Goal: Information Seeking & Learning: Find specific fact

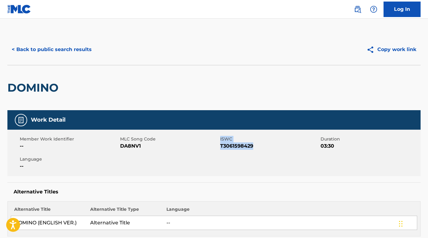
click at [83, 49] on button "< Back to public search results" at bounding box center [51, 49] width 89 height 15
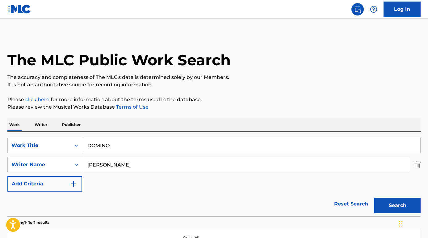
scroll to position [63, 0]
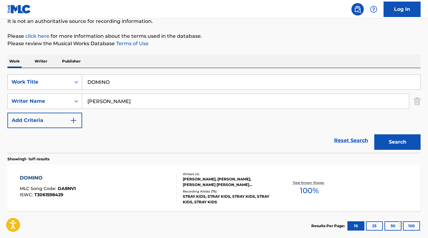
drag, startPoint x: 156, startPoint y: 80, endPoint x: 49, endPoint y: 81, distance: 107.0
click at [49, 81] on div "SearchWithCriteria75abc8f0-4f31-4bc8-9240-31261cf07b59 Work Title DOMINO" at bounding box center [214, 81] width 414 height 15
paste input "[PERSON_NAME] Hallelujah I Love Him So"
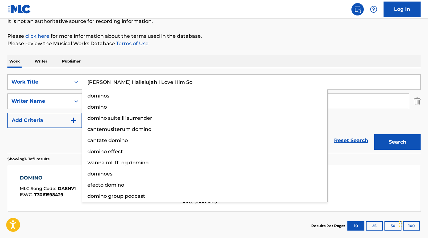
type input "[PERSON_NAME] Hallelujah I Love Him So"
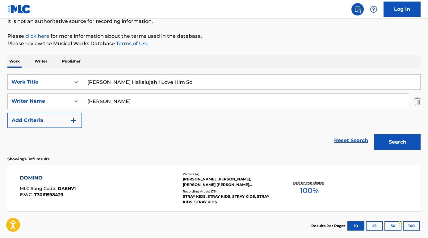
click at [114, 61] on div "Work Writer Publisher" at bounding box center [214, 61] width 414 height 13
drag, startPoint x: 126, startPoint y: 100, endPoint x: 46, endPoint y: 98, distance: 79.8
click at [46, 98] on div "SearchWithCriteriaa2b1ecf5-0857-481b-85d8-1709ac40e175 Writer Name [PERSON_NAME]" at bounding box center [214, 100] width 414 height 15
drag, startPoint x: 125, startPoint y: 83, endPoint x: 0, endPoint y: 75, distance: 125.5
click at [0, 75] on div "The MLC Public Work Search The accuracy and completeness of The MLC's data is d…" at bounding box center [214, 106] width 428 height 270
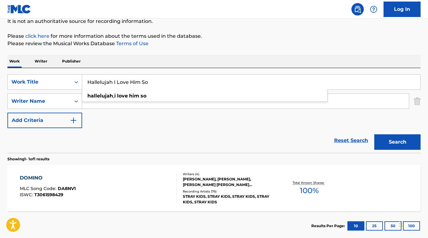
type input "Hallelujah I Love Him So"
click at [45, 143] on div "Reset Search Search" at bounding box center [214, 140] width 414 height 25
click at [389, 146] on button "Search" at bounding box center [398, 141] width 46 height 15
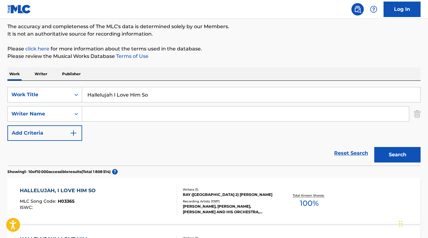
click at [83, 190] on div "HALLELUJAH, I LOVE HIM SO" at bounding box center [59, 190] width 79 height 7
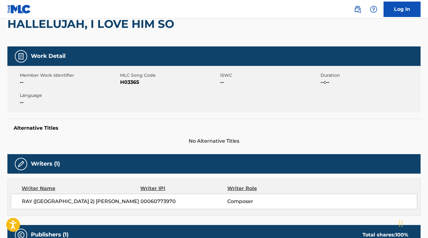
scroll to position [83, 0]
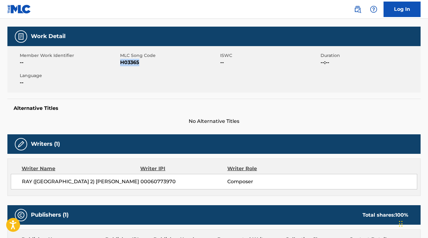
drag, startPoint x: 143, startPoint y: 66, endPoint x: 121, endPoint y: 64, distance: 22.1
click at [121, 64] on div "Member Work Identifier -- MLC Song Code H03365 ISWC -- Duration --:-- Language …" at bounding box center [214, 69] width 414 height 46
copy span "H03365"
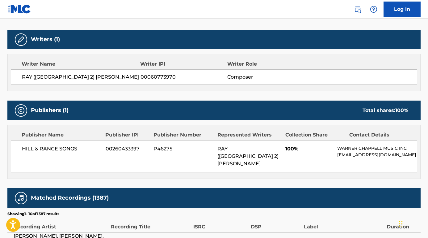
scroll to position [199, 0]
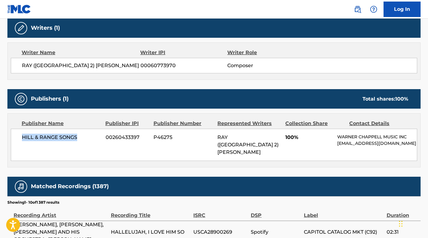
drag, startPoint x: 86, startPoint y: 140, endPoint x: 20, endPoint y: 136, distance: 66.6
click at [20, 136] on div "HILL & RANGE SONGS 00260433397 P46275 RAY (USA 2) CHARLES 100% WARNER CHAPPELL …" at bounding box center [214, 145] width 407 height 32
copy span "HILL & RANGE SONGS"
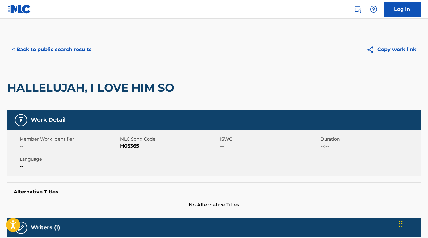
scroll to position [0, 0]
click at [85, 53] on button "< Back to public search results" at bounding box center [51, 49] width 89 height 15
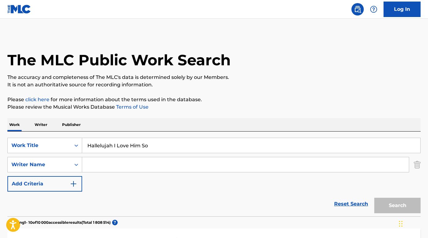
scroll to position [51, 0]
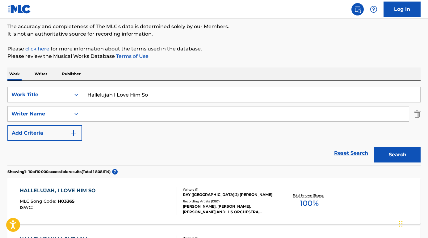
click at [112, 113] on input "Search Form" at bounding box center [245, 113] width 327 height 15
paste input "Michael Burek"
type input "Michael Burek"
drag, startPoint x: 151, startPoint y: 97, endPoint x: 81, endPoint y: 89, distance: 70.3
click at [81, 90] on div "SearchWithCriteria75abc8f0-4f31-4bc8-9240-31261cf07b59 Work Title Hallelujah I …" at bounding box center [214, 94] width 414 height 15
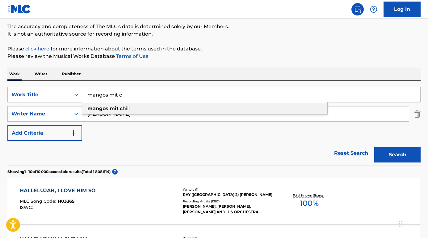
click at [98, 111] on strong "mangos" at bounding box center [97, 108] width 21 height 6
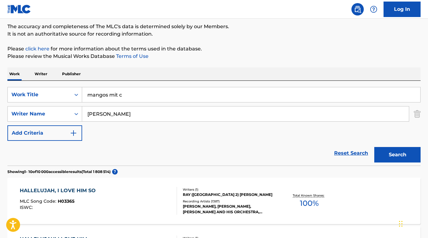
type input "mangos mit chili"
click at [390, 158] on button "Search" at bounding box center [398, 154] width 46 height 15
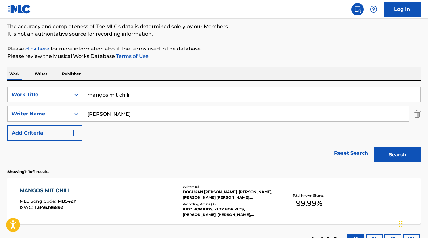
click at [43, 190] on div "MANGOS MIT CHILI" at bounding box center [48, 190] width 57 height 7
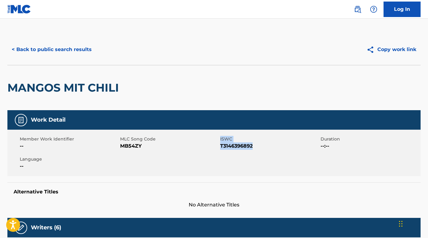
drag, startPoint x: 220, startPoint y: 144, endPoint x: 261, endPoint y: 148, distance: 41.3
click at [261, 148] on div "Member Work Identifier -- MLC Song Code MB54ZY ISWC T3146396892 Duration --:-- …" at bounding box center [214, 153] width 414 height 46
click at [261, 148] on span "T3146396892" at bounding box center [269, 145] width 99 height 7
drag, startPoint x: 254, startPoint y: 147, endPoint x: 220, endPoint y: 147, distance: 33.7
click at [220, 147] on span "T3146396892" at bounding box center [269, 145] width 99 height 7
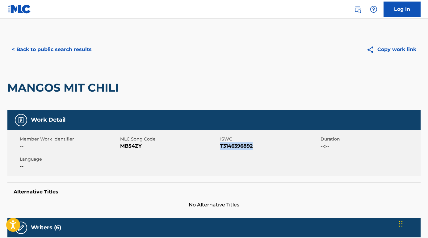
copy span "T3146396892"
drag, startPoint x: 145, startPoint y: 147, endPoint x: 121, endPoint y: 147, distance: 24.1
click at [121, 147] on span "MB54ZY" at bounding box center [169, 145] width 99 height 7
copy span "MB54ZY"
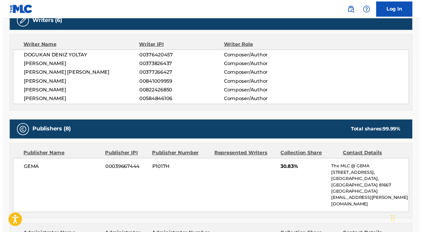
scroll to position [216, 0]
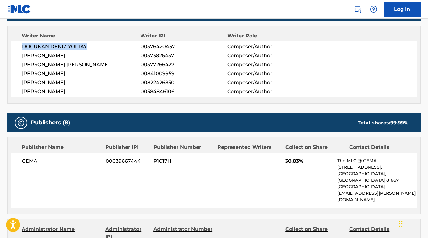
drag, startPoint x: 20, startPoint y: 45, endPoint x: 90, endPoint y: 50, distance: 70.0
click at [90, 50] on div "DOGUKAN DENIZ YOLTAY 00376420457 Composer/Author NINA KAISER 00373826437 Compos…" at bounding box center [214, 69] width 407 height 56
copy span "DOGUKAN DENIZ YOLTAY"
drag, startPoint x: 22, startPoint y: 54, endPoint x: 65, endPoint y: 56, distance: 43.6
click at [65, 56] on span "NINA KAISER" at bounding box center [81, 55] width 119 height 7
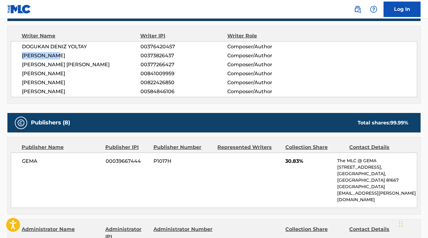
copy span "NINA KAISER"
drag, startPoint x: 23, startPoint y: 63, endPoint x: 121, endPoint y: 66, distance: 98.7
click at [121, 66] on span "JUSTIN SIDNEY AMADEUS FROEHLICH" at bounding box center [81, 64] width 119 height 7
copy span "JUSTIN SIDNEY AMADEUS FROEHLICH"
drag, startPoint x: 23, startPoint y: 73, endPoint x: 101, endPoint y: 75, distance: 78.9
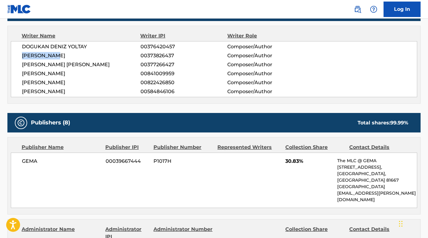
click at [101, 75] on span "YANNICK JOHANNKNECHT" at bounding box center [81, 73] width 119 height 7
copy span "YANNICK JOHANNKNECHT"
drag, startPoint x: 23, startPoint y: 83, endPoint x: 89, endPoint y: 85, distance: 65.3
click at [87, 86] on span "WANJA BIERBAUM" at bounding box center [81, 82] width 119 height 7
copy span "WANJA BIERBAUM"
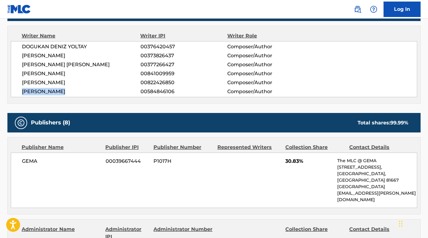
drag, startPoint x: 22, startPoint y: 91, endPoint x: 76, endPoint y: 93, distance: 54.2
click at [75, 96] on div "DOGUKAN DENIZ YOLTAY 00376420457 Composer/Author NINA KAISER 00373826437 Compos…" at bounding box center [214, 69] width 407 height 56
copy span "MICHAEL BUREK"
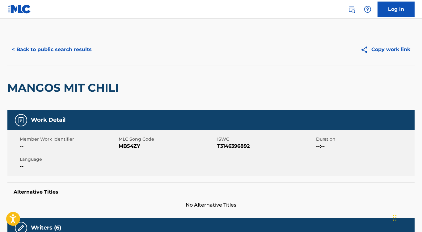
scroll to position [0, 0]
drag, startPoint x: 143, startPoint y: 146, endPoint x: 120, endPoint y: 145, distance: 22.9
click at [120, 145] on span "MB54ZY" at bounding box center [167, 145] width 97 height 7
click at [76, 52] on button "< Back to public search results" at bounding box center [51, 49] width 89 height 15
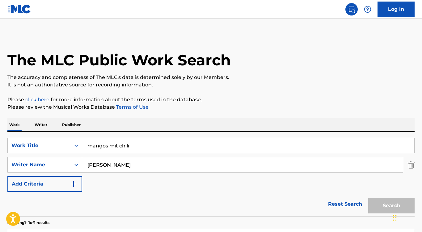
scroll to position [51, 0]
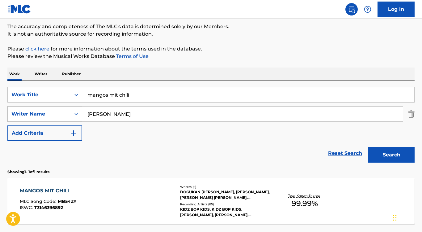
drag, startPoint x: 133, startPoint y: 116, endPoint x: 75, endPoint y: 113, distance: 58.2
click at [75, 113] on div "SearchWithCriteriaa2b1ecf5-0857-481b-85d8-1709ac40e175 Writer Name Michael Burek" at bounding box center [210, 113] width 407 height 15
paste input "Roberto Frejat"
type input "Roberto Frejat"
drag, startPoint x: 146, startPoint y: 96, endPoint x: 67, endPoint y: 95, distance: 79.5
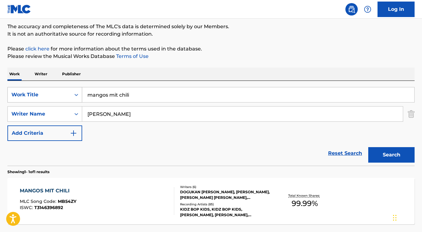
click at [67, 95] on div "SearchWithCriteria75abc8f0-4f31-4bc8-9240-31261cf07b59 Work Title mangos mit ch…" at bounding box center [210, 94] width 407 height 15
click at [392, 155] on button "Search" at bounding box center [391, 154] width 46 height 15
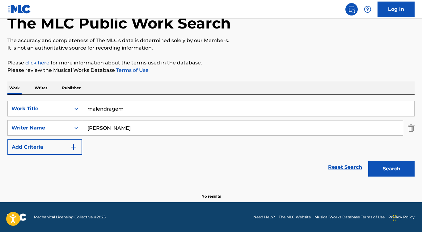
scroll to position [37, 0]
click at [99, 110] on input "malendragem" at bounding box center [248, 108] width 332 height 15
type input "malandragem"
click at [392, 168] on button "Search" at bounding box center [391, 168] width 46 height 15
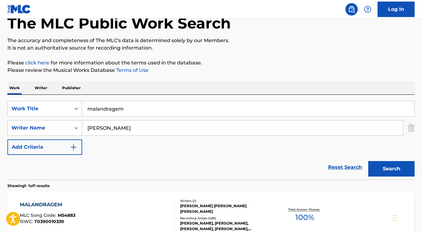
click at [57, 204] on div "MALANDRAGEM" at bounding box center [48, 204] width 56 height 7
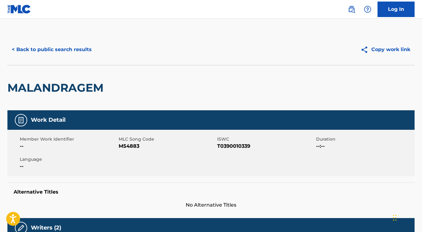
scroll to position [2, 0]
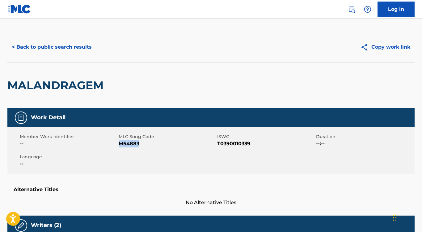
drag, startPoint x: 138, startPoint y: 145, endPoint x: 118, endPoint y: 145, distance: 20.1
click at [119, 145] on span "M54883" at bounding box center [167, 143] width 97 height 7
drag, startPoint x: 217, startPoint y: 143, endPoint x: 256, endPoint y: 145, distance: 39.3
click at [256, 145] on div "Member Work Identifier -- MLC Song Code M54883 ISWC T0390010339 Duration --:-- …" at bounding box center [210, 150] width 407 height 46
click at [256, 145] on span "T0390010339" at bounding box center [265, 143] width 97 height 7
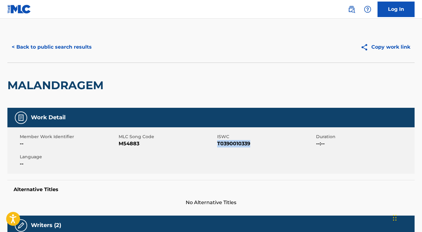
drag, startPoint x: 256, startPoint y: 145, endPoint x: 218, endPoint y: 144, distance: 38.6
click at [218, 144] on span "T0390010339" at bounding box center [265, 143] width 97 height 7
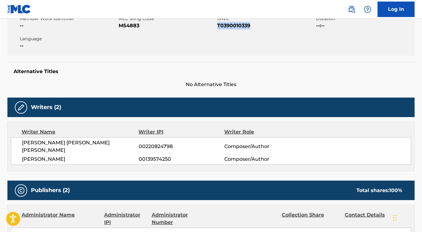
scroll to position [137, 0]
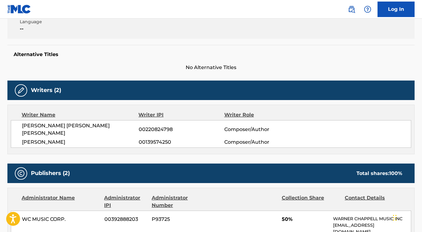
drag, startPoint x: 72, startPoint y: 134, endPoint x: 10, endPoint y: 135, distance: 61.8
click at [10, 135] on div "Writer Name Writer IPI Writer Role AGENOR DE MIRANDA ARAUJO NETO 00220824798 Co…" at bounding box center [210, 128] width 407 height 49
drag, startPoint x: 21, startPoint y: 122, endPoint x: 125, endPoint y: 128, distance: 104.0
click at [125, 128] on div "AGENOR DE MIRANDA ARAUJO NETO 00220824798 Composer/Author ROBERTO FREJAT 001395…" at bounding box center [211, 134] width 401 height 28
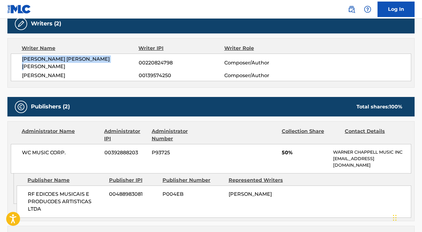
scroll to position [225, 0]
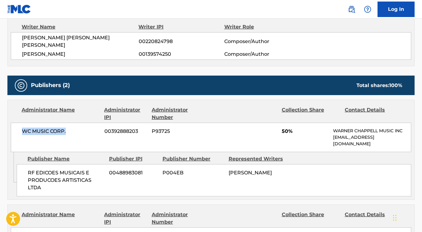
drag, startPoint x: 74, startPoint y: 122, endPoint x: 8, endPoint y: 123, distance: 65.5
click at [8, 123] on div "Administrator Name Administrator IPI Administrator Number Collection Share Cont…" at bounding box center [211, 126] width 407 height 52
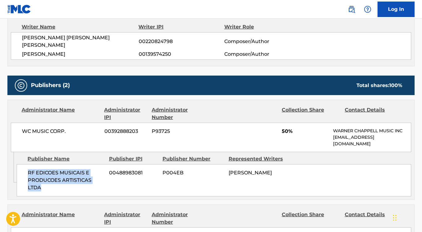
drag, startPoint x: 49, startPoint y: 179, endPoint x: 28, endPoint y: 164, distance: 25.4
click at [28, 169] on span "RF EDICOES MUSICAIS E PRODUCOES ARTISTICAS LTDA" at bounding box center [66, 180] width 77 height 22
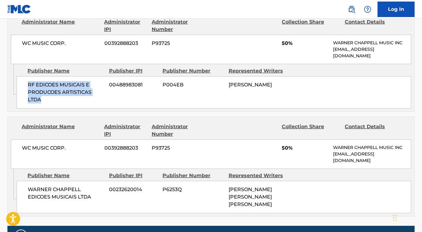
scroll to position [323, 0]
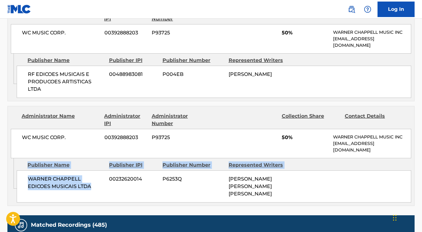
drag, startPoint x: 70, startPoint y: 177, endPoint x: 16, endPoint y: 171, distance: 54.1
click at [16, 171] on div "Admin Original Publisher Connecting Line Publisher Name Publisher IPI Publisher…" at bounding box center [211, 181] width 407 height 47
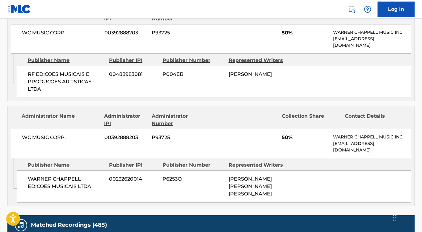
click at [50, 175] on span "WARNER CHAPPELL EDICOES MUSICAIS LTDA" at bounding box center [66, 182] width 77 height 15
drag, startPoint x: 70, startPoint y: 175, endPoint x: 24, endPoint y: 171, distance: 46.3
click at [24, 171] on div "WARNER CHAPPELL EDICOES MUSICAIS LTDA 00232620014 P6253Q AGENOR DE MIRANDA ARAU…" at bounding box center [214, 186] width 395 height 32
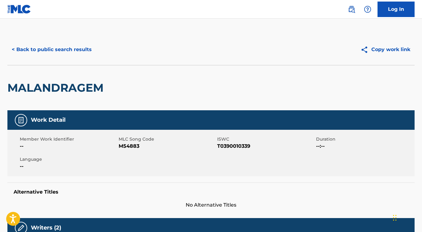
scroll to position [0, 0]
click at [53, 54] on button "< Back to public search results" at bounding box center [51, 49] width 89 height 15
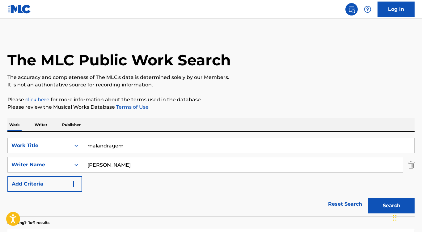
scroll to position [37, 0]
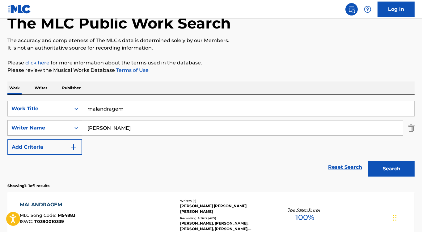
drag, startPoint x: 125, startPoint y: 127, endPoint x: 60, endPoint y: 127, distance: 64.6
click at [60, 127] on div "SearchWithCriteriaa2b1ecf5-0857-481b-85d8-1709ac40e175 Writer Name Roberto Frej…" at bounding box center [210, 127] width 407 height 15
paste input "Daniel Grossmann"
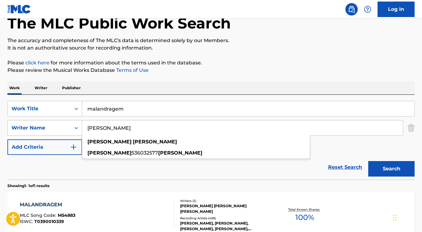
type input "Daniel Grossmann"
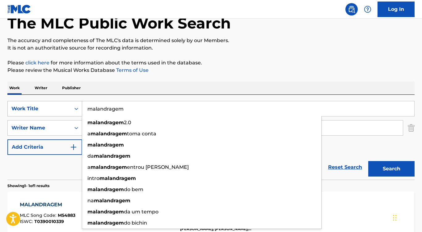
drag, startPoint x: 127, startPoint y: 107, endPoint x: 69, endPoint y: 107, distance: 58.1
click at [69, 107] on div "SearchWithCriteria75abc8f0-4f31-4bc8-9240-31261cf07b59 Work Title malandragem m…" at bounding box center [210, 108] width 407 height 15
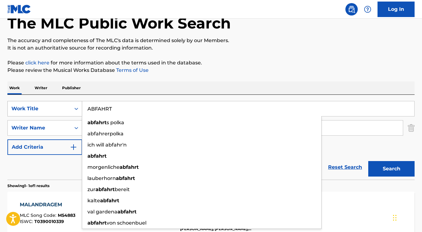
click at [392, 168] on button "Search" at bounding box center [391, 168] width 46 height 15
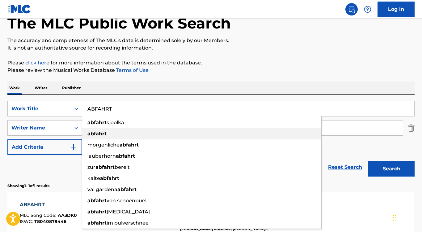
click at [96, 133] on strong "abfahrt" at bounding box center [96, 133] width 19 height 6
type input "abfahrt"
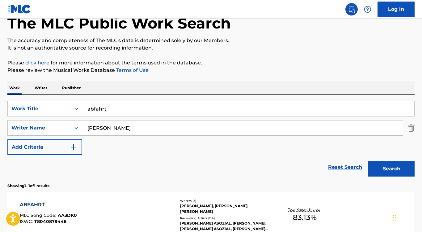
click at [392, 168] on button "Search" at bounding box center [391, 168] width 46 height 15
click at [39, 202] on div "ABFAHRT" at bounding box center [48, 204] width 57 height 7
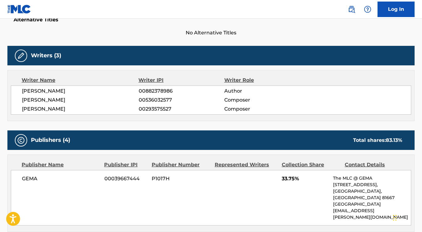
scroll to position [131, 0]
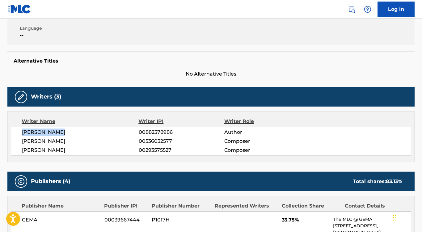
drag, startPoint x: 22, startPoint y: 131, endPoint x: 92, endPoint y: 131, distance: 70.5
click at [92, 131] on span "NILS WEHOWSKY" at bounding box center [80, 131] width 117 height 7
drag, startPoint x: 22, startPoint y: 140, endPoint x: 91, endPoint y: 139, distance: 69.6
click at [91, 139] on span "DANIEL GROSSMANN" at bounding box center [80, 140] width 117 height 7
drag, startPoint x: 22, startPoint y: 149, endPoint x: 98, endPoint y: 151, distance: 75.8
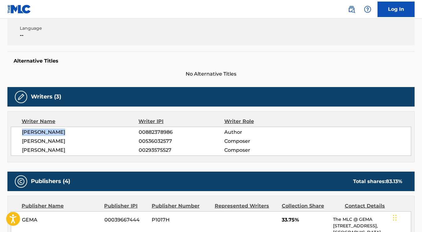
click at [98, 151] on span "MATTHIAS MANIA" at bounding box center [80, 149] width 117 height 7
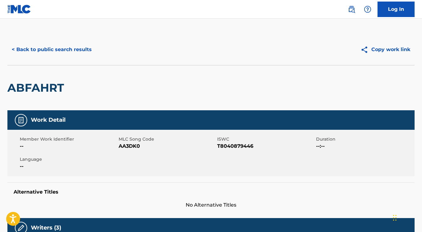
scroll to position [0, 0]
click at [79, 54] on button "< Back to public search results" at bounding box center [51, 49] width 89 height 15
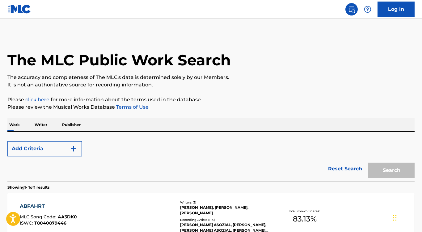
scroll to position [37, 0]
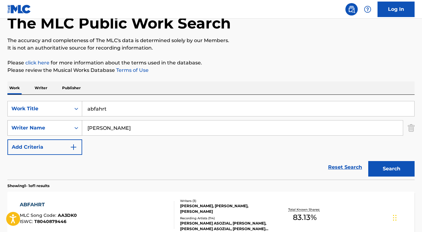
drag, startPoint x: 138, startPoint y: 128, endPoint x: 57, endPoint y: 123, distance: 80.9
click at [56, 123] on div "SearchWithCriteriaa2b1ecf5-0857-481b-85d8-1709ac40e175 Writer Name Daniel Gross…" at bounding box center [210, 127] width 407 height 15
paste input "Jan Smit"
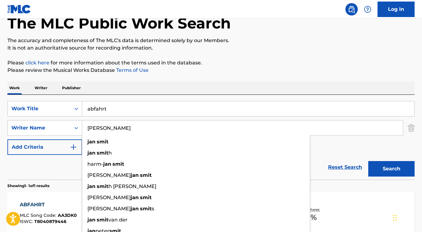
type input "Jan Smit"
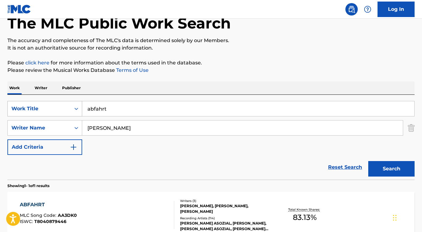
drag, startPoint x: 109, startPoint y: 109, endPoint x: 67, endPoint y: 109, distance: 42.0
click at [67, 109] on div "SearchWithCriteria75abc8f0-4f31-4bc8-9240-31261cf07b59 Work Title abfahrt" at bounding box center [210, 108] width 407 height 15
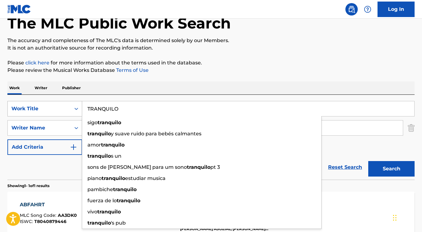
type input "TRANQUILO"
click at [392, 168] on button "Search" at bounding box center [391, 168] width 46 height 15
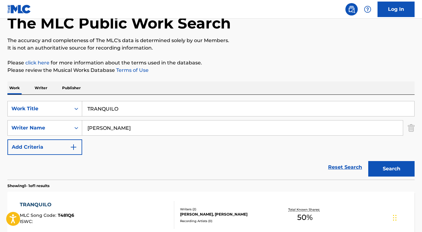
click at [45, 203] on div "TRANQUILO" at bounding box center [47, 204] width 54 height 7
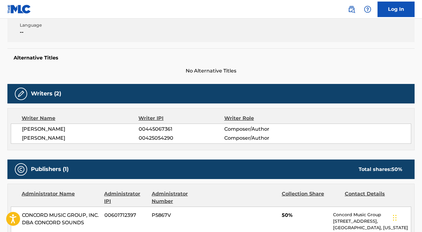
scroll to position [134, 0]
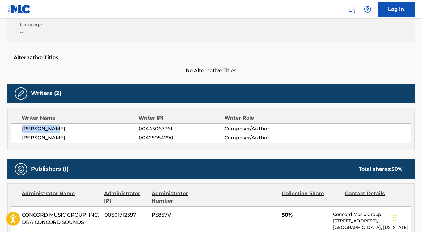
drag, startPoint x: 57, startPoint y: 127, endPoint x: 8, endPoint y: 127, distance: 48.2
click at [9, 127] on div "Writer Name Writer IPI Writer Role ALAIN CLARK 00445067361 Composer/Author JAN …" at bounding box center [210, 129] width 407 height 42
drag, startPoint x: 56, startPoint y: 136, endPoint x: 13, endPoint y: 135, distance: 43.3
click at [12, 135] on div "ALAIN CLARK 00445067361 Composer/Author JAN SMIT 00425054290 Composer/Author" at bounding box center [211, 133] width 401 height 20
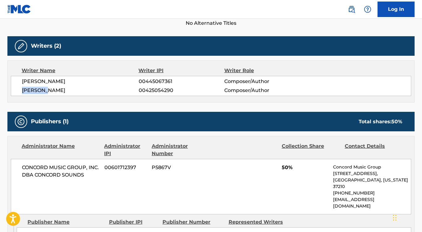
scroll to position [209, 0]
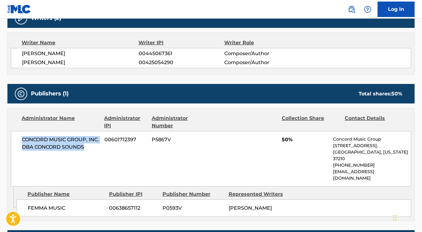
drag, startPoint x: 85, startPoint y: 146, endPoint x: 7, endPoint y: 130, distance: 79.7
click at [1, 136] on div "< Back to public search results Copy work link TRANQUILO Work Detail Member Wor…" at bounding box center [211, 47] width 422 height 444
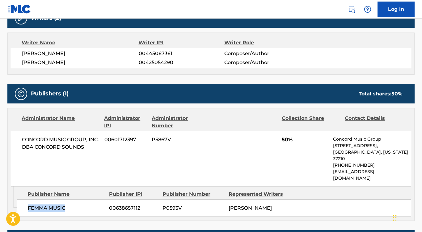
drag, startPoint x: 68, startPoint y: 194, endPoint x: 22, endPoint y: 194, distance: 45.4
click at [22, 199] on div "FEMMA MUSIC 00638657112 P0593V JAN SMIT" at bounding box center [214, 207] width 395 height 17
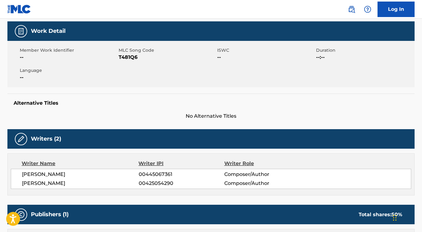
scroll to position [61, 0]
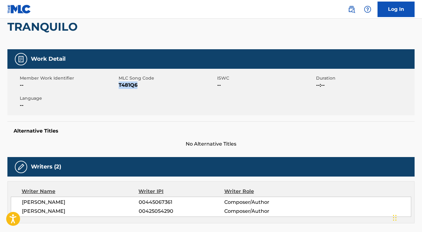
drag, startPoint x: 142, startPoint y: 85, endPoint x: 125, endPoint y: 84, distance: 16.7
click at [119, 86] on span "T481Q6" at bounding box center [167, 84] width 97 height 7
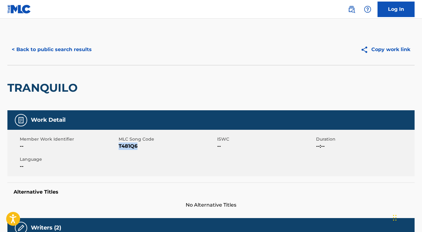
click at [75, 48] on button "< Back to public search results" at bounding box center [51, 49] width 89 height 15
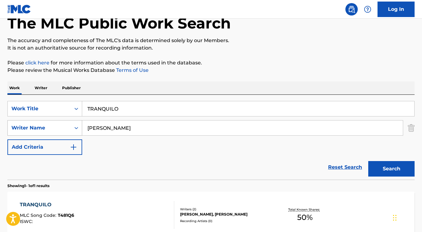
drag, startPoint x: 114, startPoint y: 128, endPoint x: 82, endPoint y: 127, distance: 32.8
click at [82, 128] on div "SearchWithCriteriaa2b1ecf5-0857-481b-85d8-1709ac40e175 Writer Name Jan Smit" at bounding box center [210, 127] width 407 height 15
paste input "Agustín Cuadrado"
type input "Agustín Cuadrado"
drag, startPoint x: 126, startPoint y: 112, endPoint x: 58, endPoint y: 111, distance: 67.1
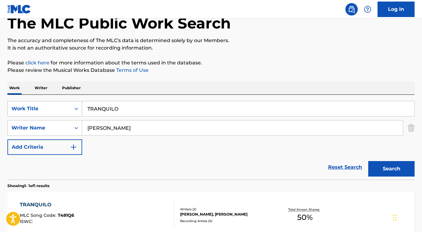
click at [58, 111] on div "SearchWithCriteria75abc8f0-4f31-4bc8-9240-31261cf07b59 Work Title TRANQUILO" at bounding box center [210, 108] width 407 height 15
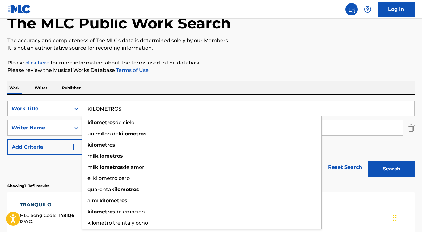
type input "KILOMETROS"
click at [392, 168] on button "Search" at bounding box center [391, 168] width 46 height 15
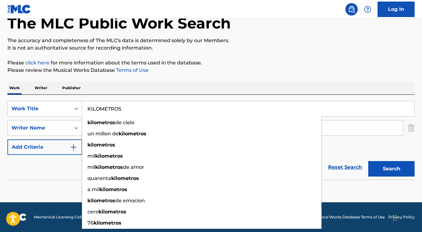
click at [53, 149] on button "Add Criteria" at bounding box center [44, 146] width 75 height 15
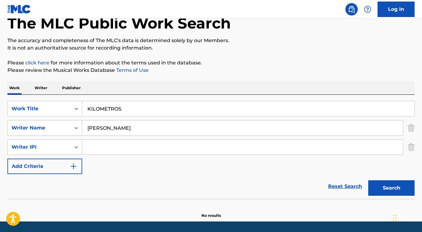
click at [116, 138] on div "SearchWithCriteria75abc8f0-4f31-4bc8-9240-31261cf07b59 Work Title KILOMETROS Se…" at bounding box center [210, 137] width 407 height 73
drag, startPoint x: 109, startPoint y: 129, endPoint x: 61, endPoint y: 128, distance: 48.2
click at [61, 128] on div "SearchWithCriteriaa2b1ecf5-0857-481b-85d8-1709ac40e175 Writer Name Agustín Cuad…" at bounding box center [210, 127] width 407 height 15
type input "Cuadrado"
click at [392, 188] on button "Search" at bounding box center [391, 187] width 46 height 15
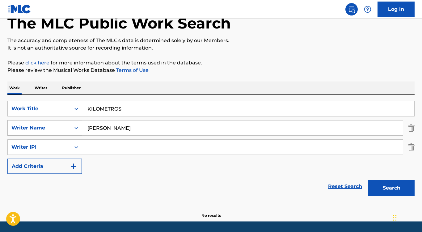
drag, startPoint x: 121, startPoint y: 130, endPoint x: 60, endPoint y: 125, distance: 61.1
click at [61, 127] on div "SearchWithCriteriaa2b1ecf5-0857-481b-85d8-1709ac40e175 Writer Name Cuadrado" at bounding box center [210, 127] width 407 height 15
click at [392, 188] on button "Search" at bounding box center [391, 187] width 46 height 15
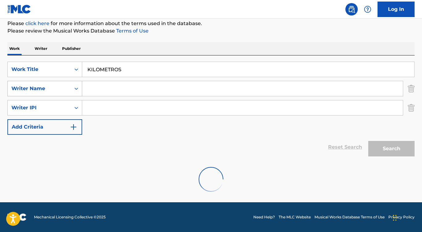
scroll to position [76, 0]
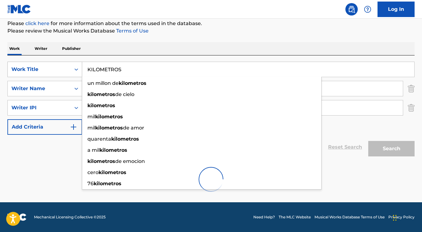
drag, startPoint x: 138, startPoint y: 71, endPoint x: 78, endPoint y: 71, distance: 59.7
click at [78, 71] on div "SearchWithCriteria75abc8f0-4f31-4bc8-9240-31261cf07b59 Work Title KILOMETROS un…" at bounding box center [210, 69] width 407 height 15
paste input "ilómetros"
type input "Kilómetros"
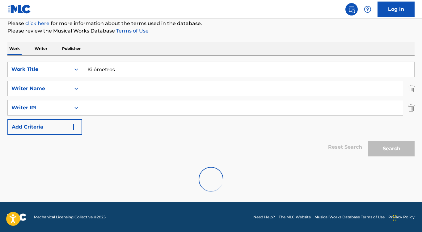
click at [107, 92] on input "Search Form" at bounding box center [242, 88] width 321 height 15
paste input "rmando Mansilla"
type input "rmando Mansilla"
click at [375, 148] on div "Search" at bounding box center [389, 146] width 49 height 25
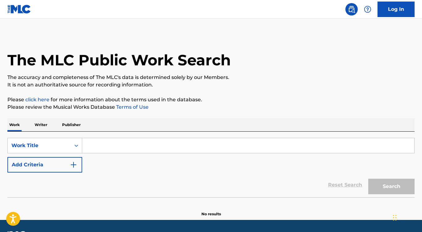
click at [59, 164] on button "Add Criteria" at bounding box center [44, 164] width 75 height 15
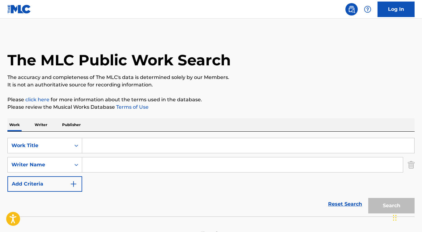
click at [101, 165] on input "Search Form" at bounding box center [242, 164] width 321 height 15
paste input "rmando [PERSON_NAME]"
click at [87, 164] on input "rmando [PERSON_NAME]" at bounding box center [242, 164] width 321 height 15
type input "Armando Mansilla"
click at [96, 142] on input "Search Form" at bounding box center [248, 145] width 332 height 15
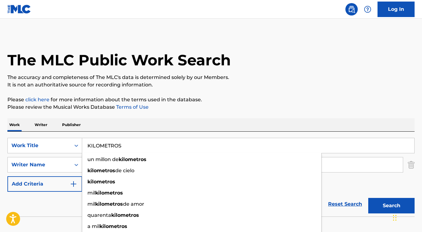
type input "KILOMETROS"
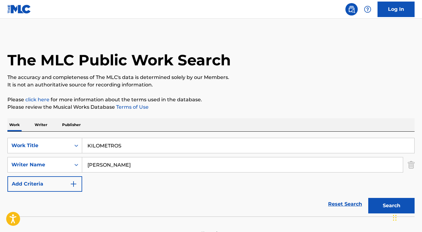
click at [59, 183] on button "Add Criteria" at bounding box center [44, 183] width 75 height 15
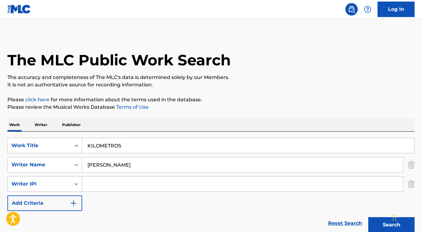
click at [395, 223] on div "Widget de chat" at bounding box center [406, 217] width 31 height 30
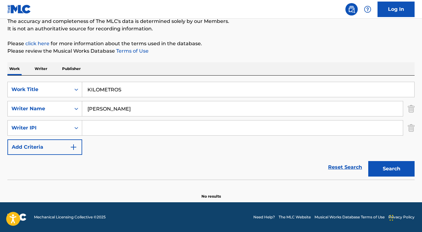
scroll to position [56, 0]
drag, startPoint x: 113, startPoint y: 108, endPoint x: 18, endPoint y: 105, distance: 95.0
click at [18, 105] on div "SearchWithCriteriaf5b98aef-0acb-4bd5-8bf6-162b0576093f Writer Name Armando Mans…" at bounding box center [210, 108] width 407 height 15
type input "Mansilla"
click at [392, 168] on button "Search" at bounding box center [391, 168] width 46 height 15
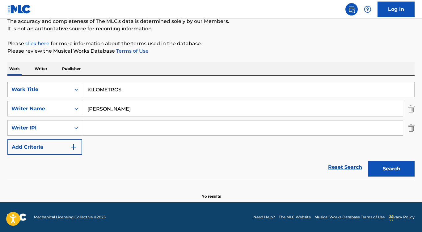
drag, startPoint x: 126, startPoint y: 87, endPoint x: 65, endPoint y: 90, distance: 60.3
click at [65, 90] on div "SearchWithCriteria32d3d714-9b45-4b47-8e1c-17cc2b0cfcaa Work Title KILOMETROS" at bounding box center [210, 89] width 407 height 15
click at [172, 69] on div "Work Writer Publisher" at bounding box center [210, 68] width 407 height 13
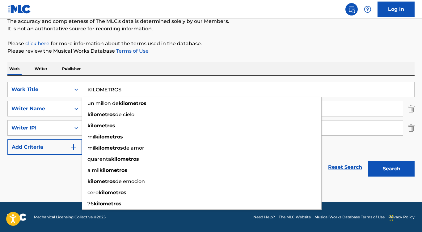
drag, startPoint x: 127, startPoint y: 86, endPoint x: 131, endPoint y: 90, distance: 5.9
click at [131, 90] on input "KILOMETROS" at bounding box center [248, 89] width 332 height 15
paste input "ilómetros"
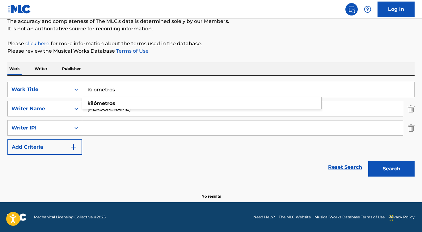
type input "Kilómetros"
click at [52, 108] on div "Writer Name" at bounding box center [39, 108] width 56 height 7
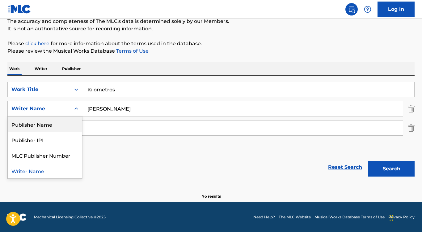
click at [46, 125] on div "Publisher Name" at bounding box center [45, 123] width 74 height 15
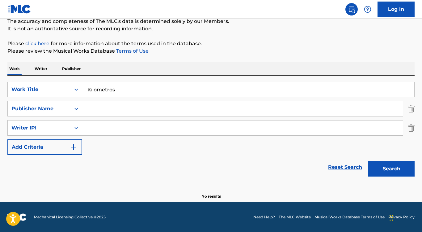
click at [109, 108] on input "Search Form" at bounding box center [242, 108] width 321 height 15
paste input "Kilómetros"
drag, startPoint x: 120, startPoint y: 113, endPoint x: 54, endPoint y: 104, distance: 66.7
click at [54, 104] on div "SearchWithCriteriab5198d3d-53b2-4e27-8803-871c43511ed7 Publisher Name Kilómetros" at bounding box center [210, 108] width 407 height 15
paste input "Sony/ATV Music Publishing LLC"
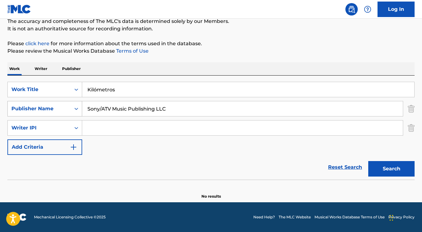
type input "Sony/ATV Music Publishing LLC"
click at [392, 168] on button "Search" at bounding box center [391, 168] width 46 height 15
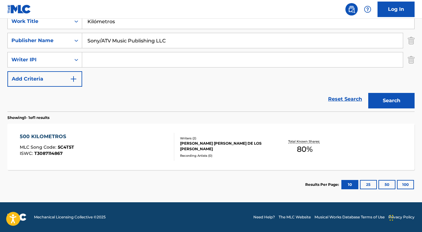
scroll to position [124, 0]
drag, startPoint x: 176, startPoint y: 38, endPoint x: 64, endPoint y: 39, distance: 111.9
click at [64, 39] on div "SearchWithCriteriab5198d3d-53b2-4e27-8803-871c43511ed7 Publisher Name Sony/ATV …" at bounding box center [210, 40] width 407 height 15
click at [56, 38] on div "Publisher Name" at bounding box center [39, 40] width 56 height 7
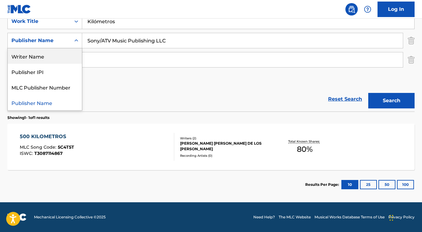
click at [54, 62] on div "Writer Name" at bounding box center [45, 55] width 74 height 15
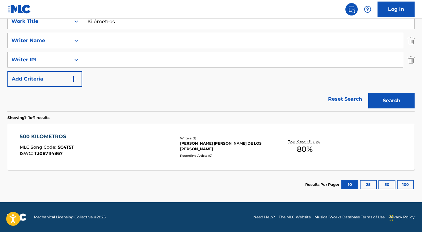
click at [106, 40] on input "Search Form" at bounding box center [242, 40] width 321 height 15
paste input "Luis Gomez-Escolar"
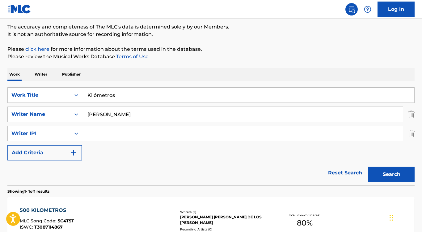
scroll to position [36, 0]
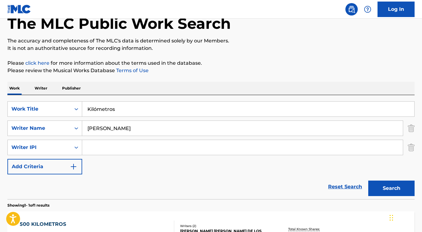
type input "Luis Gomez-Escolar"
drag, startPoint x: 121, startPoint y: 113, endPoint x: 57, endPoint y: 109, distance: 64.1
click at [57, 109] on div "SearchWithCriteria32d3d714-9b45-4b47-8e1c-17cc2b0cfcaa Work Title Kilómetros ki…" at bounding box center [210, 108] width 407 height 15
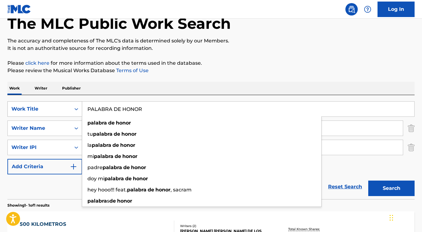
type input "PALABRA DE HONOR"
click at [392, 188] on button "Search" at bounding box center [391, 187] width 46 height 15
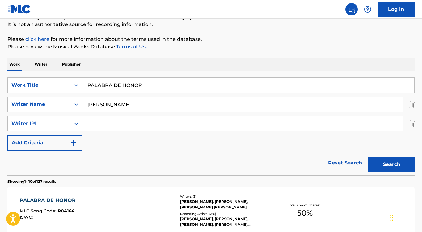
scroll to position [119, 0]
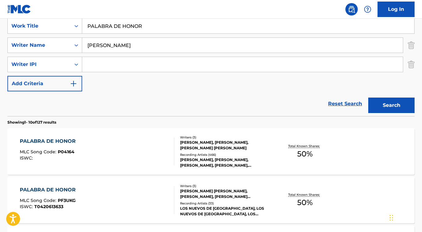
click at [67, 144] on div "PALABRA DE HONOR" at bounding box center [49, 140] width 59 height 7
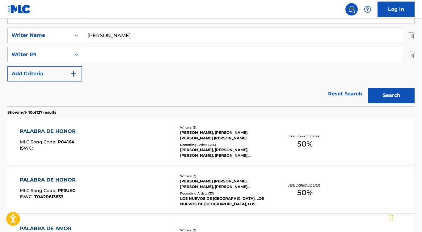
scroll to position [130, 0]
click at [53, 129] on div "PALABRA DE HONOR" at bounding box center [49, 130] width 59 height 7
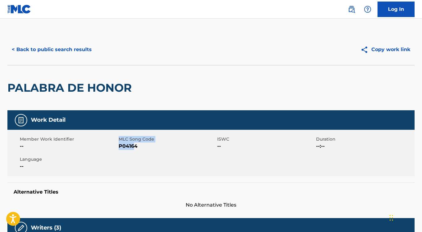
drag, startPoint x: 117, startPoint y: 144, endPoint x: 136, endPoint y: 146, distance: 19.6
click at [135, 146] on div "Member Work Identifier -- MLC Song Code P04164 ISWC -- Duration --:-- Language …" at bounding box center [210, 153] width 407 height 46
click at [137, 146] on span "P04164" at bounding box center [167, 145] width 97 height 7
drag, startPoint x: 141, startPoint y: 146, endPoint x: 119, endPoint y: 147, distance: 22.0
click at [119, 147] on span "P04164" at bounding box center [167, 145] width 97 height 7
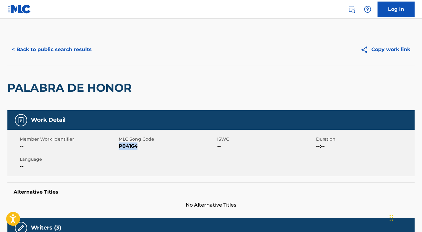
copy span "P04164"
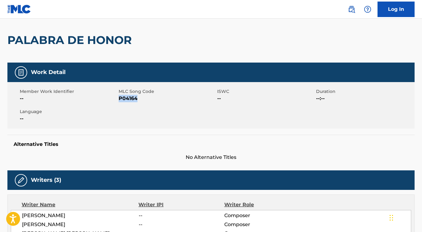
scroll to position [125, 0]
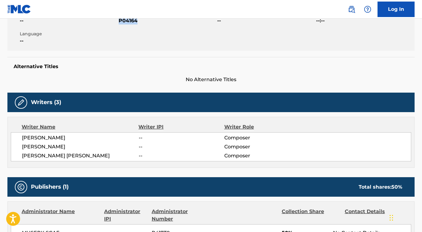
drag, startPoint x: 81, startPoint y: 135, endPoint x: 16, endPoint y: 135, distance: 64.3
click at [16, 135] on div "HONORIO HERRERO -- Composer LUIS GOMEZ ESCOLAR -- Composer JULIO SEIJAS CABEZUD…" at bounding box center [211, 146] width 401 height 29
copy span "HONORIO HERRERO"
drag, startPoint x: 82, startPoint y: 147, endPoint x: 17, endPoint y: 147, distance: 64.6
click at [17, 147] on div "HONORIO HERRERO -- Composer LUIS GOMEZ ESCOLAR -- Composer JULIO SEIJAS CABEZUD…" at bounding box center [211, 146] width 401 height 29
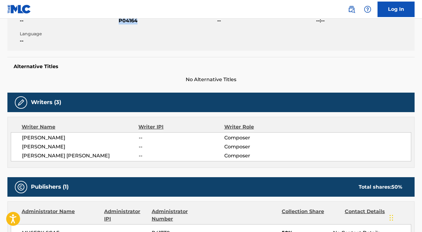
copy span "LUIS GOMEZ ESCOLAR"
drag, startPoint x: 23, startPoint y: 155, endPoint x: 100, endPoint y: 156, distance: 77.3
click at [100, 156] on span "JULIO SEIJAS CABEZUDO" at bounding box center [80, 155] width 117 height 7
copy span "JULIO SEIJAS CABEZUDO"
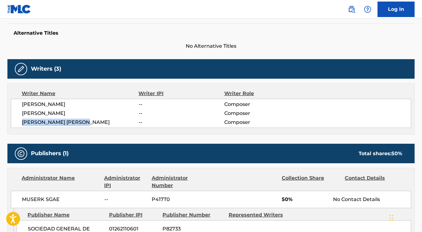
scroll to position [160, 0]
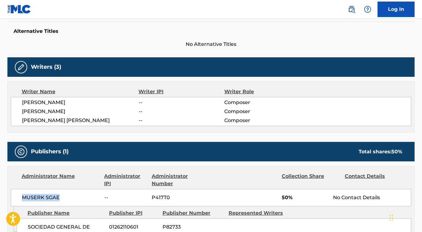
drag, startPoint x: 62, startPoint y: 196, endPoint x: 19, endPoint y: 196, distance: 43.0
click at [19, 196] on div "MUSERK SGAE -- P417T0 50% No Contact Details" at bounding box center [211, 197] width 401 height 17
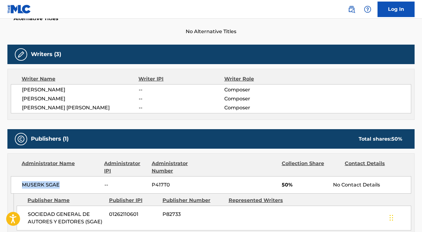
scroll to position [179, 0]
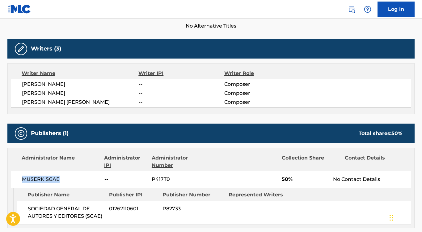
copy span "MUSERK SGAE"
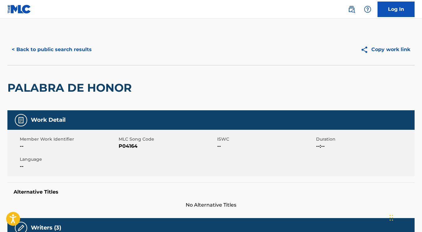
scroll to position [0, 0]
click at [93, 51] on button "< Back to public search results" at bounding box center [51, 49] width 89 height 15
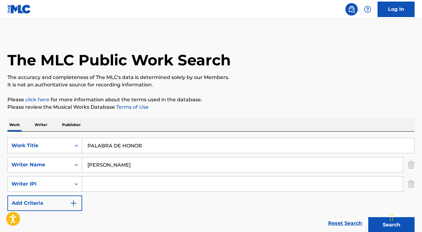
scroll to position [130, 0]
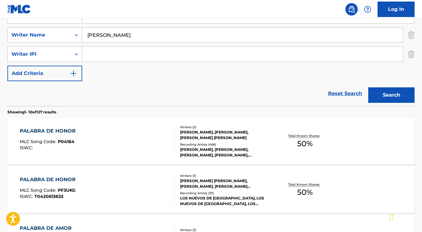
click at [118, 53] on input "Search Form" at bounding box center [242, 54] width 321 height 15
paste input "Joshua David Silverberg"
type input "Joshua David Silverberg"
drag, startPoint x: 160, startPoint y: 56, endPoint x: 58, endPoint y: 56, distance: 101.7
click at [58, 56] on div "SearchWithCriteriacc42ba8e-5b95-4988-9513-4e90eb4859b1 Writer IPI Joshua David …" at bounding box center [210, 53] width 407 height 15
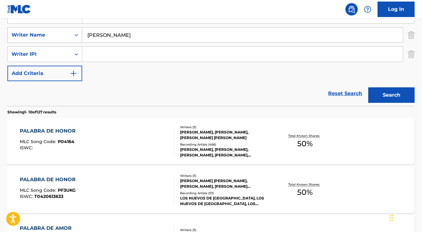
drag, startPoint x: 147, startPoint y: 38, endPoint x: 36, endPoint y: 31, distance: 111.5
click at [36, 31] on div "SearchWithCriteriaa85e7319-94d5-493c-82eb-c28eeb5f9dde Writer Name Luis Gomez-E…" at bounding box center [210, 34] width 407 height 15
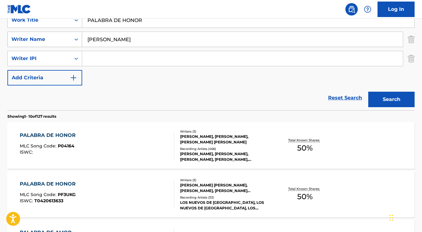
paste input "Joshua David Silverberg"
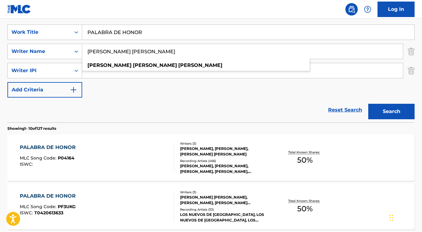
scroll to position [90, 0]
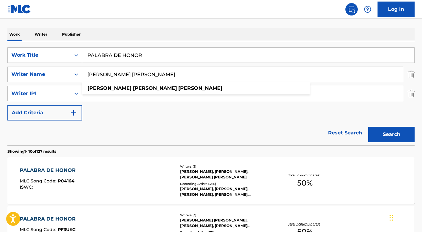
type input "Joshua David Silverberg"
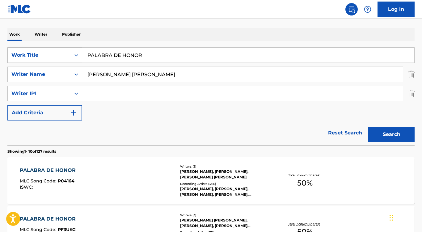
drag, startPoint x: 126, startPoint y: 54, endPoint x: 63, endPoint y: 50, distance: 63.2
click at [63, 51] on div "SearchWithCriteria32d3d714-9b45-4b47-8e1c-17cc2b0cfcaa Work Title PALABRA DE HO…" at bounding box center [210, 54] width 407 height 15
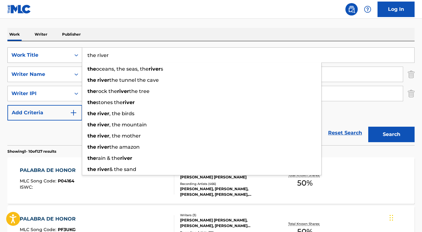
type input "the river"
click at [392, 134] on button "Search" at bounding box center [391, 133] width 46 height 15
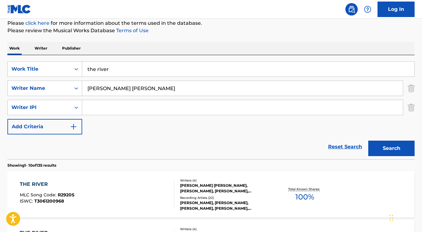
scroll to position [76, 0]
click at [72, 122] on button "Add Criteria" at bounding box center [44, 126] width 75 height 15
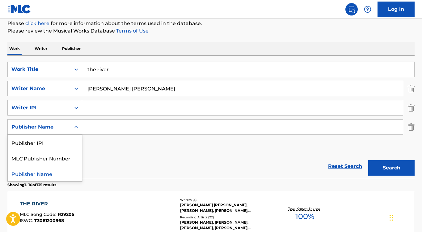
click at [72, 122] on div "Search Form" at bounding box center [76, 126] width 11 height 11
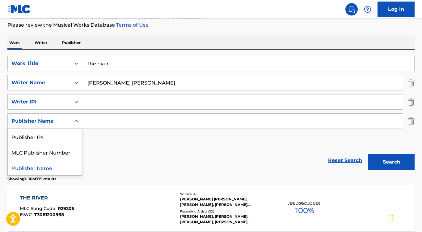
scroll to position [84, 0]
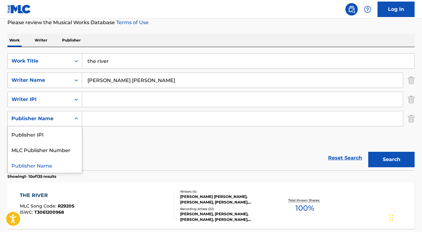
click at [44, 193] on div "THE RIVER" at bounding box center [47, 194] width 55 height 7
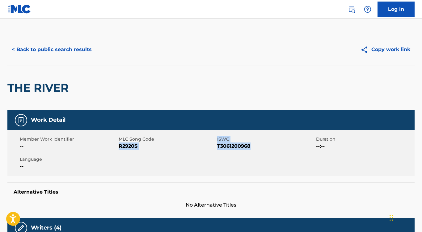
drag, startPoint x: 216, startPoint y: 144, endPoint x: 256, endPoint y: 146, distance: 40.2
click at [256, 146] on div "Member Work Identifier -- MLC Song Code R2920S ISWC T3061200968 Duration --:-- …" at bounding box center [210, 153] width 407 height 46
click at [256, 146] on span "T3061200968" at bounding box center [265, 145] width 97 height 7
drag, startPoint x: 256, startPoint y: 146, endPoint x: 218, endPoint y: 147, distance: 38.3
click at [218, 147] on span "T3061200968" at bounding box center [265, 145] width 97 height 7
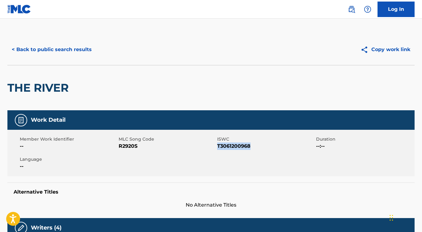
copy span "T3061200968"
drag, startPoint x: 141, startPoint y: 146, endPoint x: 119, endPoint y: 147, distance: 22.6
click at [119, 147] on span "R2920S" at bounding box center [167, 145] width 97 height 7
copy span "R2920S"
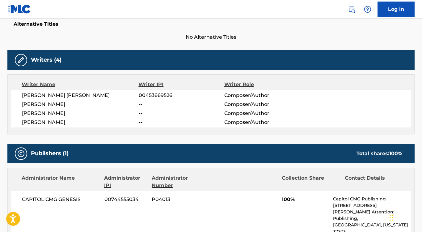
scroll to position [199, 0]
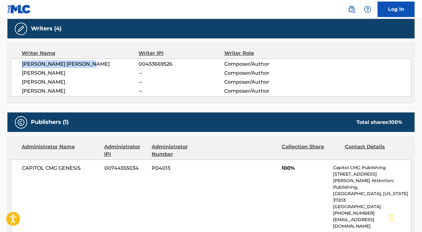
drag, startPoint x: 98, startPoint y: 63, endPoint x: 21, endPoint y: 63, distance: 77.3
click at [21, 63] on div "JOSHUA DAVID SILVERBERG 00453669526 Composer/Author JOSEPH MORIN -- Composer/Au…" at bounding box center [211, 77] width 401 height 38
copy span "JOSHUA DAVID SILVERBERG"
drag, startPoint x: 66, startPoint y: 71, endPoint x: 14, endPoint y: 71, distance: 51.3
click at [14, 71] on div "JOSHUA DAVID SILVERBERG 00453669526 Composer/Author JOSEPH MORIN -- Composer/Au…" at bounding box center [211, 77] width 401 height 38
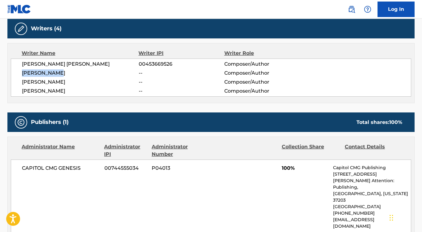
copy span "JOSEPH MORIN"
drag, startPoint x: 70, startPoint y: 83, endPoint x: 11, endPoint y: 83, distance: 59.0
click at [11, 83] on div "JOSHUA DAVID SILVERBERG 00453669526 Composer/Author JOSEPH MORIN -- Composer/Au…" at bounding box center [211, 77] width 401 height 38
copy span "JOSHUA MORIN"
drag, startPoint x: 65, startPoint y: 93, endPoint x: 11, endPoint y: 94, distance: 53.8
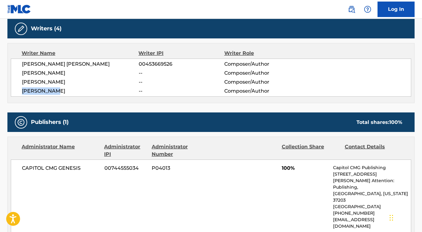
click at [11, 94] on div "JOSHUA DAVID SILVERBERG 00453669526 Composer/Author JOSEPH MORIN -- Composer/Au…" at bounding box center [211, 77] width 401 height 38
drag, startPoint x: 59, startPoint y: 91, endPoint x: 20, endPoint y: 91, distance: 39.6
click at [20, 91] on div "JOSHUA DAVID SILVERBERG 00453669526 Composer/Author JOSEPH MORIN -- Composer/Au…" at bounding box center [211, 77] width 401 height 38
drag, startPoint x: 91, startPoint y: 164, endPoint x: 19, endPoint y: 168, distance: 71.2
click at [19, 168] on div "CAPITOL CMG GENESIS 00744555034 P04013 100% Capitol CMG Publishing 1234 Martin …" at bounding box center [211, 196] width 401 height 75
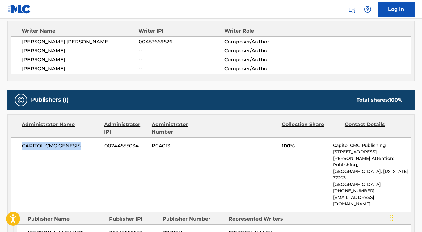
scroll to position [262, 0]
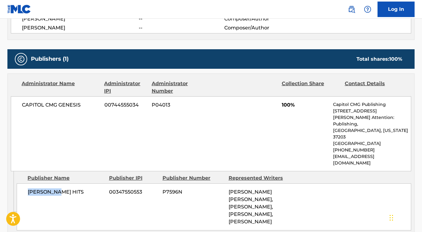
drag, startPoint x: 61, startPoint y: 175, endPoint x: 26, endPoint y: 177, distance: 35.0
click at [26, 183] on div "MEAUX HITS 00347550553 P7596N JOSHUA DAVID SILVERBERG, JAMES USHER, JOSHUA MORI…" at bounding box center [214, 206] width 395 height 47
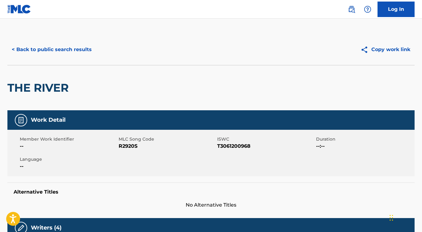
scroll to position [0, 0]
click at [56, 49] on button "< Back to public search results" at bounding box center [51, 49] width 89 height 15
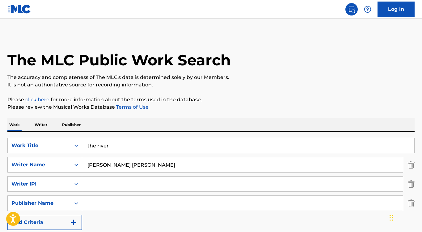
scroll to position [84, 0]
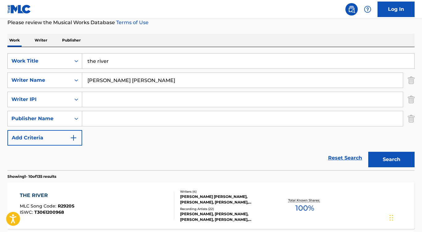
drag, startPoint x: 148, startPoint y: 64, endPoint x: 49, endPoint y: 60, distance: 99.3
click at [45, 60] on div "SearchWithCriteria32d3d714-9b45-4b47-8e1c-17cc2b0cfcaa Work Title the river" at bounding box center [210, 60] width 407 height 15
paste input "La cumbia sampuesana y la cumbia cienaguera"
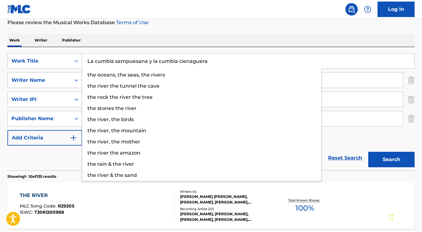
type input "La cumbia sampuesana y la cumbia cienaguera"
click at [135, 34] on div "Work Writer Publisher" at bounding box center [210, 40] width 407 height 13
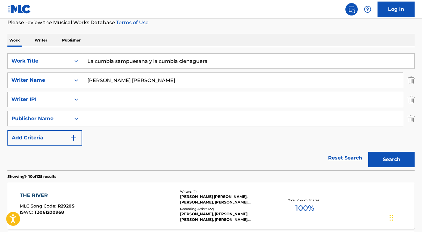
drag, startPoint x: 151, startPoint y: 78, endPoint x: 51, endPoint y: 71, distance: 100.7
click at [51, 71] on div "SearchWithCriteria32d3d714-9b45-4b47-8e1c-17cc2b0cfcaa Work Title La cumbia sam…" at bounding box center [210, 99] width 407 height 92
click at [392, 159] on button "Search" at bounding box center [391, 158] width 46 height 15
type input "`"
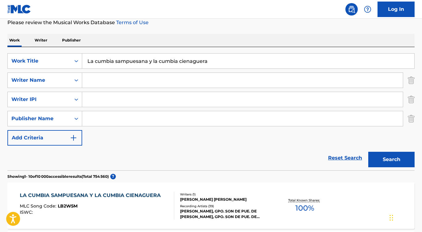
click at [101, 193] on div "LA CUMBIA SAMPUESANA Y LA CUMBIA CIENAGUERA" at bounding box center [92, 194] width 144 height 7
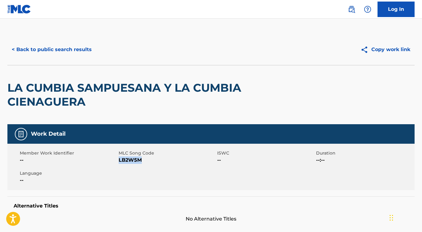
drag, startPoint x: 145, startPoint y: 162, endPoint x: 120, endPoint y: 161, distance: 25.0
click at [119, 161] on span "LB2W5M" at bounding box center [167, 159] width 97 height 7
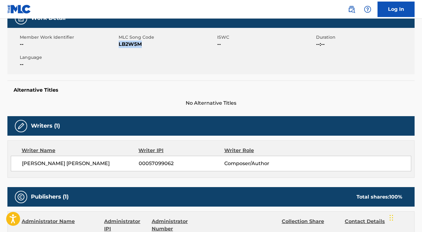
scroll to position [163, 0]
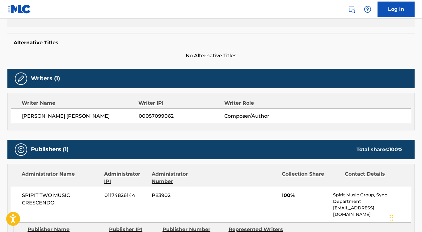
drag, startPoint x: 112, startPoint y: 116, endPoint x: 13, endPoint y: 116, distance: 98.9
click at [13, 116] on div "JOSE JOAQUIN BETTIN MARTINEZ 00057099062 Composer/Author" at bounding box center [211, 115] width 401 height 15
drag, startPoint x: 59, startPoint y: 199, endPoint x: 23, endPoint y: 193, distance: 37.1
click at [22, 193] on span "SPIRIT TWO MUSIC CRESCENDO" at bounding box center [61, 198] width 78 height 15
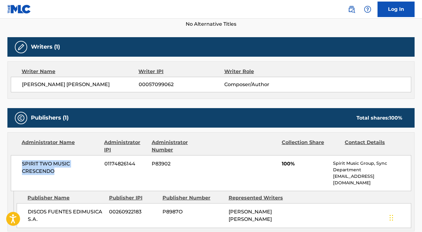
scroll to position [207, 0]
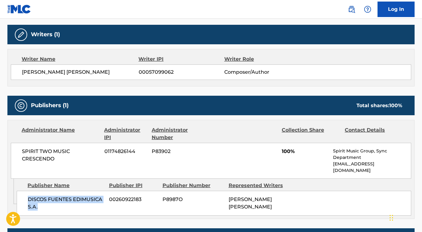
drag, startPoint x: 49, startPoint y: 202, endPoint x: 28, endPoint y: 192, distance: 23.3
click at [28, 195] on span "DISCOS FUENTES EDIMUSICA S.A." at bounding box center [66, 202] width 77 height 15
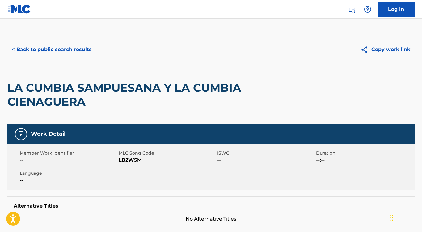
scroll to position [0, 0]
click at [55, 56] on button "< Back to public search results" at bounding box center [51, 49] width 89 height 15
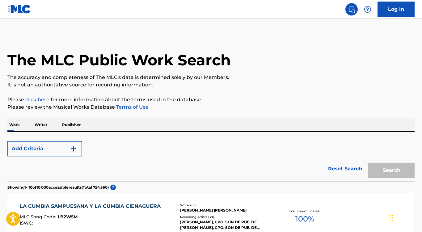
scroll to position [84, 0]
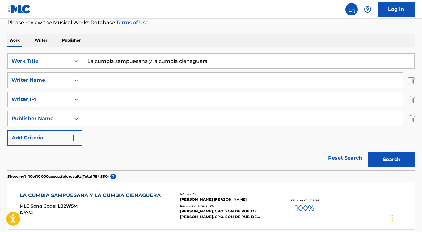
click at [103, 85] on input "Search Form" at bounding box center [242, 80] width 321 height 15
paste input "Fridolin Walcher"
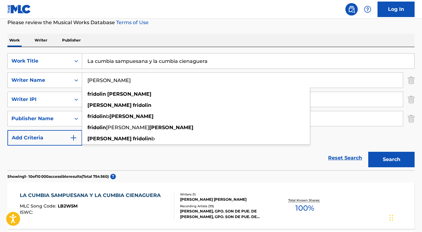
type input "Fridolin Walcher"
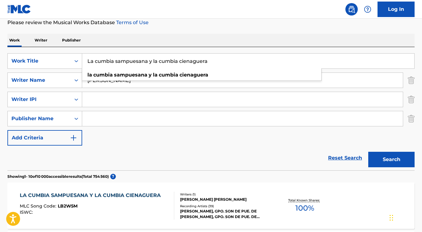
drag, startPoint x: 216, startPoint y: 64, endPoint x: 100, endPoint y: 56, distance: 115.9
click at [100, 56] on input "La cumbia sampuesana y la cumbia cienaguera" at bounding box center [248, 60] width 332 height 15
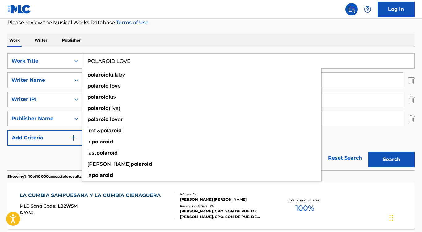
type input "POLAROID LOVE"
click at [392, 159] on button "Search" at bounding box center [391, 158] width 46 height 15
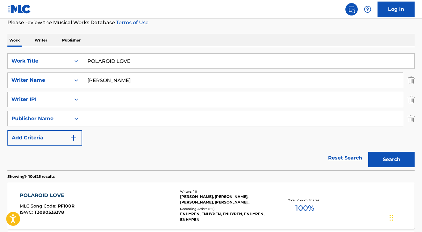
click at [57, 194] on div "POLAROID LOVE" at bounding box center [47, 194] width 55 height 7
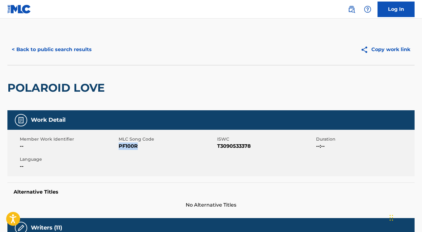
drag, startPoint x: 139, startPoint y: 146, endPoint x: 118, endPoint y: 146, distance: 20.7
click at [119, 146] on span "PF100R" at bounding box center [167, 145] width 97 height 7
drag, startPoint x: 254, startPoint y: 147, endPoint x: 219, endPoint y: 147, distance: 35.9
click at [219, 147] on span "T3090533378" at bounding box center [265, 145] width 97 height 7
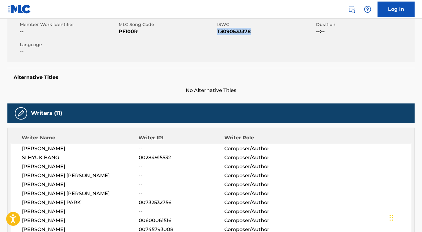
scroll to position [162, 0]
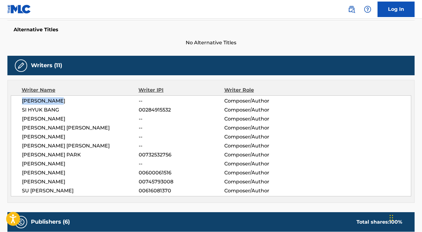
drag, startPoint x: 20, startPoint y: 101, endPoint x: 63, endPoint y: 101, distance: 43.6
click at [63, 101] on div "RYAN BICKLEY -- Composer/Author SI HYUK BANG 00284915532 Composer/Author JI EUN…" at bounding box center [211, 145] width 401 height 101
drag, startPoint x: 21, startPoint y: 107, endPoint x: 64, endPoint y: 108, distance: 43.3
click at [64, 108] on div "RYAN BICKLEY -- Composer/Author SI HYUK BANG 00284915532 Composer/Author JI EUN…" at bounding box center [211, 145] width 401 height 101
drag, startPoint x: 23, startPoint y: 117, endPoint x: 58, endPoint y: 118, distance: 35.2
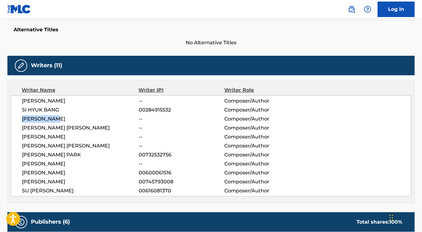
click at [58, 118] on span "JI EUN JEON" at bounding box center [80, 118] width 117 height 7
drag, startPoint x: 23, startPoint y: 128, endPoint x: 81, endPoint y: 128, distance: 58.4
click at [81, 128] on span "JEONG MI KIM" at bounding box center [80, 127] width 117 height 7
drag, startPoint x: 22, startPoint y: 136, endPoint x: 68, endPoint y: 137, distance: 46.1
click at [68, 137] on span "JONNY HOCKINGS" at bounding box center [80, 136] width 117 height 7
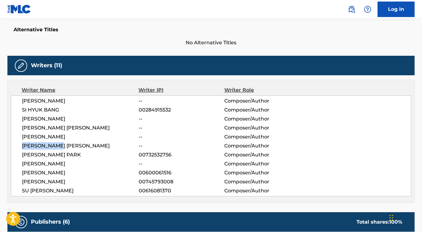
drag, startPoint x: 23, startPoint y: 146, endPoint x: 79, endPoint y: 144, distance: 56.3
click at [79, 144] on span "KANG YUN KIM" at bounding box center [80, 145] width 117 height 7
drag, startPoint x: 23, startPoint y: 153, endPoint x: 80, endPoint y: 159, distance: 56.8
click at [80, 159] on div "RYAN BICKLEY -- Composer/Author SI HYUK BANG 00284915532 Composer/Author JI EUN…" at bounding box center [211, 145] width 401 height 101
drag, startPoint x: 22, startPoint y: 164, endPoint x: 94, endPoint y: 166, distance: 72.4
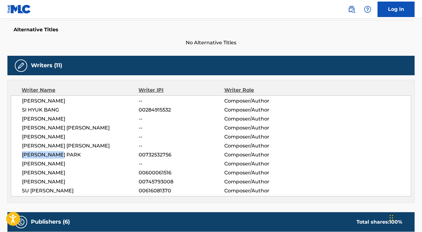
click at [94, 166] on span "SEON JEONG HWANG" at bounding box center [80, 163] width 117 height 7
drag, startPoint x: 22, startPoint y: 170, endPoint x: 85, endPoint y: 172, distance: 62.8
click at [85, 172] on span "FRIDOLIN B WALCHER" at bounding box center [80, 172] width 117 height 7
drag, startPoint x: 21, startPoint y: 182, endPoint x: 70, endPoint y: 182, distance: 48.2
click at [70, 182] on div "RYAN BICKLEY -- Composer/Author SI HYUK BANG 00284915532 Composer/Author JI EUN…" at bounding box center [211, 145] width 401 height 101
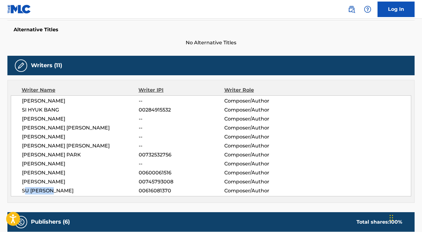
drag, startPoint x: 23, startPoint y: 189, endPoint x: 70, endPoint y: 190, distance: 47.0
click at [70, 190] on span "SU BIN KIM" at bounding box center [80, 190] width 117 height 7
drag, startPoint x: 16, startPoint y: 192, endPoint x: 69, endPoint y: 191, distance: 53.2
click at [69, 191] on div "RYAN BICKLEY -- Composer/Author SI HYUK BANG 00284915532 Composer/Author JI EUN…" at bounding box center [211, 145] width 401 height 101
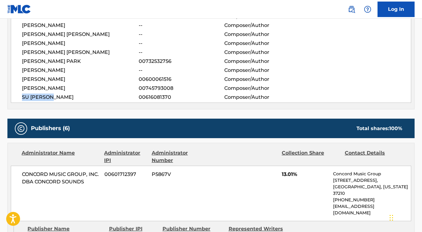
scroll to position [259, 0]
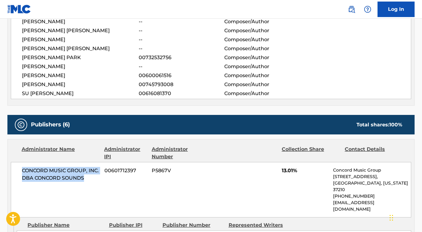
drag, startPoint x: 86, startPoint y: 178, endPoint x: 17, endPoint y: 169, distance: 69.6
click at [17, 169] on div "CONCORD MUSIC GROUP, INC. DBA CONCORD SOUNDS 00601712397 P5867V 13.01% Concord …" at bounding box center [211, 189] width 401 height 55
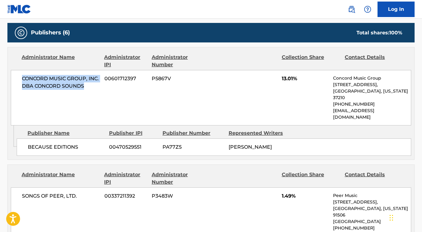
scroll to position [352, 0]
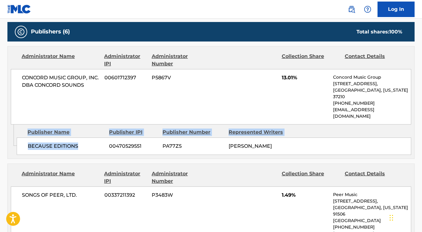
drag, startPoint x: 80, startPoint y: 135, endPoint x: 15, endPoint y: 133, distance: 65.6
click at [15, 133] on div "Admin Original Publisher Connecting Line Publisher Name Publisher IPI Publisher…" at bounding box center [211, 141] width 407 height 34
click at [14, 133] on div "Admin Original Publisher Connecting Line" at bounding box center [12, 139] width 9 height 31
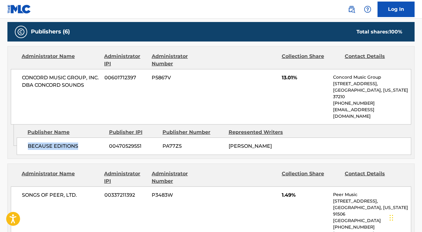
drag, startPoint x: 83, startPoint y: 134, endPoint x: 27, endPoint y: 134, distance: 56.3
click at [27, 137] on div "BECAUSE EDITIONS 00470529551 PA77Z5 FRIDOLIN B WALCHER" at bounding box center [214, 145] width 395 height 17
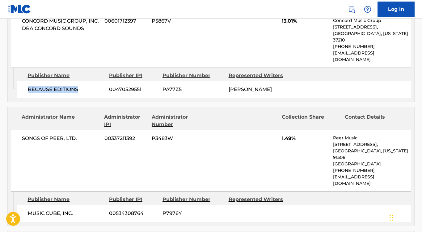
scroll to position [424, 0]
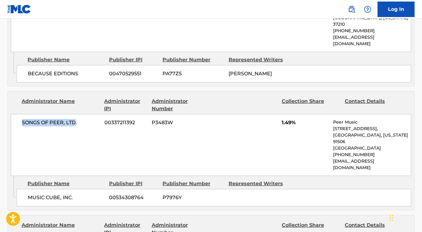
drag, startPoint x: 23, startPoint y: 109, endPoint x: 74, endPoint y: 107, distance: 50.7
click at [74, 119] on span "SONGS OF PEER, LTD." at bounding box center [61, 122] width 78 height 7
drag, startPoint x: 28, startPoint y: 176, endPoint x: 72, endPoint y: 176, distance: 43.9
click at [72, 194] on span "MUSIC CUBE, INC." at bounding box center [66, 197] width 77 height 7
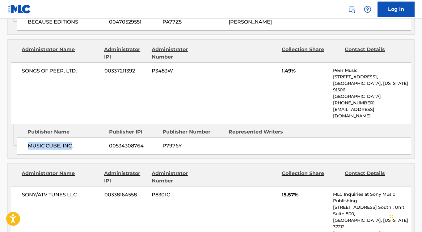
scroll to position [485, 0]
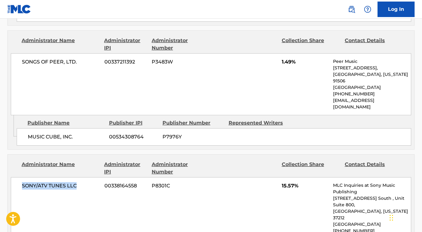
drag, startPoint x: 22, startPoint y: 163, endPoint x: 90, endPoint y: 167, distance: 68.4
click at [91, 182] on span "SONY/ATV TUNES LLC" at bounding box center [61, 185] width 78 height 7
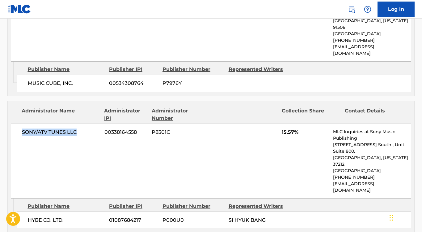
scroll to position [565, 0]
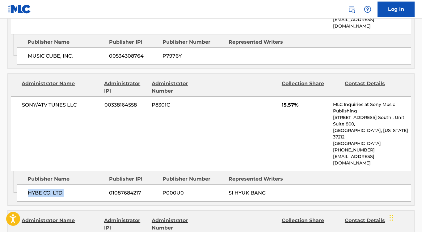
drag, startPoint x: 27, startPoint y: 157, endPoint x: 70, endPoint y: 157, distance: 43.0
click at [70, 184] on div "HYBE CO. LTD. 01087684217 P000U0 SI HYUK BANG" at bounding box center [214, 192] width 395 height 17
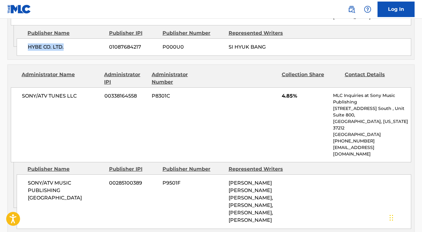
scroll to position [722, 0]
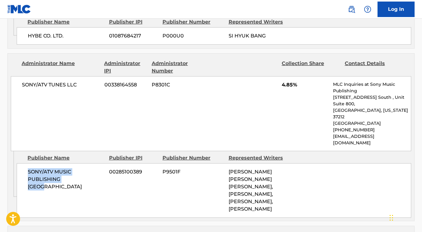
drag, startPoint x: 28, startPoint y: 122, endPoint x: 87, endPoint y: 133, distance: 60.9
click at [87, 168] on span "SONY/ATV MUSIC PUBLISHING KOREA" at bounding box center [66, 179] width 77 height 22
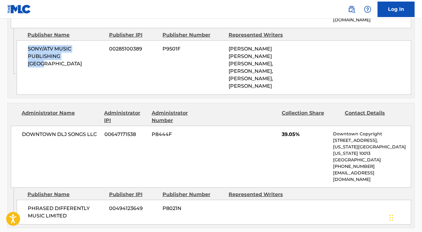
scroll to position [858, 0]
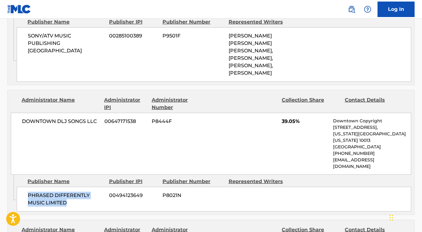
drag, startPoint x: 72, startPoint y: 127, endPoint x: 23, endPoint y: 110, distance: 51.3
click at [19, 186] on div "PHRASED DIFFERENTLY MUSIC LIMITED 00494123649 P8021N" at bounding box center [214, 198] width 395 height 25
drag, startPoint x: 38, startPoint y: 184, endPoint x: 17, endPoint y: 171, distance: 24.8
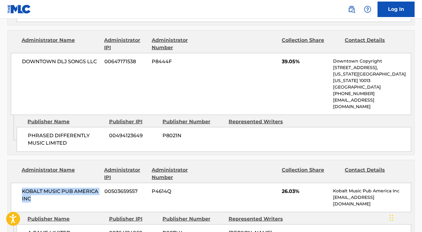
scroll to position [984, 0]
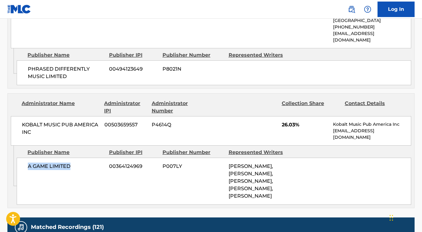
drag, startPoint x: 76, startPoint y: 92, endPoint x: 31, endPoint y: 87, distance: 45.4
click at [17, 157] on div "A GAME LIMITED 00364124969 P007LY WU HYUN PARK, SI HYUK BANG, RYAN BICKLEY, FRI…" at bounding box center [214, 180] width 395 height 47
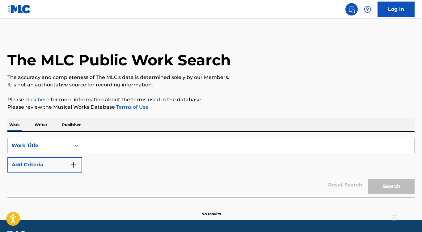
click at [60, 167] on button "Add Criteria" at bounding box center [44, 164] width 75 height 15
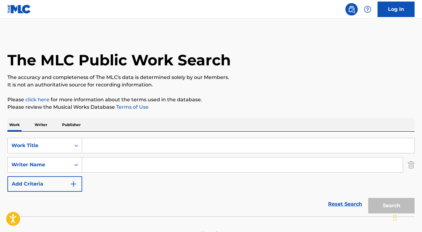
click at [99, 167] on input "Search Form" at bounding box center [242, 164] width 321 height 15
paste input "Mizuno Yoshiki"
type input "Mizuno Yoshiki"
click at [110, 147] on input "Search Form" at bounding box center [248, 145] width 332 height 15
paste input "Daddy ! Daddy ! Do !"
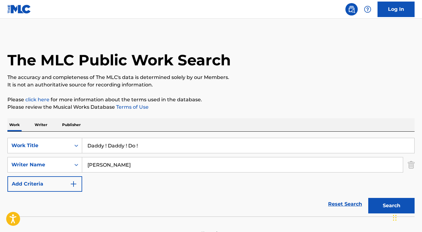
type input "Daddy ! Daddy ! Do !"
click at [392, 205] on button "Search" at bounding box center [391, 205] width 46 height 15
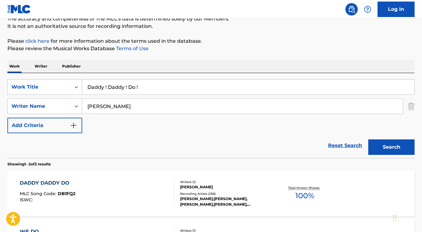
scroll to position [77, 0]
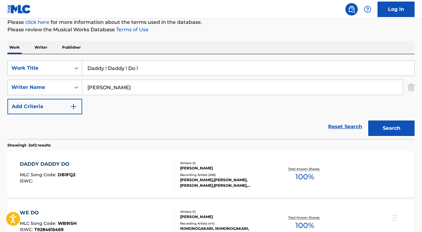
click at [64, 168] on div "DADDY DADDY DO MLC Song Code : DB1FQ2 ISWC :" at bounding box center [48, 174] width 56 height 28
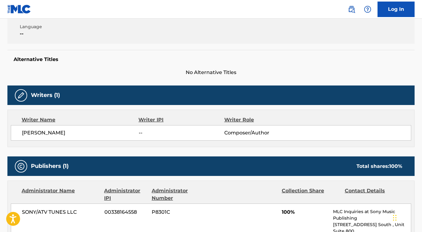
scroll to position [142, 0]
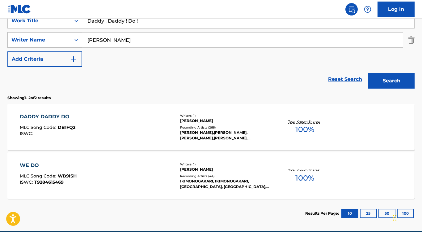
scroll to position [141, 0]
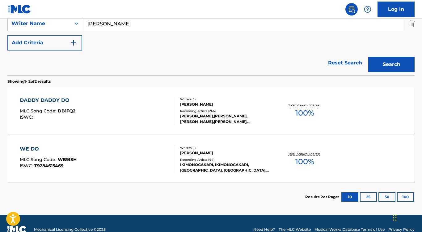
click at [57, 101] on div "DADDY DADDY DO" at bounding box center [48, 99] width 56 height 7
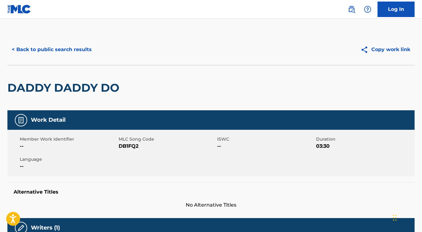
click at [137, 145] on span "DB1FQ2" at bounding box center [167, 145] width 97 height 7
drag, startPoint x: 140, startPoint y: 145, endPoint x: 118, endPoint y: 145, distance: 22.3
click at [118, 145] on div "Member Work Identifier -- MLC Song Code DB1FQ2 ISWC -- Duration 03:30 Language …" at bounding box center [210, 153] width 407 height 46
copy div "MLC Song Code DB1FQ2"
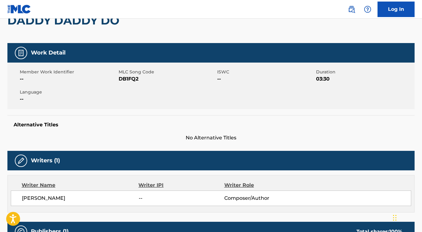
scroll to position [84, 0]
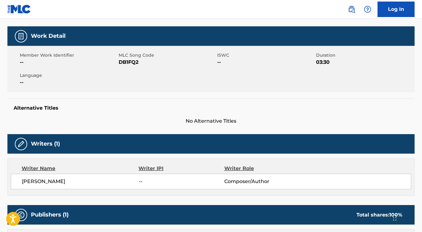
drag, startPoint x: 65, startPoint y: 181, endPoint x: 19, endPoint y: 180, distance: 45.4
click at [19, 180] on div "YOSHIKI MIZUNO -- Composer/Author" at bounding box center [211, 180] width 401 height 15
copy span "YOSHIKI MIZUNO"
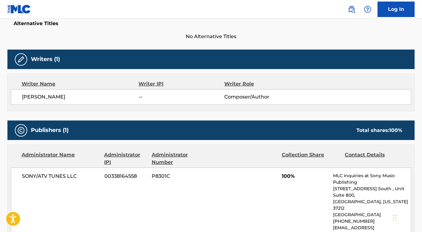
scroll to position [187, 0]
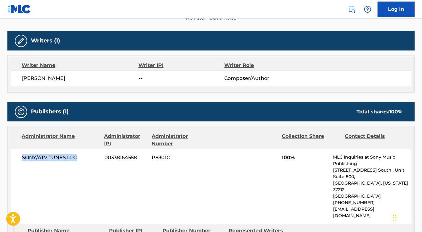
drag, startPoint x: 77, startPoint y: 155, endPoint x: 19, endPoint y: 155, distance: 58.1
click at [19, 155] on div "SONY/ATV TUNES LLC 00338164558 P8301C 100% MLC Inquiries at Sony Music Publishi…" at bounding box center [211, 186] width 401 height 75
copy span "SONY/ATV TUNES LLC"
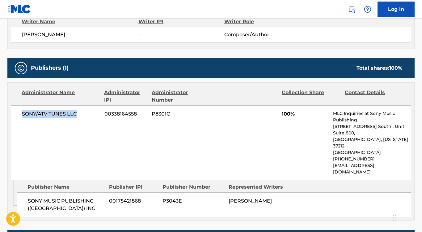
scroll to position [244, 0]
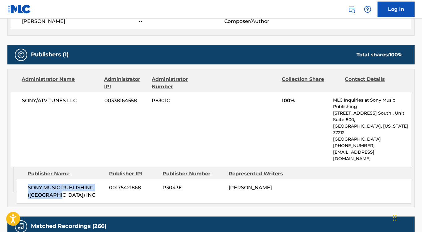
drag, startPoint x: 72, startPoint y: 183, endPoint x: 24, endPoint y: 172, distance: 49.0
click at [24, 179] on div "SONY MUSIC PUBLISHING (JAPAN) INC 00175421868 P3043E YOSHIKI MIZUNO" at bounding box center [214, 191] width 395 height 25
copy span "SONY MUSIC PUBLISHING (JAPAN) INC"
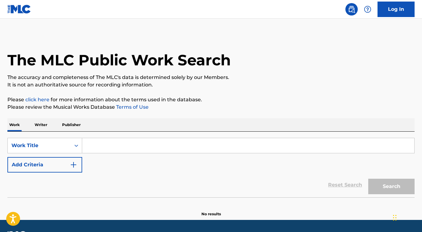
click at [122, 149] on input "Search Form" at bounding box center [248, 145] width 332 height 15
paste input "shuō tā"
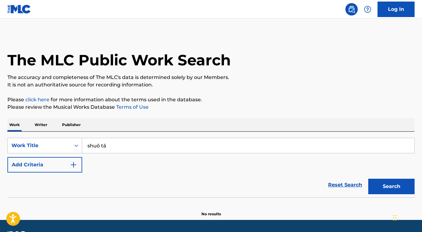
type input "shuō tā"
click at [392, 186] on button "Search" at bounding box center [391, 185] width 46 height 15
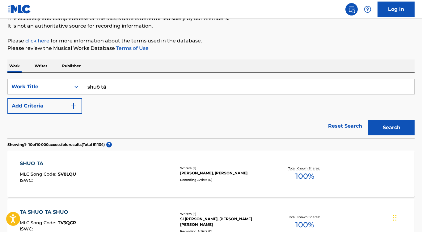
scroll to position [63, 0]
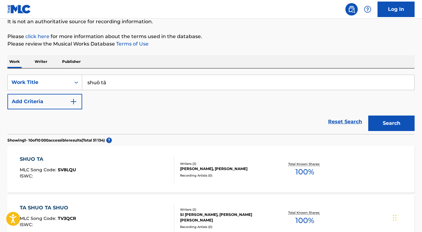
click at [62, 105] on button "Add Criteria" at bounding box center [44, 101] width 75 height 15
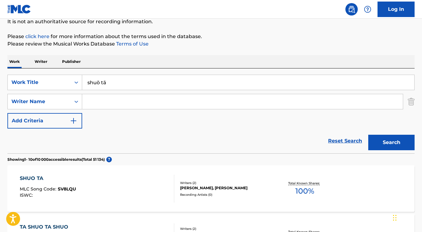
click at [96, 105] on input "Search Form" at bounding box center [242, 101] width 321 height 15
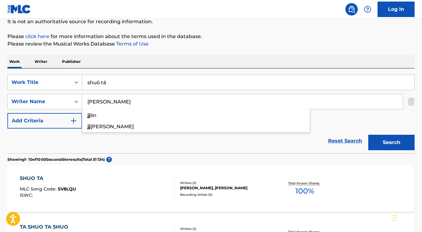
click at [392, 142] on button "Search" at bounding box center [391, 141] width 46 height 15
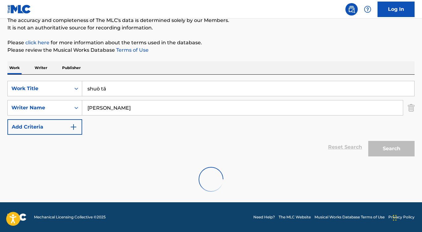
scroll to position [37, 0]
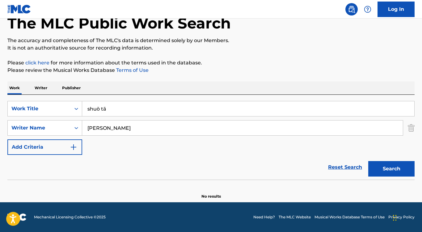
click at [97, 124] on input "JJ LING" at bounding box center [242, 127] width 321 height 15
drag, startPoint x: 95, startPoint y: 129, endPoint x: 66, endPoint y: 126, distance: 28.9
click at [66, 126] on div "SearchWithCriteriad3b734b2-fb19-4c93-a221-0914ecb173a2 Writer Name JJ LING" at bounding box center [210, 127] width 407 height 15
click at [392, 168] on button "Search" at bounding box center [391, 168] width 46 height 15
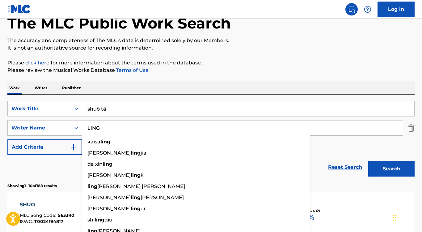
click at [59, 168] on div "Reset Search Search" at bounding box center [210, 167] width 407 height 25
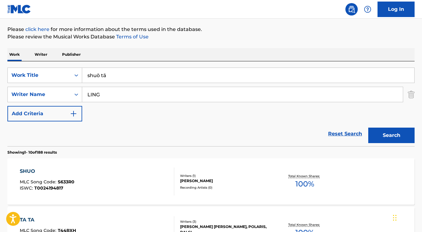
scroll to position [69, 0]
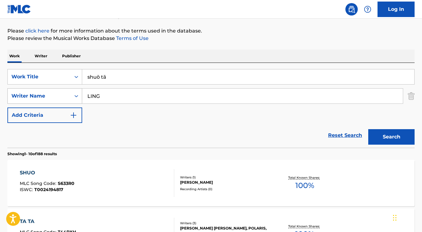
drag, startPoint x: 105, startPoint y: 96, endPoint x: 58, endPoint y: 96, distance: 47.0
click at [58, 96] on div "SearchWithCriteriad3b734b2-fb19-4c93-a221-0914ecb173a2 Writer Name LING" at bounding box center [210, 95] width 407 height 15
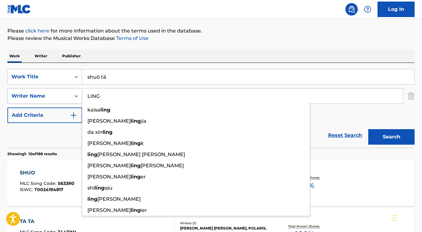
click at [392, 137] on button "Search" at bounding box center [391, 136] width 46 height 15
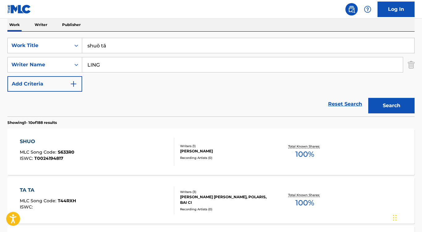
scroll to position [101, 0]
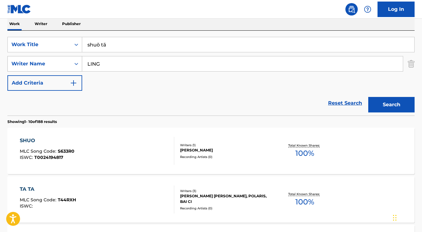
drag, startPoint x: 111, startPoint y: 64, endPoint x: 79, endPoint y: 64, distance: 31.2
click at [79, 64] on div "SearchWithCriteriad3b734b2-fb19-4c93-a221-0914ecb173a2 Writer Name LING" at bounding box center [210, 63] width 407 height 15
drag, startPoint x: 105, startPoint y: 62, endPoint x: 69, endPoint y: 62, distance: 36.2
click at [69, 62] on div "SearchWithCriteriad3b734b2-fb19-4c93-a221-0914ecb173a2 Writer Name LING" at bounding box center [210, 63] width 407 height 15
paste input "Stefanie Sun"
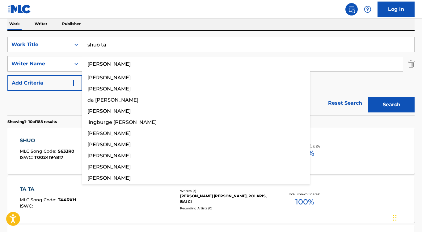
type input "Stefanie Sun"
click at [392, 104] on button "Search" at bounding box center [391, 104] width 46 height 15
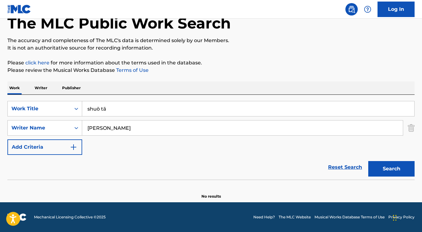
scroll to position [37, 0]
drag, startPoint x: 113, startPoint y: 111, endPoint x: 63, endPoint y: 104, distance: 50.3
click at [63, 104] on div "SearchWithCriteria5af8aae7-afa8-4c10-941e-e084f3885ca7 Work Title shuō tā" at bounding box center [210, 108] width 407 height 15
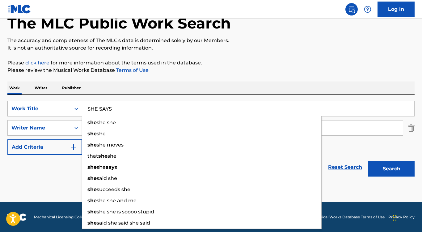
click at [392, 168] on button "Search" at bounding box center [391, 168] width 46 height 15
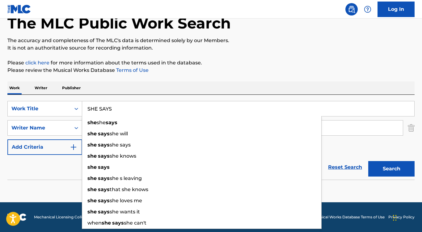
click at [57, 163] on div "Reset Search Search" at bounding box center [210, 167] width 407 height 25
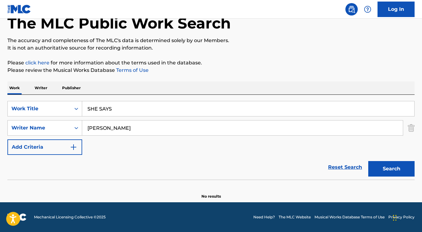
click at [387, 171] on button "Search" at bounding box center [391, 168] width 46 height 15
drag, startPoint x: 132, startPoint y: 110, endPoint x: 49, endPoint y: 104, distance: 84.0
click at [49, 104] on div "SearchWithCriteria5af8aae7-afa8-4c10-941e-e084f3885ca7 Work Title SHE SAYS" at bounding box center [210, 108] width 407 height 15
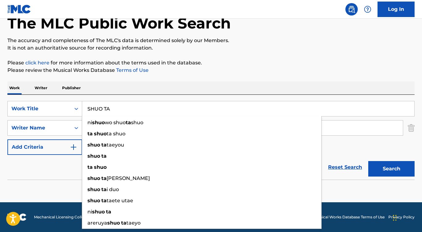
type input "SHUO TA"
click at [53, 158] on div "Reset Search Search" at bounding box center [210, 167] width 407 height 25
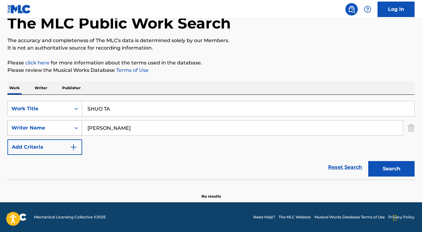
drag, startPoint x: 126, startPoint y: 129, endPoint x: 40, endPoint y: 121, distance: 86.3
click at [40, 121] on div "SearchWithCriteriad3b734b2-fb19-4c93-a221-0914ecb173a2 Writer Name Stefanie Sun" at bounding box center [210, 127] width 407 height 15
click at [392, 168] on button "Search" at bounding box center [391, 168] width 46 height 15
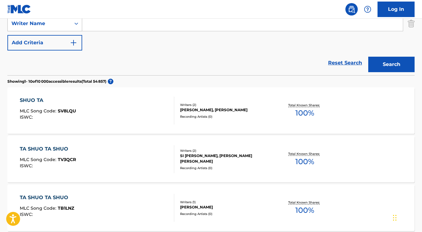
scroll to position [141, 0]
click at [36, 100] on div "SHUO TA" at bounding box center [48, 99] width 56 height 7
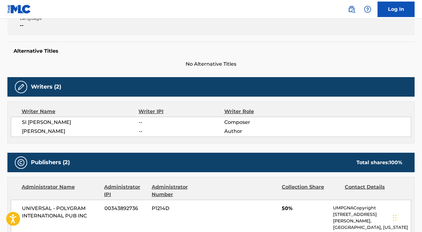
scroll to position [108, 0]
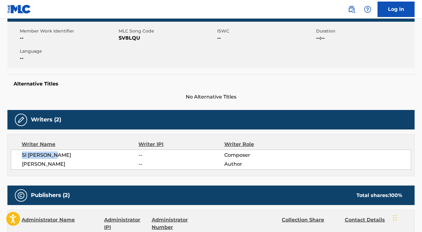
drag, startPoint x: 20, startPoint y: 153, endPoint x: 71, endPoint y: 153, distance: 51.0
click at [71, 153] on div "SI HUA LIANG -- Composer YU HSIN WANG -- Author" at bounding box center [211, 159] width 401 height 20
copy span "SI HUA LIANG"
drag, startPoint x: 23, startPoint y: 164, endPoint x: 74, endPoint y: 163, distance: 50.7
click at [74, 163] on span "YU HSIN WANG" at bounding box center [80, 163] width 117 height 7
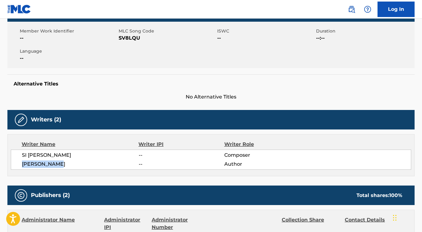
copy span "YU HSIN WANG"
drag, startPoint x: 155, startPoint y: 36, endPoint x: 119, endPoint y: 38, distance: 35.9
click at [119, 38] on span "SV8LQU" at bounding box center [167, 37] width 97 height 7
copy span "SV8LQU"
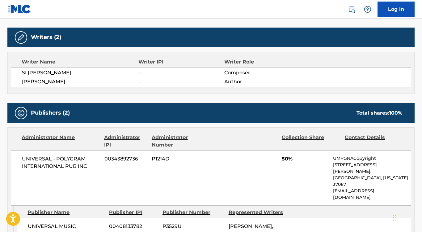
scroll to position [237, 0]
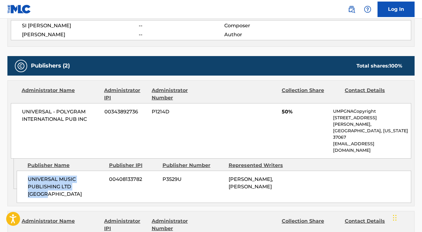
drag, startPoint x: 94, startPoint y: 164, endPoint x: 26, endPoint y: 156, distance: 68.5
click at [26, 170] on div "UNIVERSAL MUSIC PUBLISHING LTD TAIWAN 00408133782 P3529U SI HUA LIANG, YU HSIN …" at bounding box center [214, 186] width 395 height 32
copy span "UNIVERSAL MUSIC PUBLISHING LTD TAIWAN"
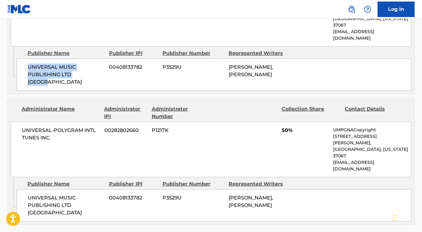
scroll to position [354, 0]
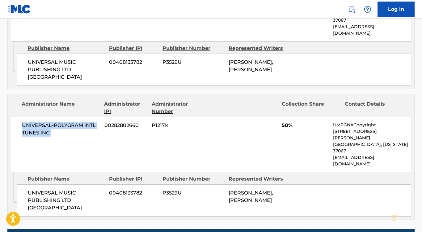
drag, startPoint x: 68, startPoint y: 100, endPoint x: 15, endPoint y: 97, distance: 53.3
click at [15, 117] on div "UNIVERSAL-POLYGRAM INTL TUNES INC. 00282802660 P1217K 50% UMPGNACopyright 1550 …" at bounding box center [211, 144] width 401 height 55
copy span "UNIVERSAL-POLYGRAM INTL TUNES INC."
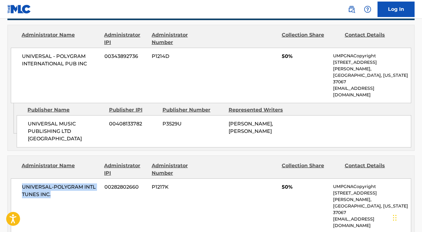
scroll to position [292, 0]
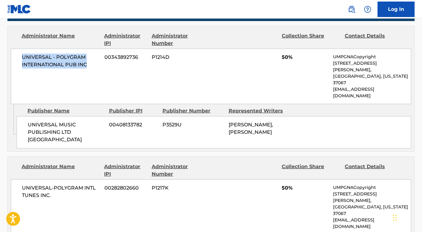
drag, startPoint x: 88, startPoint y: 66, endPoint x: 14, endPoint y: 56, distance: 74.9
click at [14, 56] on div "UNIVERSAL - POLYGRAM INTERNATIONAL PUB INC 00343892736 P1214D 50% UMPGNACopyrig…" at bounding box center [211, 76] width 401 height 55
copy span "UNIVERSAL - POLYGRAM INTERNATIONAL PUB INC"
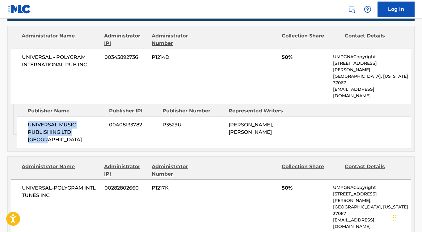
drag, startPoint x: 100, startPoint y: 113, endPoint x: 26, endPoint y: 105, distance: 74.4
click at [26, 116] on div "UNIVERSAL MUSIC PUBLISHING LTD TAIWAN 00408133782 P3529U SI HUA LIANG, YU HSIN …" at bounding box center [214, 132] width 395 height 32
copy span "UNIVERSAL MUSIC PUBLISHING LTD TAIWAN"
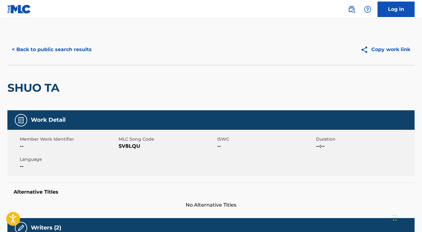
click at [57, 50] on button "< Back to public search results" at bounding box center [51, 49] width 89 height 15
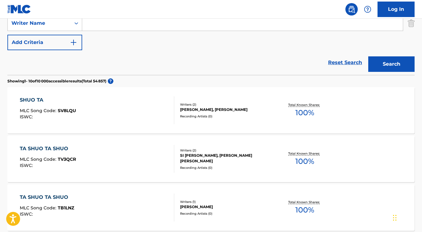
click at [107, 30] on input "Search Form" at bounding box center [242, 23] width 321 height 15
paste input "Mark Mathes"
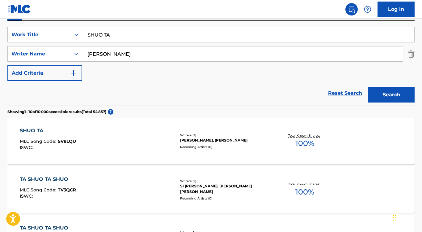
scroll to position [78, 0]
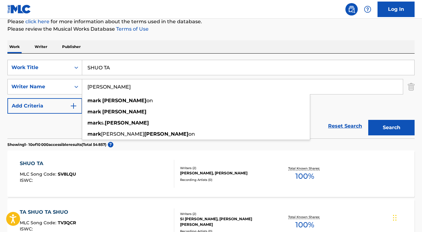
type input "Mark Mathes"
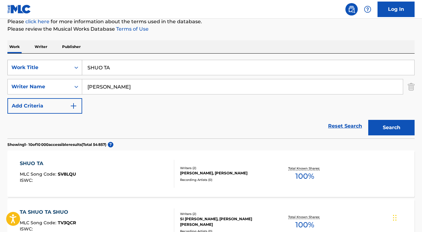
drag, startPoint x: 116, startPoint y: 68, endPoint x: 66, endPoint y: 64, distance: 49.7
click at [66, 64] on div "SearchWithCriteria5af8aae7-afa8-4c10-941e-e084f3885ca7 Work Title SHUO TA" at bounding box center [210, 67] width 407 height 15
drag, startPoint x: 137, startPoint y: 69, endPoint x: 53, endPoint y: 57, distance: 84.7
click at [53, 57] on div "SearchWithCriteria5af8aae7-afa8-4c10-941e-e084f3885ca7 Work Title GAITHER VOCAL…" at bounding box center [210, 95] width 407 height 85
paste input "Sometimes It Takes a Mountain"
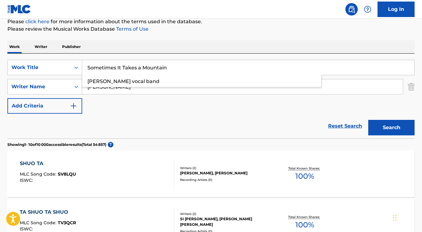
click at [392, 127] on button "Search" at bounding box center [391, 127] width 46 height 15
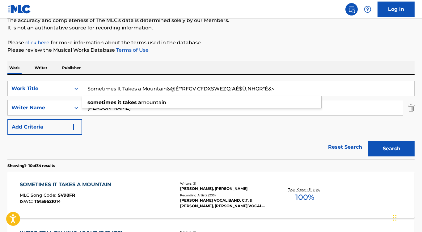
type input "Sometimes It Takes a Mountain&@É"'RFGV CFDXSWEZQ"AÉ$Ù,NHGR"É&<"
click at [392, 148] on button "Search" at bounding box center [391, 148] width 46 height 15
click at [36, 182] on div "SOMETIMES IT TAKES A MOUNTAIN" at bounding box center [67, 184] width 95 height 7
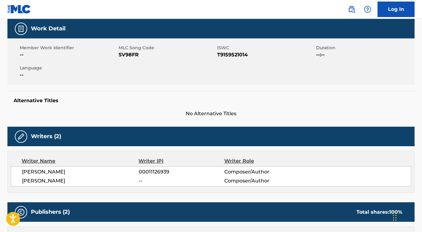
scroll to position [106, 0]
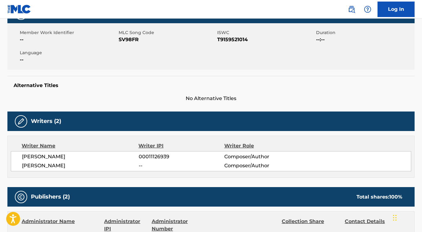
drag, startPoint x: 21, startPoint y: 154, endPoint x: 91, endPoint y: 156, distance: 69.9
click at [91, 156] on div "GLORIA L GAITHER 00011126939 Composer/Author MARK MATHES -- Composer/Author" at bounding box center [211, 161] width 401 height 20
copy span "GLORIA L GAITHER"
drag, startPoint x: 22, startPoint y: 163, endPoint x: 66, endPoint y: 165, distance: 44.6
click at [67, 165] on span "MARK MATHES" at bounding box center [80, 165] width 117 height 7
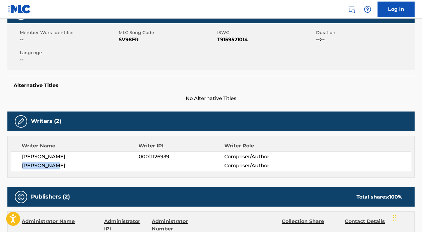
copy span "MARK MATHES"
drag, startPoint x: 249, startPoint y: 38, endPoint x: 218, endPoint y: 39, distance: 31.2
click at [218, 39] on span "T9159521014" at bounding box center [265, 39] width 97 height 7
copy span "T9159521014"
drag, startPoint x: 138, startPoint y: 42, endPoint x: 119, endPoint y: 41, distance: 19.5
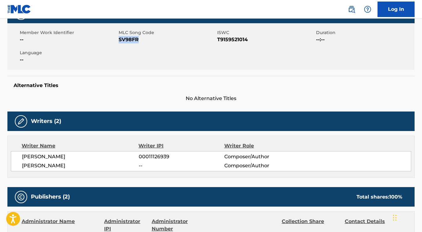
click at [119, 41] on span "SV98FR" at bounding box center [167, 39] width 97 height 7
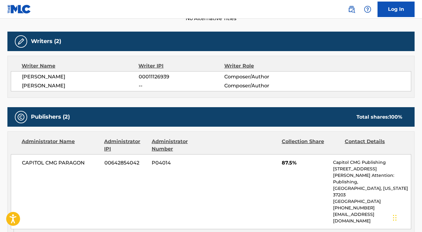
scroll to position [189, 0]
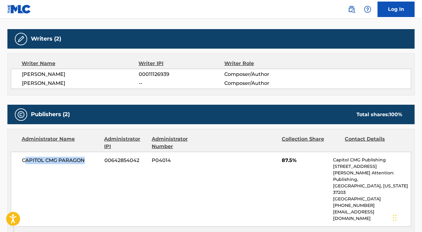
drag, startPoint x: 24, startPoint y: 157, endPoint x: 91, endPoint y: 157, distance: 66.5
click at [91, 158] on span "CAPITOL CMG PARAGON" at bounding box center [61, 159] width 78 height 7
drag, startPoint x: 21, startPoint y: 157, endPoint x: 92, endPoint y: 157, distance: 71.7
click at [92, 157] on div "CAPITOL CMG PARAGON 00642854042 P04014 87.5% Capitol CMG Publishing 1234 Martin…" at bounding box center [211, 188] width 401 height 75
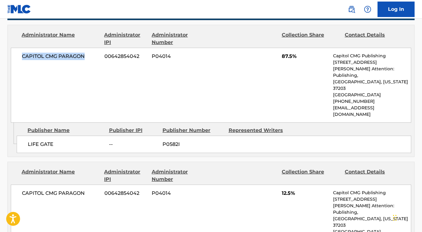
scroll to position [301, 0]
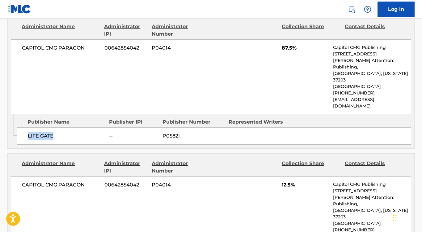
drag, startPoint x: 67, startPoint y: 122, endPoint x: 24, endPoint y: 121, distance: 43.0
click at [24, 127] on div "LIFE GATE -- P0582I" at bounding box center [214, 135] width 395 height 17
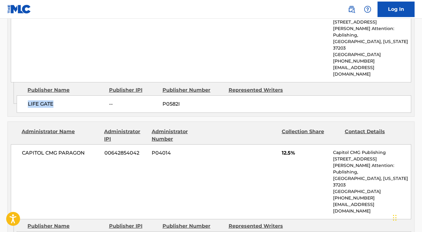
scroll to position [339, 0]
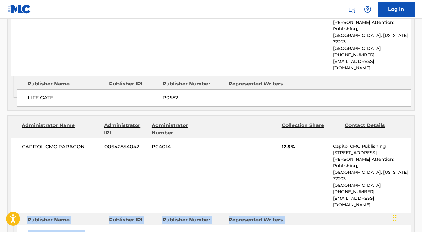
drag, startPoint x: 86, startPoint y: 207, endPoint x: 5, endPoint y: 205, distance: 81.3
click at [5, 205] on div "< Back to public search results Copy work link SOMETIMES IT TAKES A MOUNTAIN Wo…" at bounding box center [211, 89] width 422 height 788
click at [87, 213] on div "Publisher Name Publisher IPI Publisher Number Represented Writers HANNA STREET …" at bounding box center [216, 231] width 398 height 37
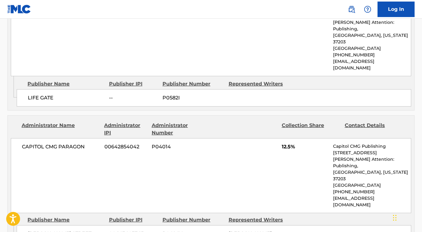
drag, startPoint x: 88, startPoint y: 207, endPoint x: 20, endPoint y: 202, distance: 67.9
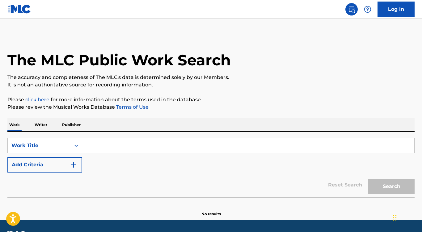
click at [65, 166] on button "Add Criteria" at bounding box center [44, 164] width 75 height 15
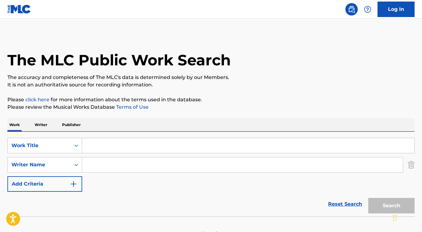
click at [114, 166] on input "Search Form" at bounding box center [242, 164] width 321 height 15
paste input "[PERSON_NAME]"
type input "[PERSON_NAME]"
click at [111, 145] on input "Search Form" at bounding box center [248, 145] width 332 height 15
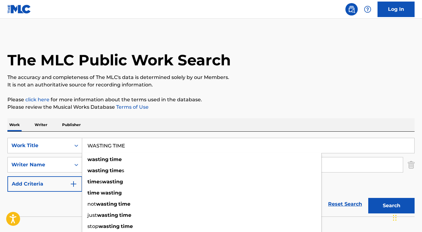
type input "WASTING TIME"
click at [392, 205] on button "Search" at bounding box center [391, 205] width 46 height 15
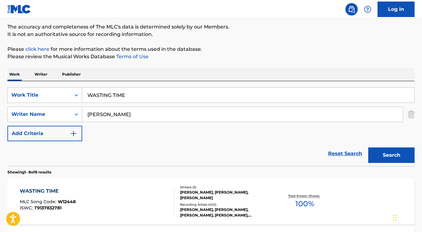
scroll to position [54, 0]
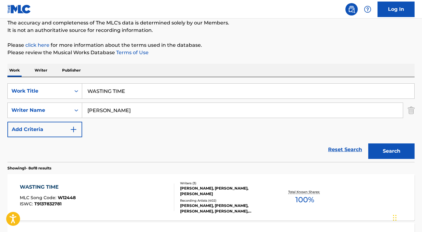
click at [47, 187] on div "WASTING TIME" at bounding box center [48, 186] width 56 height 7
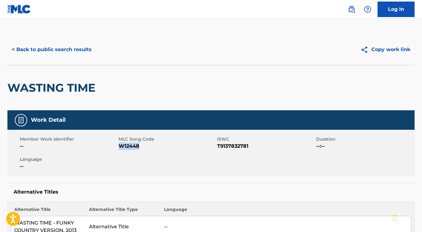
drag, startPoint x: 145, startPoint y: 148, endPoint x: 120, endPoint y: 149, distance: 25.4
click at [120, 149] on span "W12448" at bounding box center [167, 145] width 97 height 7
drag, startPoint x: 145, startPoint y: 148, endPoint x: 123, endPoint y: 144, distance: 22.3
click at [119, 148] on span "W12448" at bounding box center [167, 145] width 97 height 7
copy span "W12448"
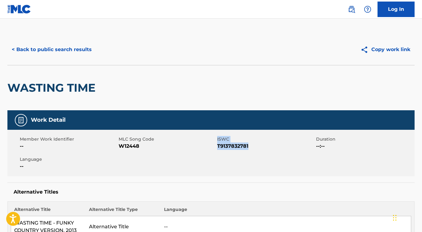
drag, startPoint x: 215, startPoint y: 145, endPoint x: 253, endPoint y: 146, distance: 38.6
click at [253, 146] on div "Member Work Identifier -- MLC Song Code W12448 ISWC T9137832781 Duration --:-- …" at bounding box center [210, 153] width 407 height 46
click at [253, 146] on span "T9137832781" at bounding box center [265, 145] width 97 height 7
drag, startPoint x: 253, startPoint y: 146, endPoint x: 219, endPoint y: 147, distance: 34.7
click at [219, 147] on span "T9137832781" at bounding box center [265, 145] width 97 height 7
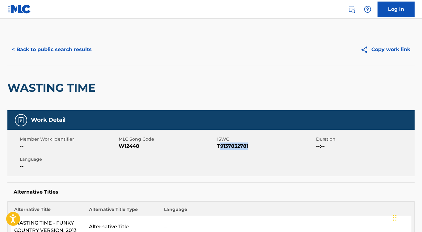
copy span "9137832781"
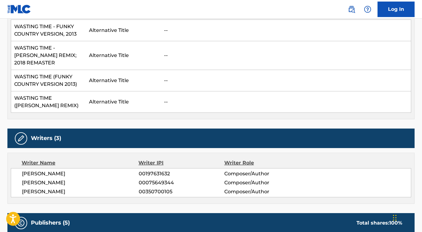
scroll to position [254, 0]
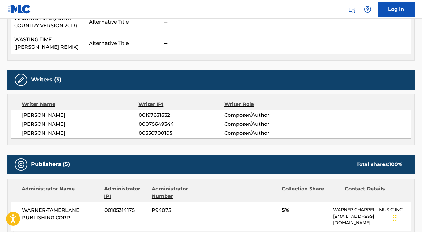
drag, startPoint x: 76, startPoint y: 107, endPoint x: 17, endPoint y: 107, distance: 59.0
click at [17, 109] on div "[PERSON_NAME] 00197631632 Composer/Author [PERSON_NAME] 00075649344 Composer/Au…" at bounding box center [211, 123] width 401 height 29
copy span "[PERSON_NAME]"
drag, startPoint x: 249, startPoint y: 0, endPoint x: 21, endPoint y: 116, distance: 256.3
click at [21, 116] on div "[PERSON_NAME] 00197631632 Composer/Author [PERSON_NAME] 00075649344 Composer/Au…" at bounding box center [211, 123] width 401 height 29
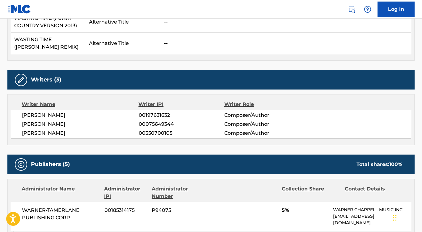
copy span "[PERSON_NAME]"
drag, startPoint x: 21, startPoint y: 116, endPoint x: 79, endPoint y: 125, distance: 58.8
click at [79, 125] on div "[PERSON_NAME] 00197631632 Composer/Author [PERSON_NAME] 00075649344 Composer/Au…" at bounding box center [211, 123] width 401 height 29
click at [79, 129] on span "[PERSON_NAME]" at bounding box center [80, 132] width 117 height 7
drag, startPoint x: 79, startPoint y: 125, endPoint x: 15, endPoint y: 125, distance: 64.6
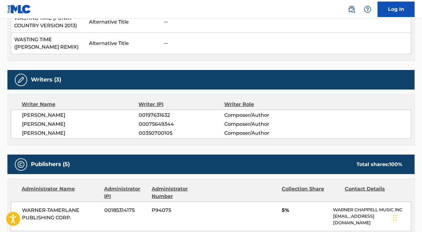
click at [15, 125] on div "[PERSON_NAME] 00197631632 Composer/Author [PERSON_NAME] 00075649344 Composer/Au…" at bounding box center [211, 123] width 401 height 29
copy span "[PERSON_NAME]"
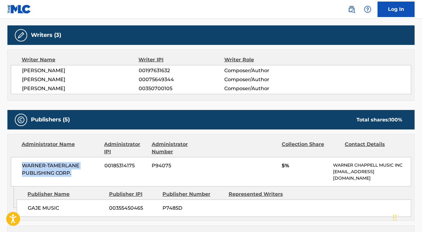
drag, startPoint x: 75, startPoint y: 167, endPoint x: 15, endPoint y: 160, distance: 60.7
click at [15, 160] on div "WARNER-[PERSON_NAME] PUBLISHING CORP. 00185314175 P94075 5% [PERSON_NAME] MUSIC…" at bounding box center [211, 171] width 401 height 29
copy span "WARNER-TAMERLANE PUBLISHING CORP."
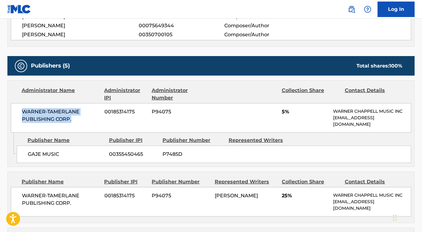
scroll to position [359, 0]
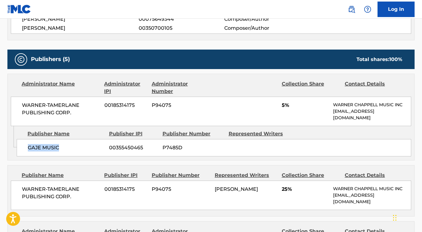
drag, startPoint x: 60, startPoint y: 138, endPoint x: 20, endPoint y: 138, distance: 40.2
click at [20, 139] on div "GAJE MUSIC 00355450465 P7485D" at bounding box center [214, 147] width 395 height 17
copy span "GAJE MUSIC"
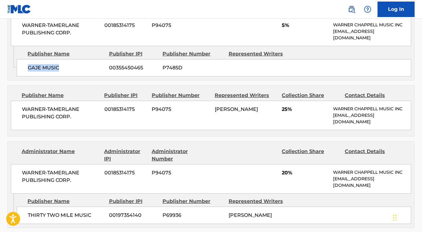
scroll to position [465, 0]
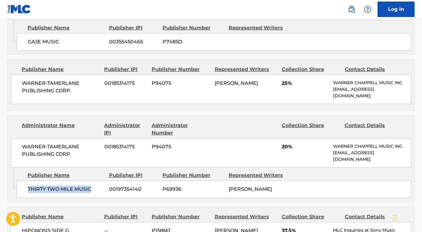
drag, startPoint x: 94, startPoint y: 177, endPoint x: 27, endPoint y: 176, distance: 66.8
click at [27, 180] on div "THIRTY TWO MILE MUSIC 00197354140 P69936 [PERSON_NAME]" at bounding box center [214, 188] width 395 height 17
copy span "THIRTY TWO MILE MUSIC"
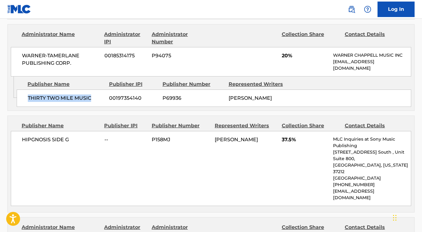
scroll to position [557, 0]
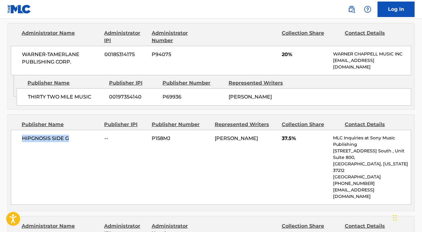
drag, startPoint x: 75, startPoint y: 131, endPoint x: 20, endPoint y: 130, distance: 54.7
click at [20, 130] on div "HIPGNOSIS SIDE G -- P158MJ [PERSON_NAME] 37.5% MLC Inquiries at Sony Music Publ…" at bounding box center [211, 167] width 401 height 75
copy span "HIPGNOSIS SIDE G"
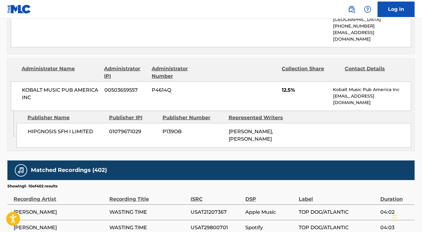
scroll to position [721, 0]
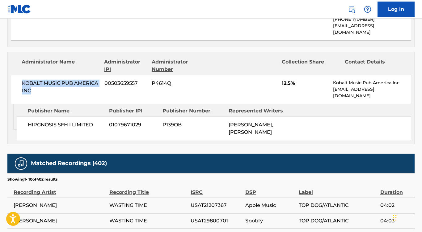
drag, startPoint x: 40, startPoint y: 70, endPoint x: 21, endPoint y: 61, distance: 20.7
click at [21, 75] on div "KOBALT MUSIC PUB AMERICA INC 00503659557 P4614Q 12.5% Kobalt Music Pub America …" at bounding box center [211, 89] width 401 height 29
copy span "KOBALT MUSIC PUB AMERICA INC"
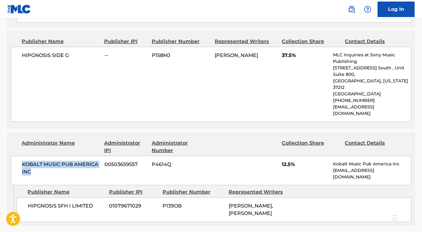
scroll to position [622, 0]
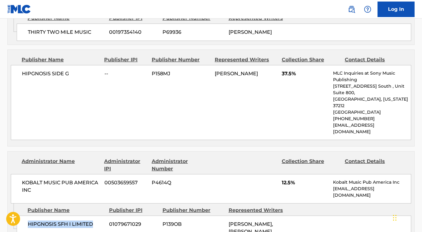
drag, startPoint x: 92, startPoint y: 203, endPoint x: 27, endPoint y: 202, distance: 64.9
click at [27, 215] on div "HIPGNOSIS SFH I LIMITED 01079671029 P139OB [PERSON_NAME], [PERSON_NAME]" at bounding box center [214, 227] width 395 height 25
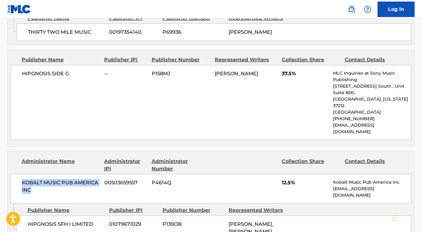
drag, startPoint x: 34, startPoint y: 167, endPoint x: 24, endPoint y: 151, distance: 19.2
click at [16, 174] on div "KOBALT MUSIC PUB AMERICA INC 00503659557 P4614Q 12.5% Kobalt Music Pub America …" at bounding box center [211, 188] width 401 height 29
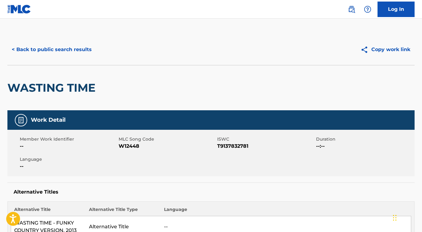
scroll to position [0, 0]
click at [75, 52] on button "< Back to public search results" at bounding box center [51, 49] width 89 height 15
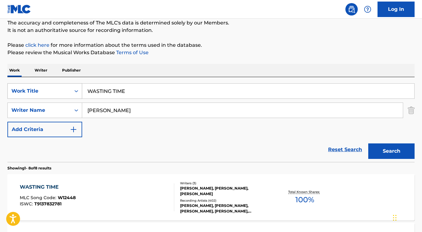
drag, startPoint x: 126, startPoint y: 91, endPoint x: 67, endPoint y: 88, distance: 59.4
click at [67, 88] on div "SearchWithCriteria1533fed7-3af8-4f88-a0a9-f591881f922a Work Title WASTING TIME" at bounding box center [210, 90] width 407 height 15
paste input "Brother Dege Too Old to Die Young"
drag, startPoint x: 123, startPoint y: 91, endPoint x: 64, endPoint y: 87, distance: 59.5
click at [64, 87] on div "SearchWithCriteria1533fed7-3af8-4f88-a0a9-f591881f922a Work Title Brother Dege …" at bounding box center [210, 90] width 407 height 15
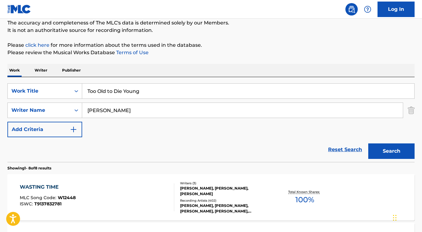
type input "Too Old to Die Young"
click at [102, 73] on div "Work Writer Publisher" at bounding box center [210, 70] width 407 height 13
drag, startPoint x: 139, startPoint y: 111, endPoint x: 54, endPoint y: 95, distance: 86.3
click at [54, 95] on div "SearchWithCriteria1533fed7-3af8-4f88-a0a9-f591881f922a Work Title Too Old to Di…" at bounding box center [210, 110] width 407 height 54
paste input "Brother Dege"
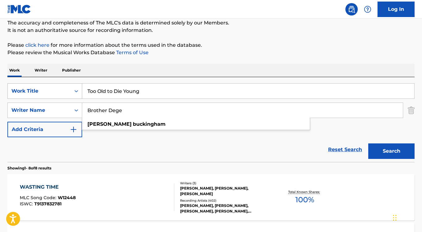
type input "Brother Dege"
click at [392, 151] on button "Search" at bounding box center [391, 150] width 46 height 15
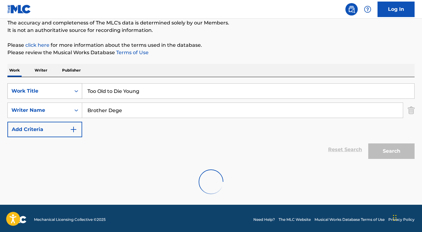
scroll to position [37, 0]
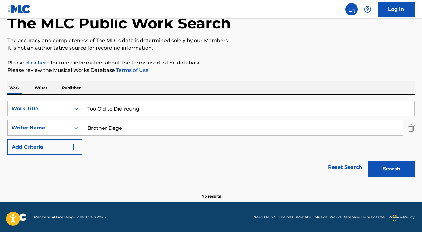
drag, startPoint x: 134, startPoint y: 126, endPoint x: 62, endPoint y: 121, distance: 73.1
click at [62, 121] on div "SearchWithCriteriaea07370e-c981-4bfa-9df5-510c1ab7b638 Writer Name Brother Dege" at bounding box center [210, 127] width 407 height 15
click at [392, 168] on button "Search" at bounding box center [391, 168] width 46 height 15
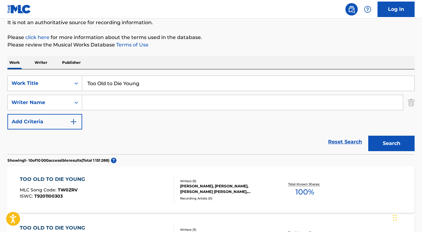
scroll to position [31, 0]
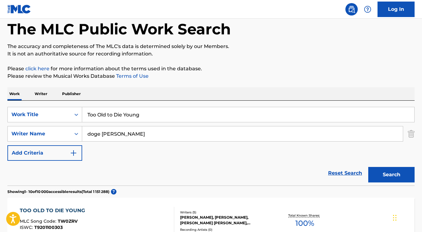
click at [392, 174] on button "Search" at bounding box center [391, 174] width 46 height 15
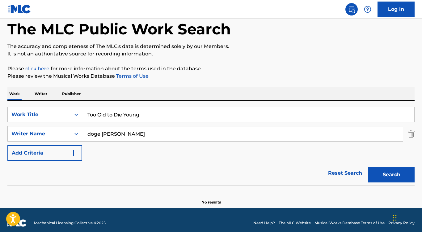
click at [95, 134] on input "doge [PERSON_NAME]" at bounding box center [242, 133] width 321 height 15
click at [392, 174] on button "Search" at bounding box center [391, 174] width 46 height 15
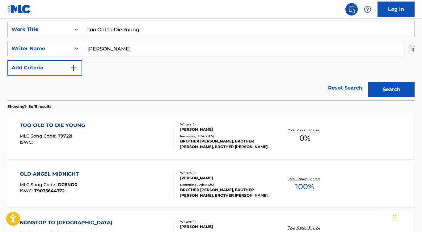
scroll to position [75, 0]
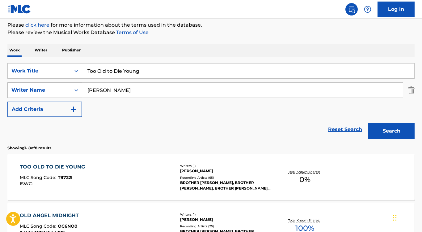
drag, startPoint x: 117, startPoint y: 92, endPoint x: 59, endPoint y: 92, distance: 57.5
click at [59, 92] on div "SearchWithCriteriaea07370e-c981-4bfa-9df5-510c1ab7b638 Writer Name [PERSON_NAME]" at bounding box center [210, 89] width 407 height 15
paste input "[PERSON_NAME]"
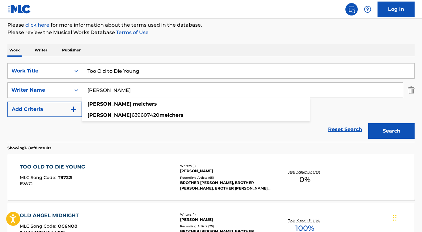
type input "[PERSON_NAME]"
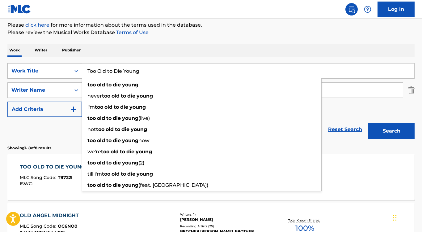
drag, startPoint x: 146, startPoint y: 72, endPoint x: 60, endPoint y: 69, distance: 86.3
click at [60, 69] on div "SearchWithCriteria1533fed7-3af8-4f88-a0a9-f591881f922a Work Title Too Old to Di…" at bounding box center [210, 70] width 407 height 15
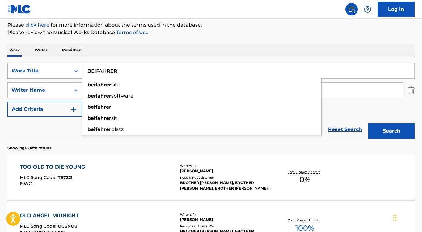
type input "BEIFAHRER"
click at [392, 131] on button "Search" at bounding box center [391, 130] width 46 height 15
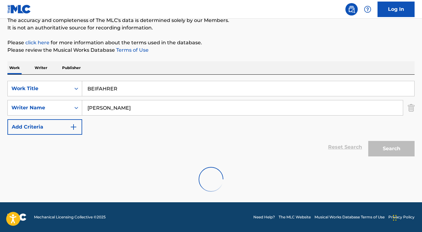
scroll to position [37, 0]
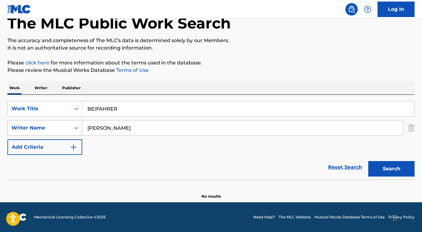
drag, startPoint x: 105, startPoint y: 128, endPoint x: 74, endPoint y: 122, distance: 31.2
click at [74, 122] on div "SearchWithCriteriaea07370e-c981-4bfa-9df5-510c1ab7b638 Writer Name [PERSON_NAME]" at bounding box center [210, 127] width 407 height 15
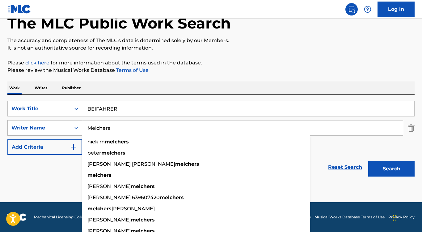
type input "Melchers"
click at [392, 168] on button "Search" at bounding box center [391, 168] width 46 height 15
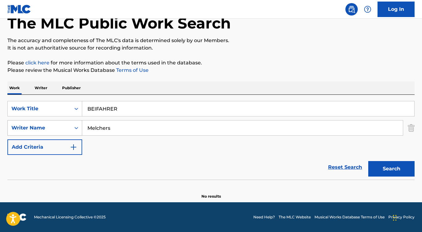
drag, startPoint x: 117, startPoint y: 130, endPoint x: 19, endPoint y: 129, distance: 98.0
click at [19, 129] on div "SearchWithCriteriaea07370e-c981-4bfa-9df5-510c1ab7b638 Writer Name [PERSON_NAME]" at bounding box center [210, 127] width 407 height 15
click at [392, 168] on button "Search" at bounding box center [391, 168] width 46 height 15
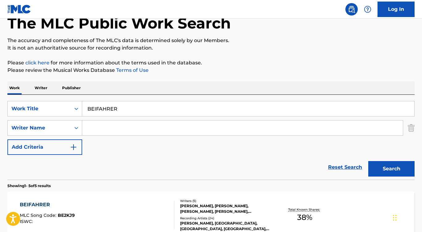
click at [44, 204] on div "BEIFAHRER" at bounding box center [47, 204] width 55 height 7
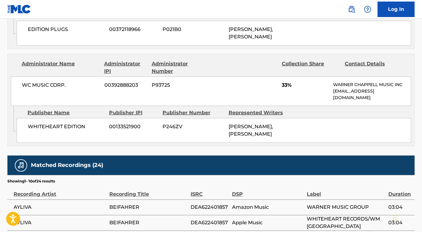
scroll to position [342, 0]
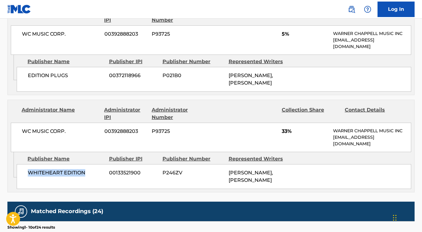
drag, startPoint x: 89, startPoint y: 173, endPoint x: 21, endPoint y: 172, distance: 68.6
click at [21, 172] on div "WHITEHEART EDITION 00133521900 P246ZV [PERSON_NAME], [PERSON_NAME]" at bounding box center [214, 176] width 395 height 25
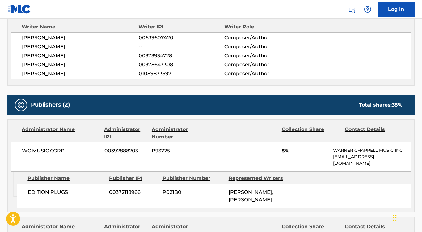
scroll to position [164, 0]
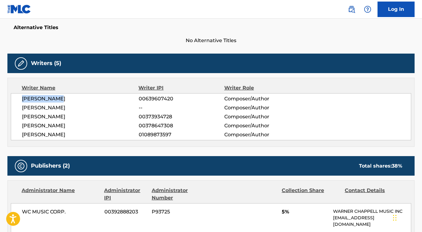
drag, startPoint x: 23, startPoint y: 98, endPoint x: 78, endPoint y: 96, distance: 54.1
click at [78, 96] on span "[PERSON_NAME]" at bounding box center [80, 98] width 117 height 7
drag, startPoint x: 21, startPoint y: 108, endPoint x: 75, endPoint y: 109, distance: 53.8
click at [75, 109] on div "[PERSON_NAME] 00639607420 Composer/Author [PERSON_NAME] -- Composer/Author [PER…" at bounding box center [211, 116] width 401 height 47
drag, startPoint x: 22, startPoint y: 116, endPoint x: 75, endPoint y: 114, distance: 53.2
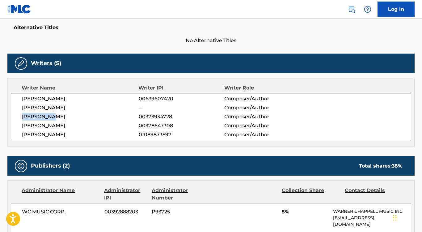
click at [75, 114] on span "[PERSON_NAME]" at bounding box center [80, 116] width 117 height 7
drag, startPoint x: 22, startPoint y: 125, endPoint x: 83, endPoint y: 127, distance: 61.2
click at [83, 127] on span "[PERSON_NAME]" at bounding box center [80, 125] width 117 height 7
drag, startPoint x: 23, startPoint y: 134, endPoint x: 71, endPoint y: 136, distance: 48.6
click at [71, 136] on span "[PERSON_NAME]" at bounding box center [80, 134] width 117 height 7
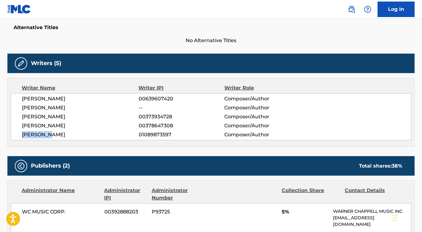
click at [52, 137] on span "[PERSON_NAME]" at bounding box center [80, 134] width 117 height 7
drag, startPoint x: 52, startPoint y: 135, endPoint x: 18, endPoint y: 134, distance: 34.3
click at [18, 134] on div "[PERSON_NAME] 00639607420 Composer/Author [PERSON_NAME] -- Composer/Author [PER…" at bounding box center [211, 116] width 401 height 47
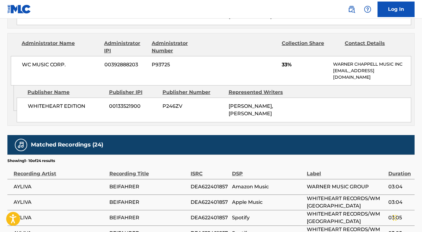
scroll to position [370, 0]
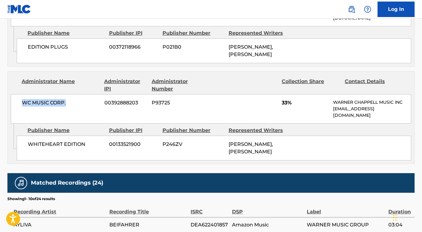
drag, startPoint x: 73, startPoint y: 102, endPoint x: 12, endPoint y: 102, distance: 60.9
click at [12, 102] on div "WC MUSIC CORP. 00392888203 P93725 33% [PERSON_NAME] MUSIC INC [EMAIL_ADDRESS][D…" at bounding box center [211, 108] width 401 height 29
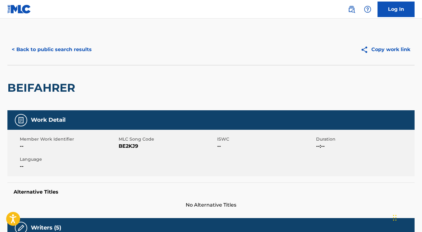
scroll to position [0, 0]
click at [41, 44] on button "< Back to public search results" at bounding box center [51, 49] width 89 height 15
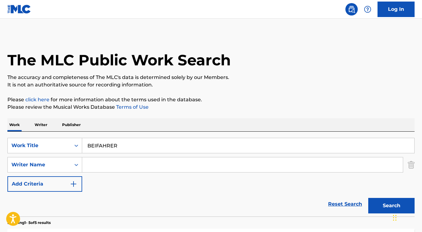
scroll to position [37, 0]
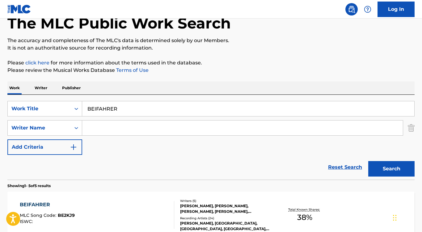
click at [99, 128] on input "Search Form" at bounding box center [242, 127] width 321 height 15
paste input "[PERSON_NAME]"
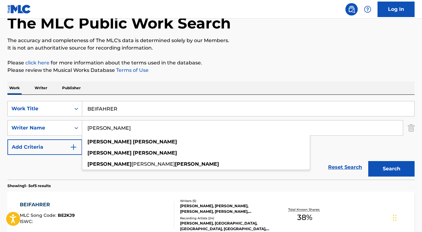
type input "[PERSON_NAME]"
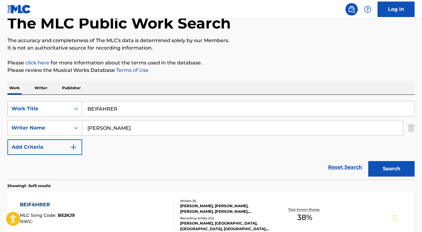
drag, startPoint x: 109, startPoint y: 109, endPoint x: 40, endPoint y: 107, distance: 69.3
click at [40, 107] on div "SearchWithCriteria1533fed7-3af8-4f88-a0a9-f591881f922a Work Title BEIFAHRER" at bounding box center [210, 108] width 407 height 15
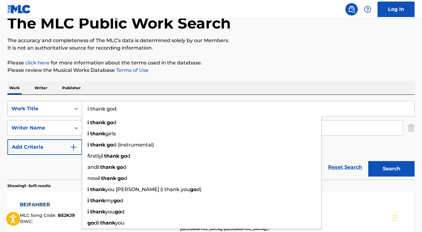
type input "I thank god"
click at [392, 168] on button "Search" at bounding box center [391, 168] width 46 height 15
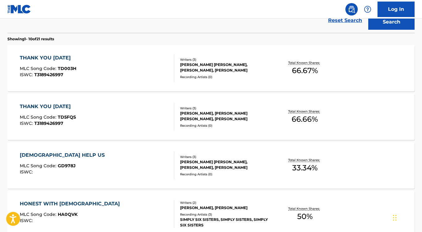
scroll to position [113, 0]
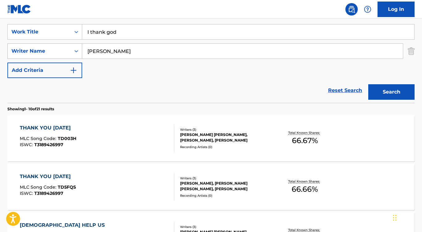
drag, startPoint x: 128, startPoint y: 54, endPoint x: 78, endPoint y: 53, distance: 49.5
click at [78, 53] on div "SearchWithCriteriaea07370e-c981-4bfa-9df5-510c1ab7b638 Writer Name [PERSON_NAME]" at bounding box center [210, 50] width 407 height 15
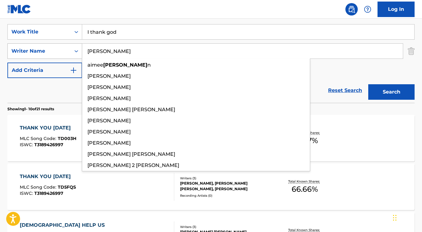
type input "[PERSON_NAME]"
click at [392, 92] on button "Search" at bounding box center [391, 91] width 46 height 15
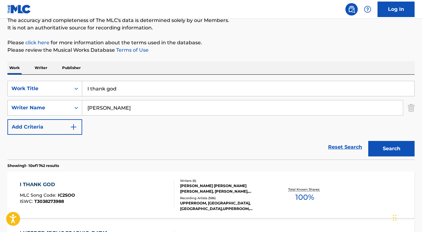
click at [60, 151] on div "Reset Search Search" at bounding box center [210, 146] width 407 height 25
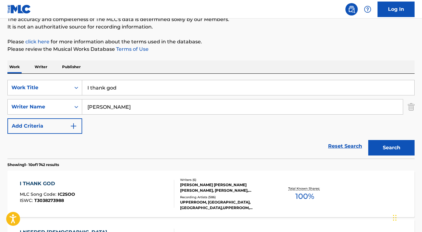
click at [51, 185] on div "I THANK GOD" at bounding box center [47, 183] width 55 height 7
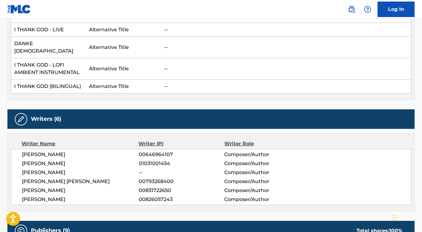
scroll to position [241, 0]
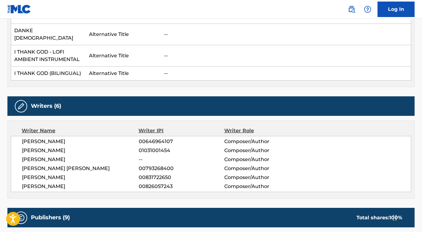
drag, startPoint x: 92, startPoint y: 133, endPoint x: 1, endPoint y: 133, distance: 90.9
drag, startPoint x: 103, startPoint y: 142, endPoint x: 19, endPoint y: 141, distance: 84.1
click at [19, 141] on div "CHARLES ROLAND BUTLER 00646964107 Composer/Author MARYANNE JOSHUA GEORGE 010310…" at bounding box center [211, 164] width 401 height 56
drag, startPoint x: 91, startPoint y: 179, endPoint x: 9, endPoint y: 179, distance: 81.6
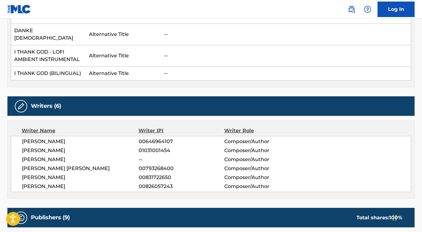
click at [9, 180] on div "Writer Name Writer IPI Writer Role CHARLES ROLAND BUTLER 00646964107 Composer/A…" at bounding box center [210, 159] width 407 height 78
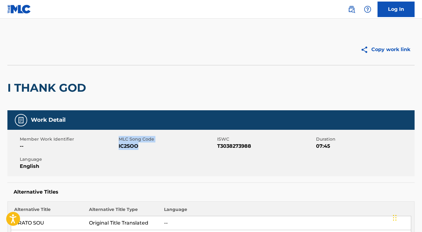
drag, startPoint x: 114, startPoint y: 144, endPoint x: 139, endPoint y: 147, distance: 25.6
click at [139, 147] on div "Member Work Identifier -- MLC Song Code IC2SOO ISWC T3038273988 Duration 07:45 …" at bounding box center [210, 153] width 407 height 46
click at [139, 147] on span "IC2SOO" at bounding box center [167, 145] width 97 height 7
drag, startPoint x: 139, startPoint y: 147, endPoint x: 120, endPoint y: 145, distance: 19.9
click at [119, 147] on span "IC2SOO" at bounding box center [167, 145] width 97 height 7
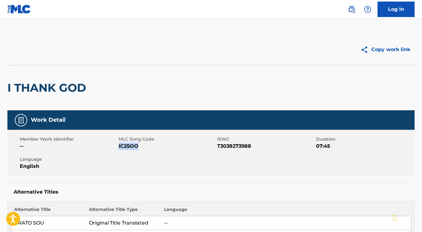
copy span "IC2SOO"
drag, startPoint x: 216, startPoint y: 146, endPoint x: 254, endPoint y: 146, distance: 38.0
click at [254, 146] on div "Member Work Identifier -- MLC Song Code IC2SOO ISWC T3038273988 Duration 07:45 …" at bounding box center [210, 153] width 407 height 46
click at [254, 146] on span "T3038273988" at bounding box center [265, 145] width 97 height 7
drag, startPoint x: 254, startPoint y: 146, endPoint x: 217, endPoint y: 146, distance: 36.5
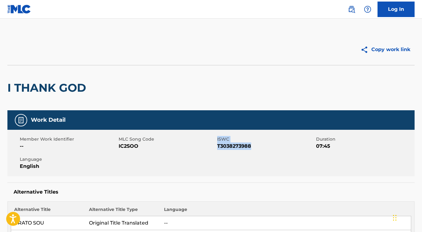
click at [217, 146] on span "T3038273988" at bounding box center [265, 145] width 97 height 7
drag, startPoint x: 255, startPoint y: 146, endPoint x: 218, endPoint y: 146, distance: 37.7
click at [218, 146] on span "T3038273988" at bounding box center [265, 145] width 97 height 7
copy span "T3038273988"
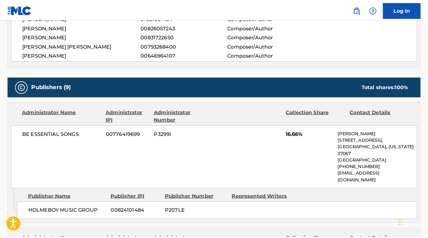
scroll to position [458, 0]
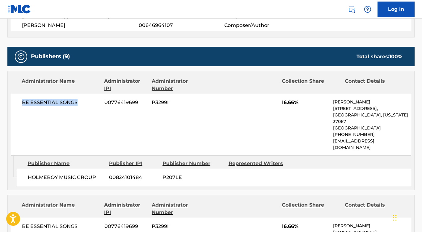
drag, startPoint x: 79, startPoint y: 82, endPoint x: 20, endPoint y: 83, distance: 59.7
click at [20, 94] on div "BE ESSENTIAL SONGS 00776419699 P3299I 16.66% Andie Rankins 741 Cool Springs Blv…" at bounding box center [211, 125] width 401 height 62
copy span "BE ESSENTIAL SONGS"
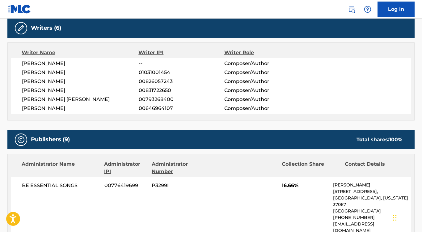
scroll to position [475, 0]
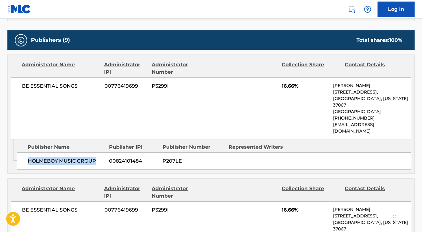
drag, startPoint x: 98, startPoint y: 130, endPoint x: 19, endPoint y: 130, distance: 79.1
click at [19, 152] on div "HOLMEBOY MUSIC GROUP 00824101484 P207LE" at bounding box center [214, 160] width 395 height 17
copy span "HOLMEBOY MUSIC GROUP"
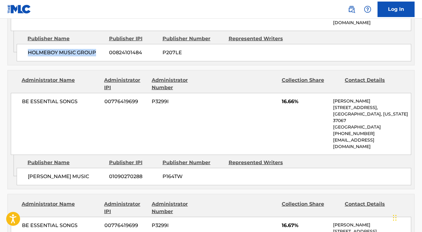
scroll to position [610, 0]
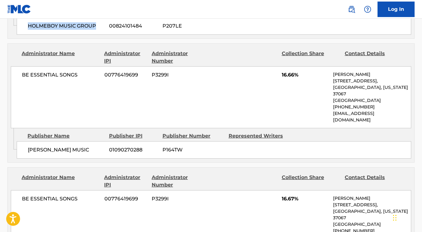
drag, startPoint x: 67, startPoint y: 123, endPoint x: 19, endPoint y: 113, distance: 49.7
click at [19, 141] on div "[PERSON_NAME] MUSIC 01090270288 P164TW" at bounding box center [214, 149] width 395 height 17
copy span "[PERSON_NAME] MUSIC"
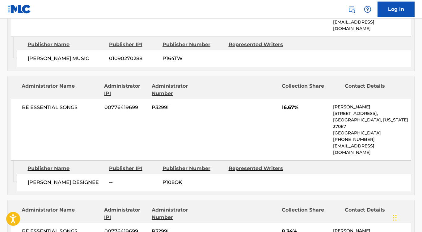
scroll to position [790, 0]
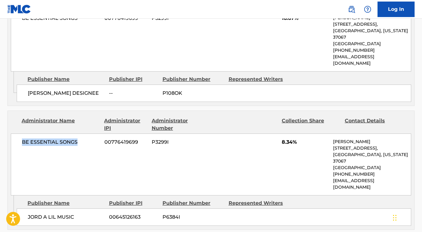
drag, startPoint x: 84, startPoint y: 106, endPoint x: 16, endPoint y: 106, distance: 68.0
click at [16, 133] on div "BE ESSENTIAL SONGS 00776419699 P3299I 8.34% Andie Rankins 741 Cool Springs Blvd…" at bounding box center [211, 164] width 401 height 62
copy span "BE ESSENTIAL SONGS"
drag, startPoint x: 77, startPoint y: 169, endPoint x: 29, endPoint y: 168, distance: 47.9
click at [29, 213] on span "JORD A LIL MUSIC" at bounding box center [66, 216] width 77 height 7
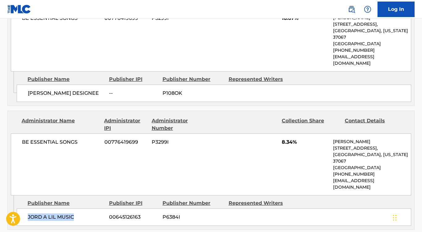
copy span "JORD A LIL MUSIC"
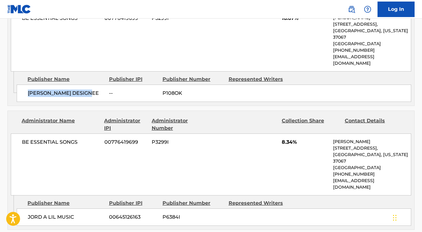
drag, startPoint x: 90, startPoint y: 53, endPoint x: 21, endPoint y: 55, distance: 69.0
click at [21, 84] on div "JESSE CLINE DESIGNEE -- P108OK" at bounding box center [214, 92] width 395 height 17
copy span "JESSE CLINE DESIGNEE"
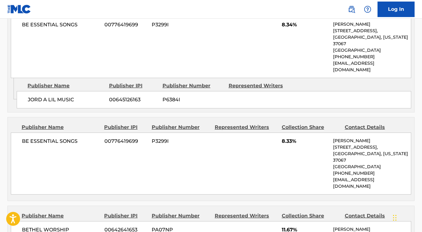
scroll to position [941, 0]
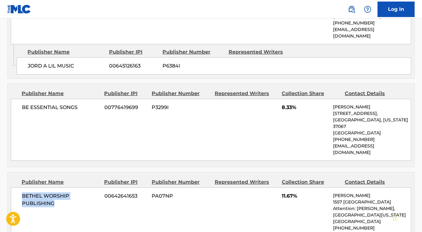
drag, startPoint x: 60, startPoint y: 150, endPoint x: 23, endPoint y: 144, distance: 38.2
click at [23, 192] on span "BETHEL WORSHIP PUBLISHING" at bounding box center [61, 199] width 78 height 15
copy span "BETHEL WORSHIP PUBLISHING"
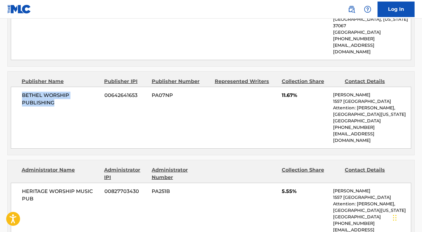
scroll to position [1045, 0]
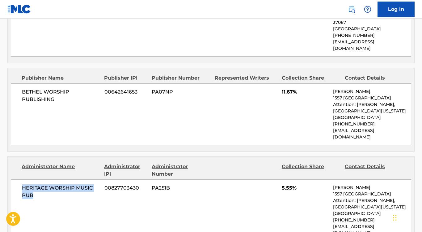
drag, startPoint x: 48, startPoint y: 135, endPoint x: 19, endPoint y: 130, distance: 29.8
click at [19, 179] on div "HERITAGE WORSHIP MUSIC PUB 00827703430 PA251B 5.55% Matt Lopez 1557 Pine Street…" at bounding box center [211, 210] width 401 height 62
copy span "HERITAGE WORSHIP MUSIC PUB"
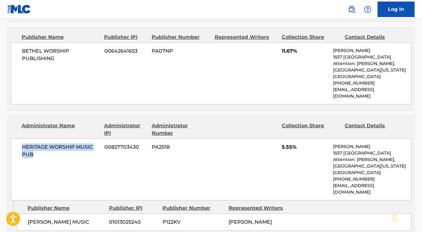
scroll to position [1088, 0]
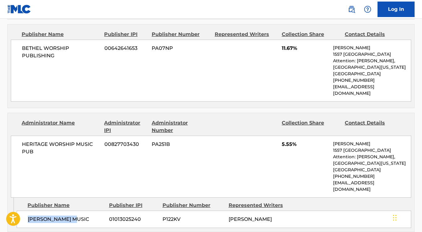
drag, startPoint x: 79, startPoint y: 153, endPoint x: 27, endPoint y: 153, distance: 52.2
click at [27, 210] on div "MJ GEORGE MUSIC 01013025240 P122KV MARYANNE JOSHUA GEORGE" at bounding box center [214, 218] width 395 height 17
copy span "MJ GEORGE MUSIC"
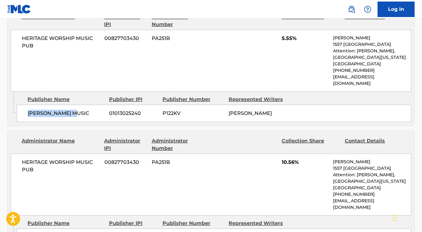
scroll to position [1212, 0]
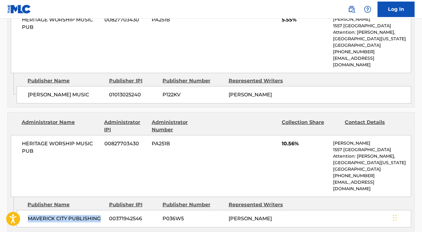
drag, startPoint x: 98, startPoint y: 151, endPoint x: 27, endPoint y: 151, distance: 70.8
click at [27, 210] on div "MAVERICK CITY PUBLISHING 00371942546 P036W5 MARYANNE JOSHUA GEORGE" at bounding box center [214, 218] width 395 height 17
copy span "MAVERICK CITY PUBLISHING"
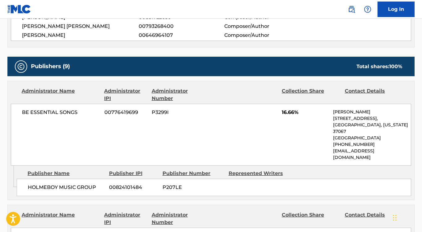
scroll to position [428, 0]
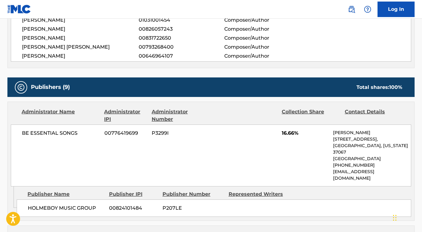
click at [242, 0] on nav "Log In" at bounding box center [211, 9] width 422 height 19
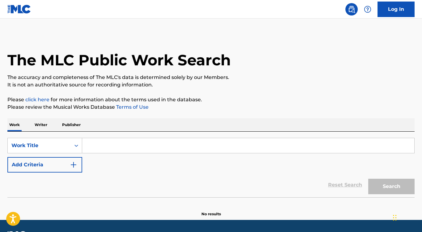
click at [70, 166] on button "Add Criteria" at bounding box center [44, 164] width 75 height 15
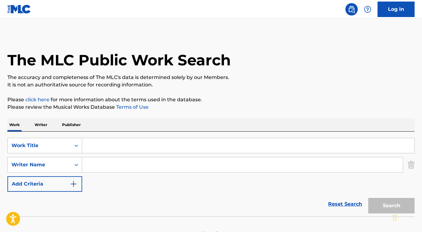
click at [109, 146] on input "Search Form" at bounding box center [248, 145] width 332 height 15
paste input "Tropicoqueta"
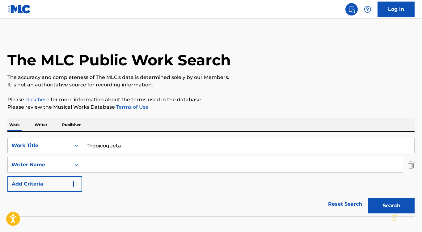
type input "Tropicoqueta"
click at [105, 168] on input "Search Form" at bounding box center [242, 164] width 321 height 15
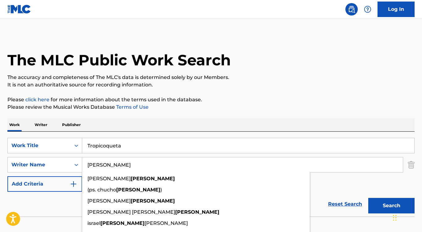
type input "[PERSON_NAME]"
click at [392, 205] on button "Search" at bounding box center [391, 205] width 46 height 15
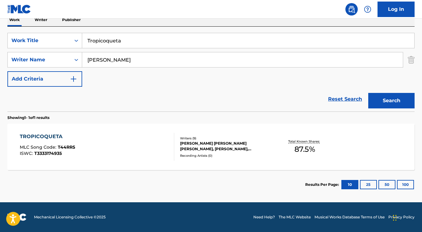
scroll to position [105, 0]
click at [50, 138] on div "TROPICOQUETA" at bounding box center [47, 136] width 55 height 7
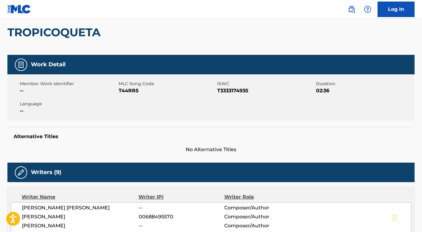
scroll to position [61, 0]
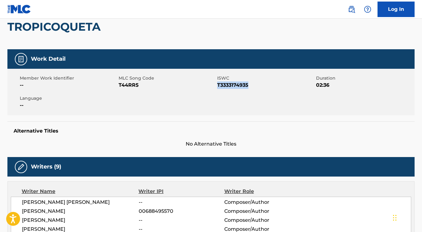
drag, startPoint x: 254, startPoint y: 85, endPoint x: 219, endPoint y: 85, distance: 35.2
click at [219, 85] on span "T3333174935" at bounding box center [265, 84] width 97 height 7
copy span "T3333174935"
drag, startPoint x: 140, startPoint y: 85, endPoint x: 122, endPoint y: 83, distance: 18.0
click at [119, 85] on span "T44RR5" at bounding box center [167, 84] width 97 height 7
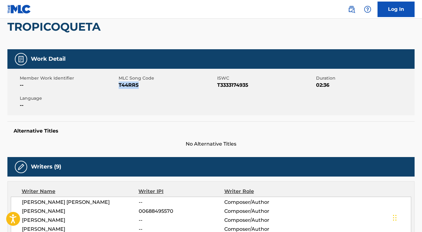
copy span "T44RR5"
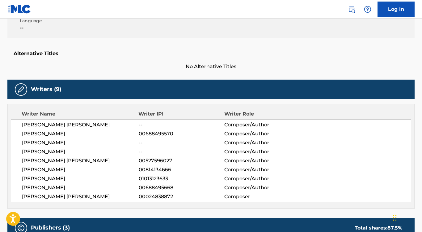
scroll to position [150, 0]
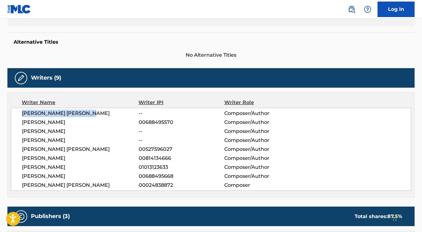
drag, startPoint x: 21, startPoint y: 112, endPoint x: 111, endPoint y: 116, distance: 90.3
click at [111, 116] on div "[PERSON_NAME] [PERSON_NAME] -- Composer/Author [PERSON_NAME] 00688495570 Compos…" at bounding box center [211, 149] width 401 height 83
copy span "[PERSON_NAME] [PERSON_NAME]"
drag, startPoint x: 24, startPoint y: 121, endPoint x: 97, endPoint y: 122, distance: 73.6
click at [97, 122] on span "[PERSON_NAME]" at bounding box center [80, 121] width 117 height 7
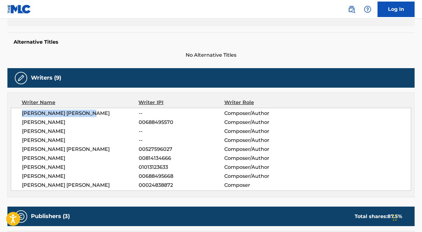
copy span "DGAR [PERSON_NAME]"
drag, startPoint x: 21, startPoint y: 120, endPoint x: 85, endPoint y: 124, distance: 63.9
click at [85, 124] on div "[PERSON_NAME] [PERSON_NAME] -- Composer/Author [PERSON_NAME] 00688495570 Compos…" at bounding box center [211, 149] width 401 height 83
copy span "[PERSON_NAME]"
drag, startPoint x: 22, startPoint y: 133, endPoint x: 62, endPoint y: 132, distance: 39.3
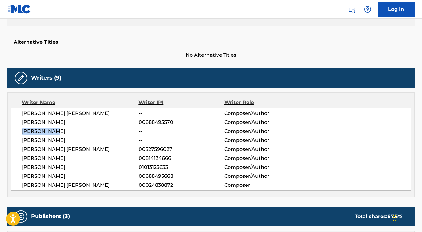
click at [62, 132] on span "[PERSON_NAME]" at bounding box center [80, 130] width 117 height 7
copy span "[PERSON_NAME]"
click at [24, 138] on span "[PERSON_NAME]" at bounding box center [80, 139] width 117 height 7
click at [22, 146] on span "[PERSON_NAME] [PERSON_NAME]" at bounding box center [80, 148] width 117 height 7
drag, startPoint x: 21, startPoint y: 148, endPoint x: 89, endPoint y: 151, distance: 68.4
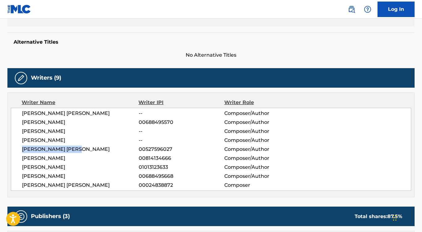
click at [89, 151] on div "[PERSON_NAME] [PERSON_NAME] -- Composer/Author [PERSON_NAME] 00688495570 Compos…" at bounding box center [211, 149] width 401 height 83
copy span "[PERSON_NAME] [PERSON_NAME]"
drag, startPoint x: 24, startPoint y: 158, endPoint x: 105, endPoint y: 157, distance: 80.7
click at [105, 157] on span "CAROLINA GIRALDO NAVARRO" at bounding box center [80, 157] width 117 height 7
drag, startPoint x: 22, startPoint y: 158, endPoint x: 105, endPoint y: 158, distance: 83.5
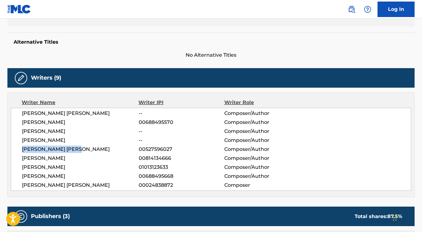
click at [106, 158] on span "CAROLINA GIRALDO NAVARRO" at bounding box center [80, 157] width 117 height 7
copy span "CAROLINA GIRALDO NAVARRO"
drag, startPoint x: 23, startPoint y: 167, endPoint x: 82, endPoint y: 170, distance: 59.2
click at [83, 170] on span "ANDRES JAEL CORREA" at bounding box center [80, 166] width 117 height 7
copy span "ANDRES JAEL CORREA"
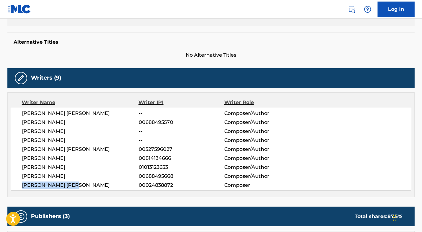
drag, startPoint x: 22, startPoint y: 185, endPoint x: 97, endPoint y: 184, distance: 75.4
click at [97, 184] on span "DAMASO PEREZ PRADO" at bounding box center [80, 184] width 117 height 7
copy span "DAMASO PEREZ PRADO"
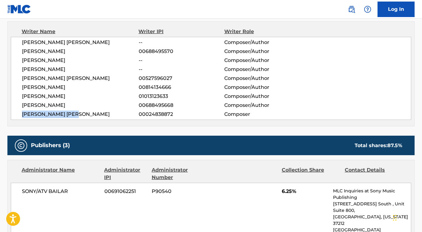
scroll to position [248, 0]
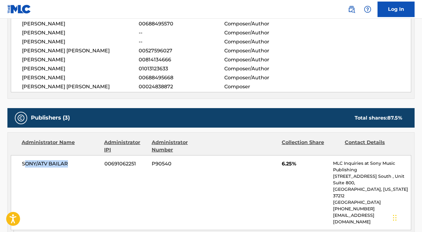
drag, startPoint x: 25, startPoint y: 163, endPoint x: 87, endPoint y: 163, distance: 62.8
click at [87, 163] on span "SONY/ATV BAILAR" at bounding box center [61, 163] width 78 height 7
drag, startPoint x: 20, startPoint y: 164, endPoint x: 71, endPoint y: 163, distance: 51.0
click at [71, 163] on div "SONY/ATV BAILAR 00691062251 P90540 6.25% MLC Inquiries at Sony Music Publishing…" at bounding box center [211, 192] width 401 height 75
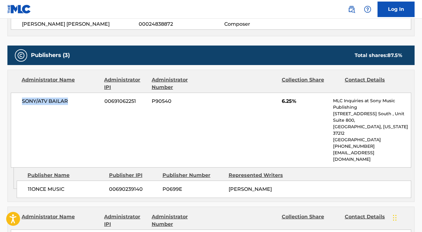
scroll to position [313, 0]
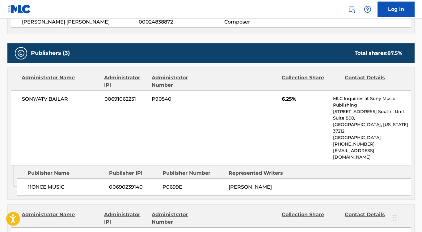
click at [28, 183] on span "11ONCE MUSIC" at bounding box center [66, 186] width 77 height 7
drag, startPoint x: 27, startPoint y: 173, endPoint x: 74, endPoint y: 175, distance: 47.1
click at [74, 178] on div "11ONCE MUSIC 00690239140 P0699E EDGAR IVAN BARRERA" at bounding box center [214, 186] width 395 height 17
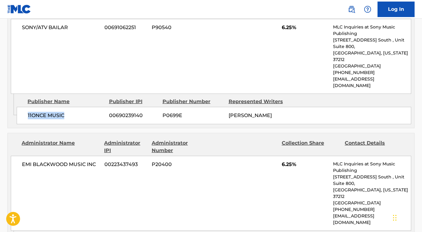
scroll to position [418, 0]
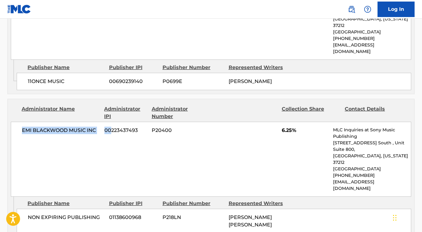
drag, startPoint x: 24, startPoint y: 115, endPoint x: 111, endPoint y: 115, distance: 87.2
click at [111, 121] on div "EMI BLACKWOOD MUSIC INC 00223437493 P20400 6.25% MLC Inquiries at Sony Music Pu…" at bounding box center [211, 158] width 401 height 75
click at [95, 126] on span "EMI BLACKWOOD MUSIC INC" at bounding box center [61, 129] width 78 height 7
drag, startPoint x: 98, startPoint y: 117, endPoint x: 8, endPoint y: 117, distance: 90.0
click at [8, 117] on div "Administrator Name Administrator IPI Administrator Number Collection Share Cont…" at bounding box center [211, 147] width 407 height 97
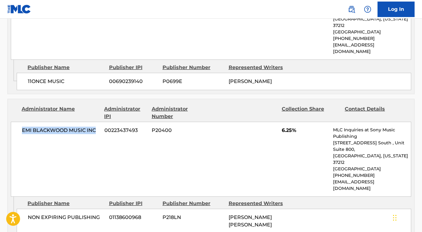
scroll to position [483, 0]
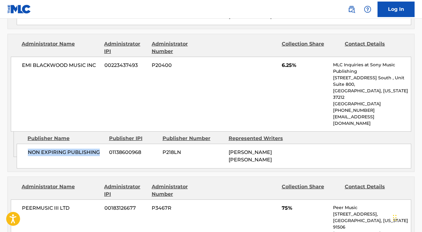
drag, startPoint x: 28, startPoint y: 126, endPoint x: 100, endPoint y: 126, distance: 72.0
click at [101, 148] on span "NON EXPIRING PUBLISHING" at bounding box center [66, 151] width 77 height 7
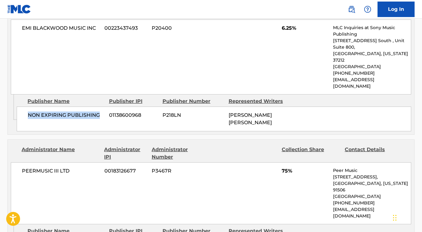
scroll to position [553, 0]
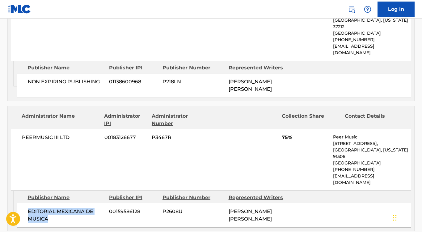
drag, startPoint x: 50, startPoint y: 178, endPoint x: 24, endPoint y: 172, distance: 26.3
click at [25, 202] on div "EDITORIAL MEXICANA DE MUSICA 00159586128 P2608U DAMASO PEREZ PRADO" at bounding box center [214, 214] width 395 height 25
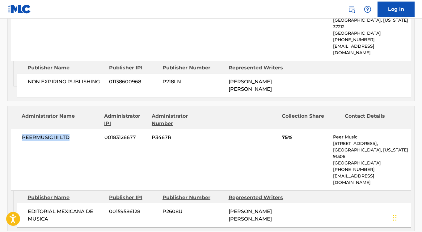
drag, startPoint x: 75, startPoint y: 102, endPoint x: 19, endPoint y: 103, distance: 56.0
click at [19, 129] on div "PEERMUSIC III LTD 00183126677 P3467R 75% Peer Music 901 West Alameda Avenue, Bu…" at bounding box center [211, 160] width 401 height 62
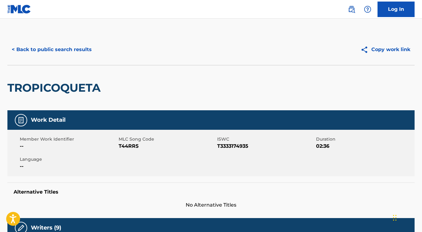
scroll to position [0, 0]
click at [72, 51] on button "< Back to public search results" at bounding box center [51, 49] width 89 height 15
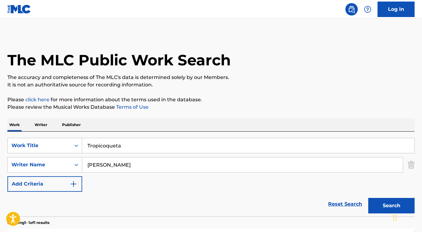
scroll to position [70, 0]
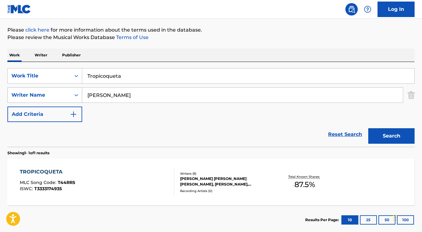
drag, startPoint x: 118, startPoint y: 97, endPoint x: 73, endPoint y: 94, distance: 45.5
click at [73, 94] on div "SearchWithCriteriaa54d81f9-3216-45a1-a277-a054f8009842 Writer Name NAVARRO" at bounding box center [210, 94] width 407 height 15
paste input "Cameron Whitcolm"
type input "Cameron Whitcolm"
drag, startPoint x: 124, startPoint y: 79, endPoint x: 62, endPoint y: 76, distance: 61.9
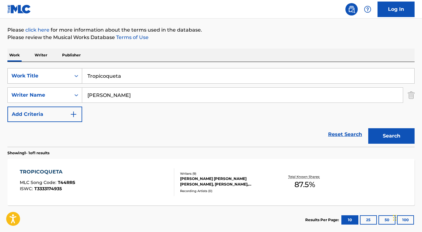
click at [62, 76] on div "SearchWithCriteriab01a91bc-6d81-4e45-a744-f8e226df8410 Work Title Tropicoqueta" at bounding box center [210, 75] width 407 height 15
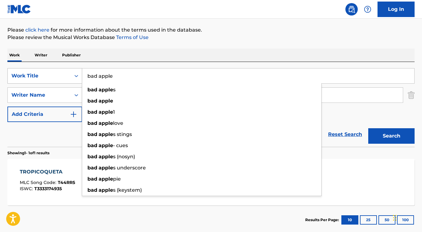
type input "bad apple"
click at [392, 136] on button "Search" at bounding box center [391, 135] width 46 height 15
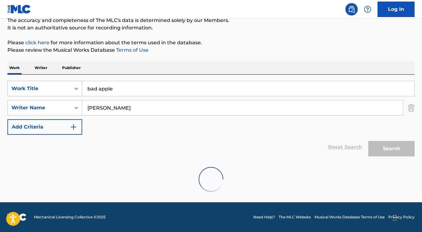
scroll to position [37, 0]
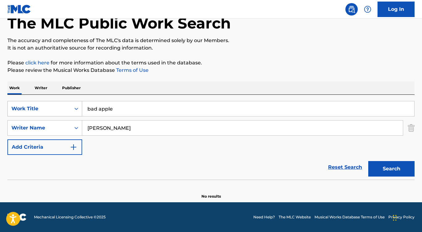
drag, startPoint x: 114, startPoint y: 128, endPoint x: 49, endPoint y: 115, distance: 66.0
click at [49, 115] on div "SearchWithCriteriab01a91bc-6d81-4e45-a744-f8e226df8410 Work Title bad apple Sea…" at bounding box center [210, 128] width 407 height 54
click at [392, 168] on button "Search" at bounding box center [391, 168] width 46 height 15
click at [116, 128] on input "Whitcolm" at bounding box center [242, 127] width 321 height 15
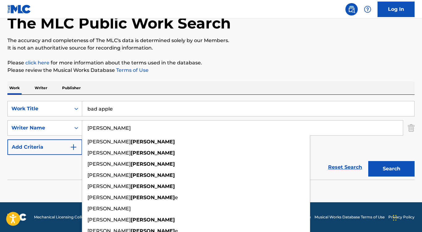
type input "Whitcomb"
click at [392, 168] on button "Search" at bounding box center [391, 168] width 46 height 15
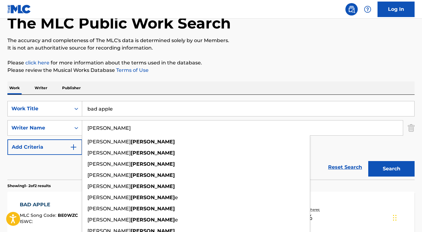
click at [69, 165] on div "Reset Search Search" at bounding box center [210, 167] width 407 height 25
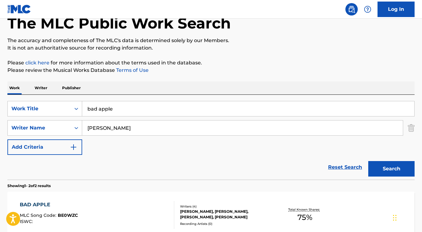
click at [41, 204] on div "BAD APPLE" at bounding box center [49, 204] width 58 height 7
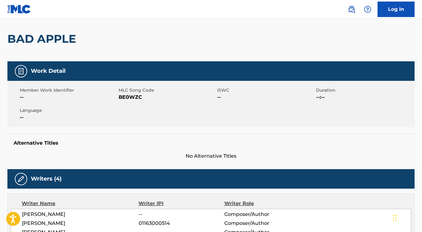
scroll to position [54, 0]
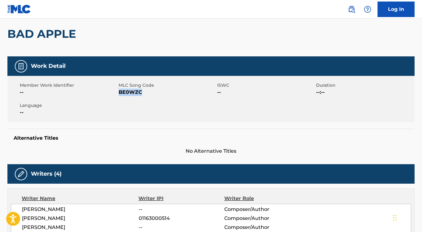
drag, startPoint x: 144, startPoint y: 94, endPoint x: 120, endPoint y: 91, distance: 24.4
click at [120, 91] on span "BE0WZC" at bounding box center [167, 91] width 97 height 7
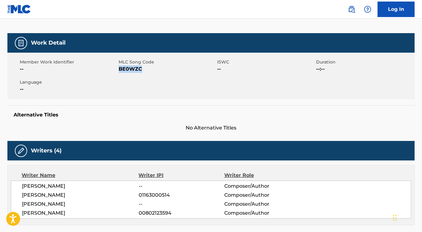
scroll to position [90, 0]
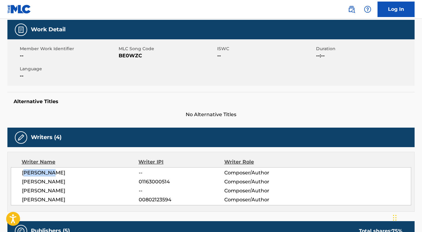
drag, startPoint x: 23, startPoint y: 172, endPoint x: 66, endPoint y: 170, distance: 43.0
click at [66, 170] on span "JACK RILEY" at bounding box center [80, 172] width 117 height 7
drag, startPoint x: 19, startPoint y: 173, endPoint x: 61, endPoint y: 173, distance: 42.0
click at [61, 173] on div "JACK RILEY -- Composer/Author CAMERON WHITCOMB 01163000514 Composer/Author NOLA…" at bounding box center [211, 186] width 401 height 38
drag, startPoint x: 22, startPoint y: 189, endPoint x: 91, endPoint y: 190, distance: 68.6
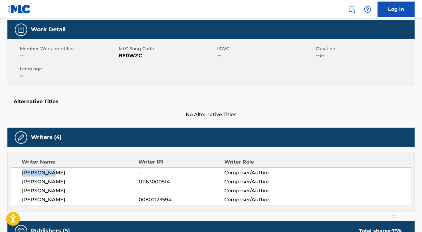
click at [91, 190] on span "NOLAN WINFIELD SIPE" at bounding box center [80, 190] width 117 height 7
drag, startPoint x: 24, startPoint y: 199, endPoint x: 59, endPoint y: 199, distance: 34.6
click at [59, 199] on span "CAL SHAPIRO" at bounding box center [80, 199] width 117 height 7
drag, startPoint x: 23, startPoint y: 198, endPoint x: 64, endPoint y: 197, distance: 40.8
click at [64, 197] on span "CAL SHAPIRO" at bounding box center [80, 199] width 117 height 7
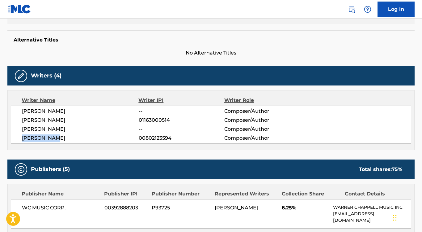
scroll to position [202, 0]
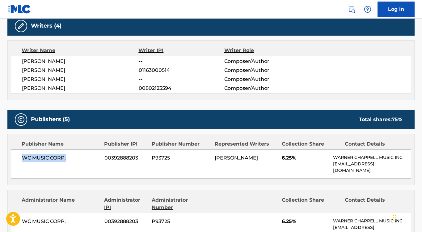
drag, startPoint x: 80, startPoint y: 162, endPoint x: 15, endPoint y: 155, distance: 64.9
click at [15, 155] on div "WC MUSIC CORP. 00392888203 P93725 NOLAN WINFIELD SIPE 6.25% WARNER CHAPPELL MUS…" at bounding box center [211, 163] width 401 height 29
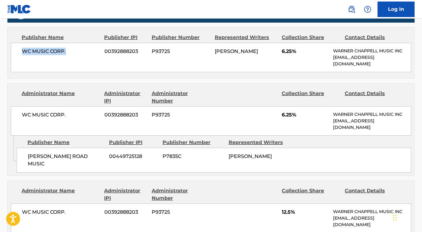
scroll to position [312, 0]
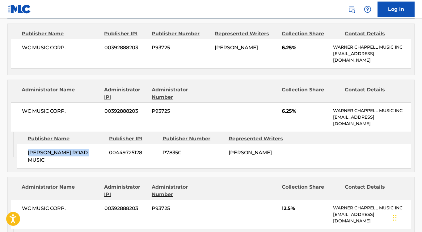
drag, startPoint x: 92, startPoint y: 153, endPoint x: 20, endPoint y: 153, distance: 72.3
click at [20, 153] on div "MARGETTS ROAD MUSIC 00449725128 P7835C NOLAN WINFIELD SIPE" at bounding box center [214, 156] width 395 height 25
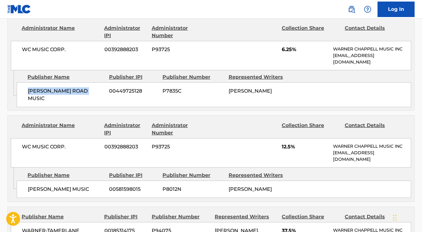
scroll to position [384, 0]
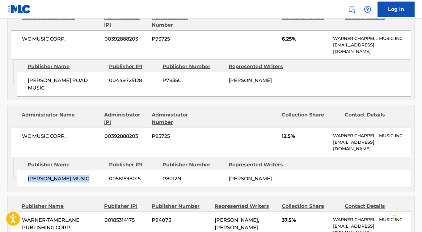
drag, startPoint x: 89, startPoint y: 170, endPoint x: 25, endPoint y: 170, distance: 63.7
click at [25, 170] on div "NOLAN W. SIPE MUSIC 00581598015 P8012N NOLAN WINFIELD SIPE" at bounding box center [214, 178] width 395 height 17
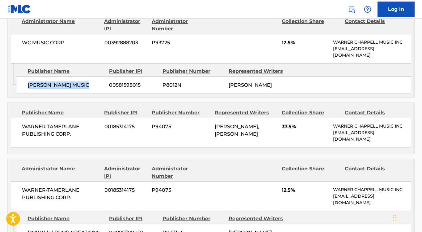
scroll to position [489, 0]
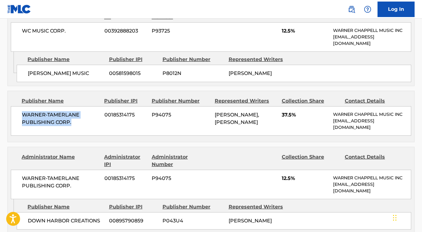
drag, startPoint x: 83, startPoint y: 115, endPoint x: 19, endPoint y: 107, distance: 64.5
click at [19, 107] on div "WARNER-TAMERLANE PUBLISHING CORP. 00185314175 P94075 CAMERON WHITCOMB, CAL SHAP…" at bounding box center [211, 120] width 401 height 29
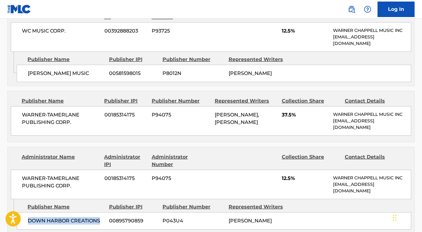
drag, startPoint x: 100, startPoint y: 212, endPoint x: 12, endPoint y: 213, distance: 88.1
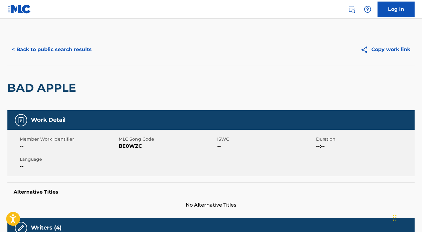
scroll to position [0, 0]
click at [82, 50] on button "< Back to public search results" at bounding box center [51, 49] width 89 height 15
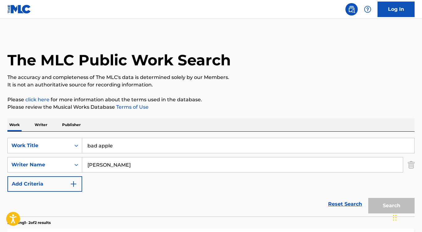
scroll to position [37, 0]
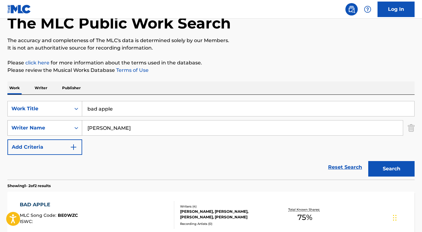
drag, startPoint x: 115, startPoint y: 127, endPoint x: 76, endPoint y: 126, distance: 39.6
click at [76, 126] on div "SearchWithCriteriaa54d81f9-3216-45a1-a277-a054f8009842 Writer Name Whitcomb" at bounding box center [210, 127] width 407 height 15
paste input "Markus Schlichtherle"
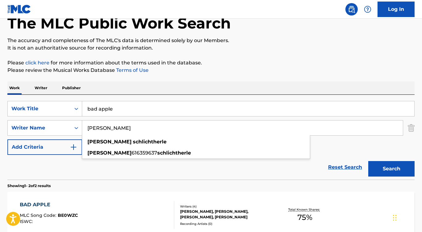
type input "Markus Schlichtherle"
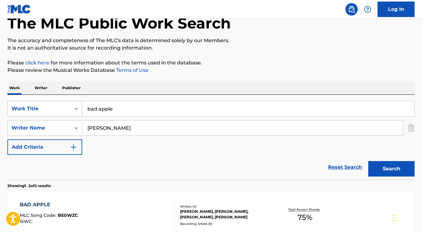
drag, startPoint x: 122, startPoint y: 109, endPoint x: 77, endPoint y: 109, distance: 45.4
click at [77, 109] on div "SearchWithCriteriab01a91bc-6d81-4e45-a744-f8e226df8410 Work Title bad apple" at bounding box center [210, 108] width 407 height 15
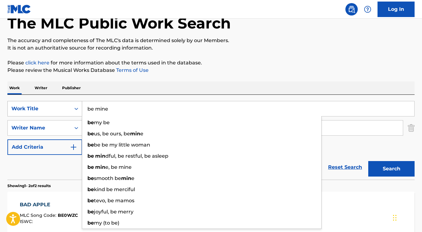
type input "be mine"
click at [392, 168] on button "Search" at bounding box center [391, 168] width 46 height 15
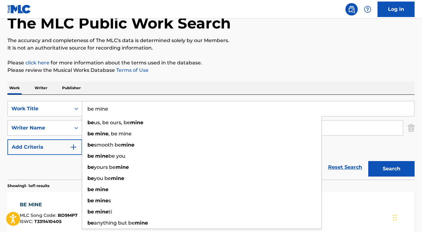
click at [346, 201] on div "BE MINE MLC Song Code : BD9MP7 ISWC : T3311410405 Writers ( 4 ) TIM KAMRAD, MAR…" at bounding box center [210, 214] width 407 height 46
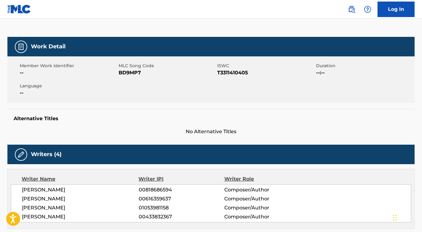
scroll to position [79, 0]
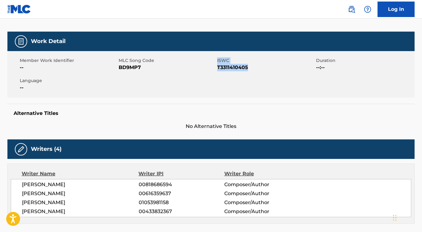
drag, startPoint x: 251, startPoint y: 66, endPoint x: 217, endPoint y: 68, distance: 34.3
click at [217, 68] on div "Member Work Identifier -- MLC Song Code BD9MP7 ISWC T3311410405 Duration --:-- …" at bounding box center [210, 74] width 407 height 46
drag, startPoint x: 149, startPoint y: 70, endPoint x: 118, endPoint y: 69, distance: 30.6
click at [119, 69] on span "BD9MP7" at bounding box center [167, 67] width 97 height 7
drag, startPoint x: 21, startPoint y: 183, endPoint x: 66, endPoint y: 183, distance: 45.1
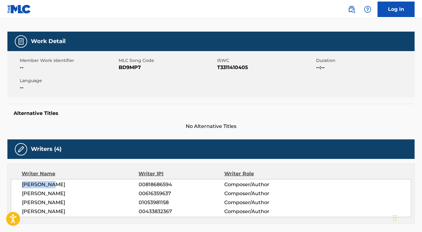
click at [66, 183] on div "TIM KAMRAD 00818686594 Composer/Author MARKUS SCHLICHTHERLE 00616359637 Compose…" at bounding box center [211, 198] width 401 height 38
drag, startPoint x: 20, startPoint y: 194, endPoint x: 94, endPoint y: 193, distance: 73.9
click at [94, 193] on div "TIM KAMRAD 00818686594 Composer/Author MARKUS SCHLICHTHERLE 00616359637 Compose…" at bounding box center [211, 198] width 401 height 38
drag, startPoint x: 22, startPoint y: 201, endPoint x: 89, endPoint y: 201, distance: 67.4
click at [89, 201] on span "JONAS MARKSCHAT" at bounding box center [80, 201] width 117 height 7
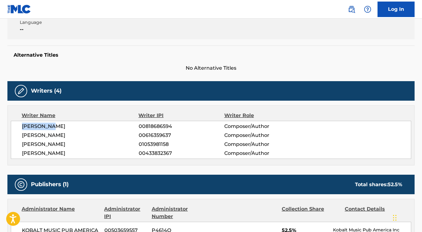
scroll to position [202, 0]
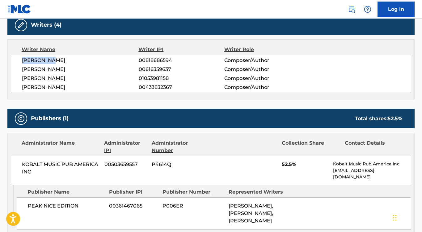
drag, startPoint x: 20, startPoint y: 87, endPoint x: 91, endPoint y: 87, distance: 70.5
click at [91, 87] on div "TIM KAMRAD 00818686594 Composer/Author MARKUS SCHLICHTHERLE 00616359637 Compose…" at bounding box center [211, 74] width 401 height 38
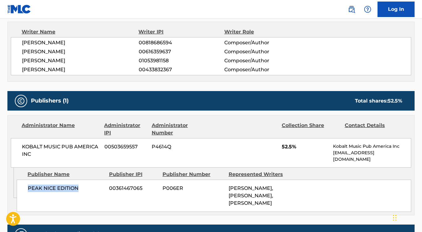
drag, startPoint x: 77, startPoint y: 188, endPoint x: 29, endPoint y: 188, distance: 48.5
click at [29, 188] on span "PEAK NICE EDITION" at bounding box center [66, 187] width 77 height 7
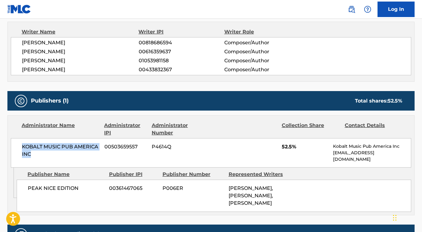
drag, startPoint x: 40, startPoint y: 151, endPoint x: 23, endPoint y: 144, distance: 18.8
click at [23, 144] on span "KOBALT MUSIC PUB AMERICA INC" at bounding box center [61, 150] width 78 height 15
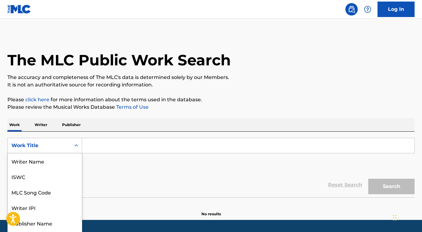
click at [53, 142] on div "Work Title selected, 8 of 8. 8 results available. Use Up and Down to choose opt…" at bounding box center [44, 145] width 75 height 15
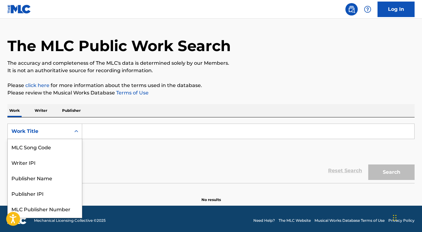
scroll to position [15, 0]
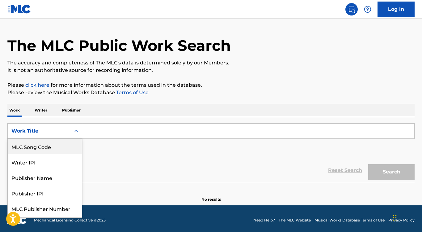
click at [49, 148] on div "MLC Song Code" at bounding box center [45, 145] width 74 height 15
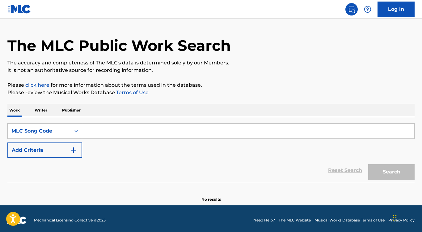
click at [96, 128] on input "Search Form" at bounding box center [248, 130] width 332 height 15
paste input "BD839M"
type input "BD839M"
click at [392, 172] on button "Search" at bounding box center [391, 171] width 46 height 15
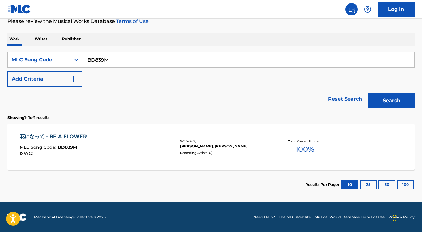
scroll to position [86, 0]
drag, startPoint x: 134, startPoint y: 55, endPoint x: 62, endPoint y: 55, distance: 72.0
click at [62, 55] on div "SearchWithCriteriacf66e752-7c2f-4e2e-b9b3-c1b8105e7373 MLC Song Code BD839M" at bounding box center [210, 59] width 407 height 15
click at [53, 59] on div "MLC Song Code" at bounding box center [39, 59] width 56 height 7
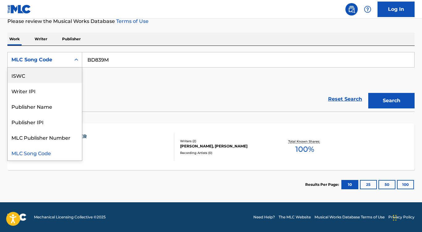
scroll to position [0, 0]
click at [51, 75] on div "Work Title" at bounding box center [45, 74] width 74 height 15
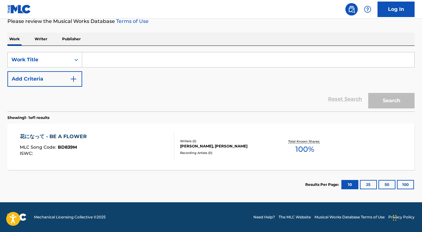
click at [118, 59] on input "Search Form" at bounding box center [248, 59] width 332 height 15
paste input "Atlantic City [PERSON_NAME]"
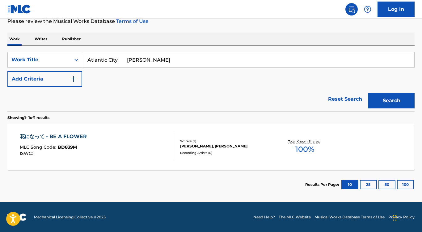
drag, startPoint x: 120, startPoint y: 58, endPoint x: 201, endPoint y: 66, distance: 81.7
click at [201, 66] on input "Atlantic City [PERSON_NAME]" at bounding box center [248, 59] width 332 height 15
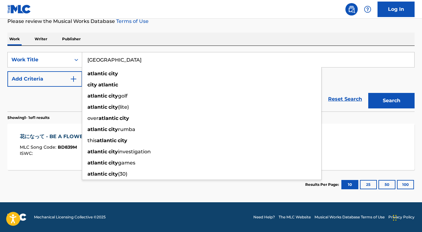
type input "[GEOGRAPHIC_DATA]"
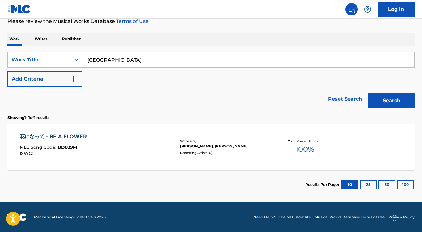
click at [74, 77] on img "Search Form" at bounding box center [73, 78] width 7 height 7
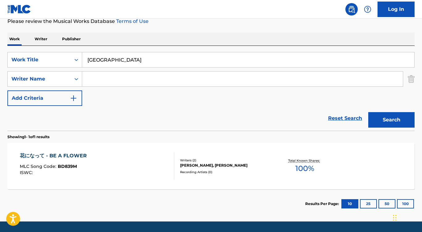
click at [97, 80] on input "Search Form" at bounding box center [242, 78] width 321 height 15
paste input "[PERSON_NAME]"
type input "[PERSON_NAME]"
click at [392, 120] on button "Search" at bounding box center [391, 119] width 46 height 15
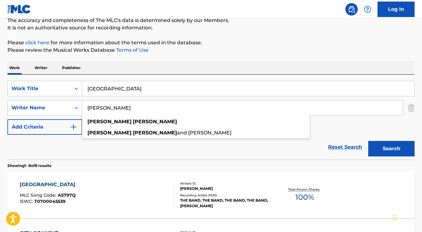
click at [42, 184] on div "[GEOGRAPHIC_DATA]" at bounding box center [49, 184] width 59 height 7
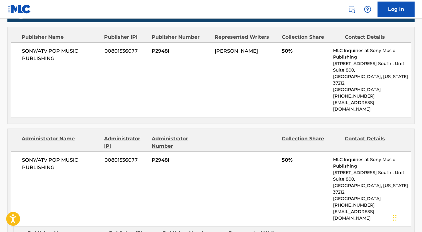
scroll to position [354, 0]
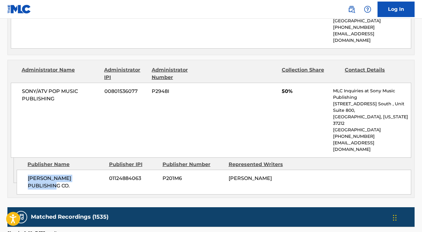
drag, startPoint x: 27, startPoint y: 152, endPoint x: 104, endPoint y: 156, distance: 78.0
click at [105, 169] on div "[PERSON_NAME] PUBLISHING CO. 01124884063 P201M6 [PERSON_NAME]" at bounding box center [214, 181] width 395 height 25
copy span "[PERSON_NAME] PUBLISHING CO."
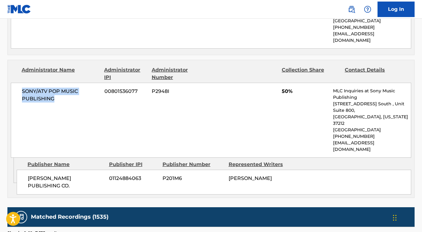
drag, startPoint x: 68, startPoint y: 86, endPoint x: 3, endPoint y: 77, distance: 65.2
click at [3, 77] on div "< Back to public search results Copy work link ATLANTIC CITY Work Detail Member…" at bounding box center [211, 54] width 422 height 748
copy span "SONY/ATV POP MUSIC PUBLISHING"
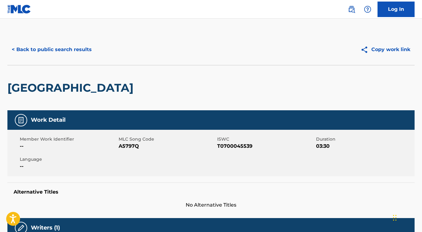
scroll to position [0, 0]
click at [72, 49] on button "< Back to public search results" at bounding box center [51, 49] width 89 height 15
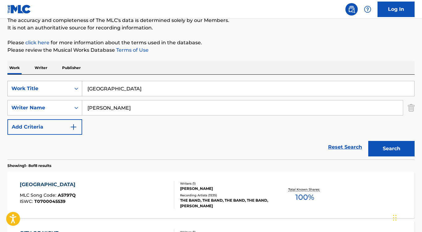
drag, startPoint x: 121, startPoint y: 89, endPoint x: 71, endPoint y: 89, distance: 50.4
click at [71, 89] on div "SearchWithCriteria897ab6fe-60b1-48cf-a1a9-99c8c62127ac Work Title [GEOGRAPHIC_D…" at bounding box center [210, 88] width 407 height 15
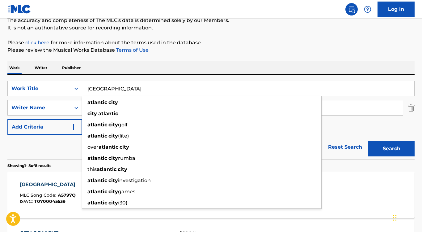
click at [125, 87] on input "[GEOGRAPHIC_DATA]" at bounding box center [248, 88] width 332 height 15
drag, startPoint x: 125, startPoint y: 87, endPoint x: 123, endPoint y: 84, distance: 3.3
click at [123, 87] on input "[GEOGRAPHIC_DATA]" at bounding box center [248, 88] width 332 height 15
click at [139, 92] on input "[GEOGRAPHIC_DATA]" at bounding box center [248, 88] width 332 height 15
drag, startPoint x: 136, startPoint y: 92, endPoint x: 58, endPoint y: 87, distance: 78.7
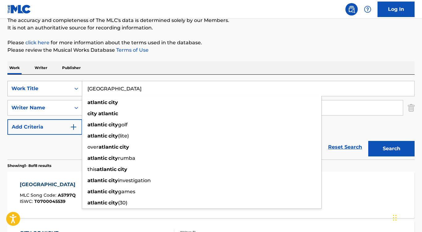
click at [58, 87] on div "SearchWithCriteria897ab6fe-60b1-48cf-a1a9-99c8c62127ac Work Title [GEOGRAPHIC_D…" at bounding box center [210, 88] width 407 height 15
paste input "Satisfied [PERSON_NAME]"
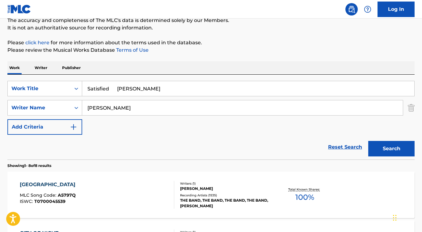
drag, startPoint x: 131, startPoint y: 88, endPoint x: 189, endPoint y: 91, distance: 57.9
click at [189, 91] on input "Satisfied [PERSON_NAME]" at bounding box center [248, 88] width 332 height 15
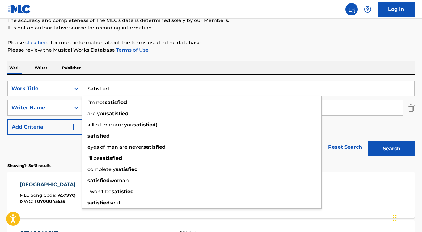
type input "Satisfied"
click at [175, 69] on div "Work Writer Publisher" at bounding box center [210, 67] width 407 height 13
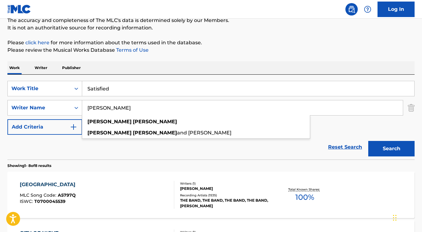
drag, startPoint x: 141, startPoint y: 110, endPoint x: 83, endPoint y: 109, distance: 58.1
click at [83, 109] on input "[PERSON_NAME]" at bounding box center [242, 107] width 321 height 15
paste input "[PERSON_NAME]"
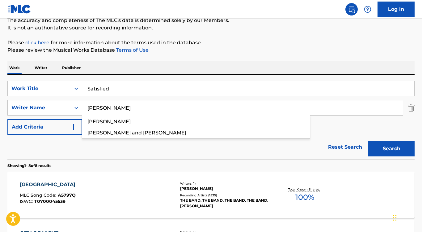
type input "[PERSON_NAME]"
click at [392, 148] on button "Search" at bounding box center [391, 148] width 46 height 15
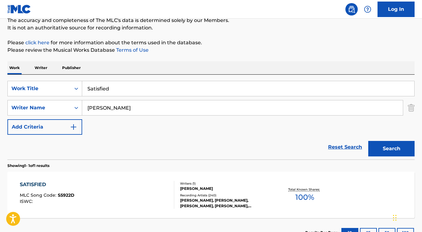
click at [28, 185] on div "SATISFIED" at bounding box center [47, 184] width 55 height 7
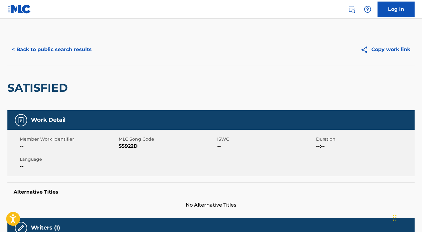
click at [63, 52] on button "< Back to public search results" at bounding box center [51, 49] width 89 height 15
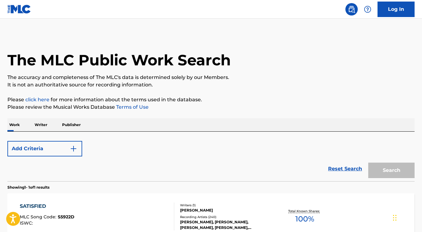
scroll to position [57, 0]
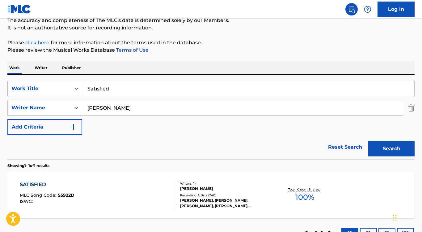
drag, startPoint x: 129, startPoint y: 89, endPoint x: 63, endPoint y: 89, distance: 66.2
click at [63, 89] on div "SearchWithCriteria897ab6fe-60b1-48cf-a1a9-99c8c62127ac Work Title Satisfied" at bounding box center [210, 88] width 407 height 15
paste input "Ragamuffin Man"
type input "Ragamuffin Man"
click at [104, 66] on div "Work Writer Publisher" at bounding box center [210, 67] width 407 height 13
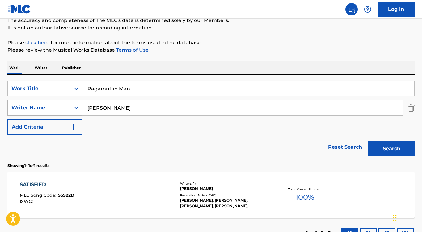
drag, startPoint x: 130, startPoint y: 109, endPoint x: 68, endPoint y: 105, distance: 62.3
click at [68, 105] on div "SearchWithCriteria6c4dd42b-9667-45d3-aa35-6a832de2e7f7 Writer Name [PERSON_NAME]" at bounding box center [210, 107] width 407 height 15
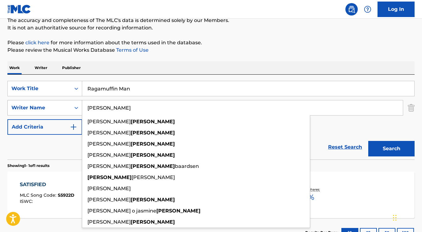
type input "[PERSON_NAME]"
click at [392, 148] on button "Search" at bounding box center [391, 148] width 46 height 15
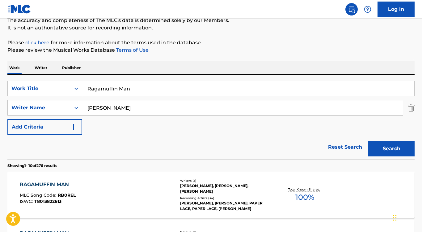
click at [44, 185] on div "RAGAMUFFIN MAN" at bounding box center [48, 184] width 56 height 7
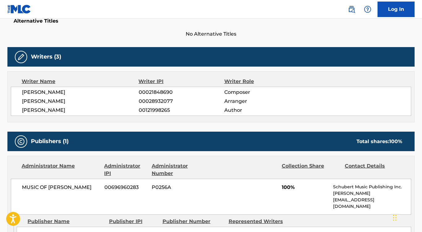
scroll to position [184, 0]
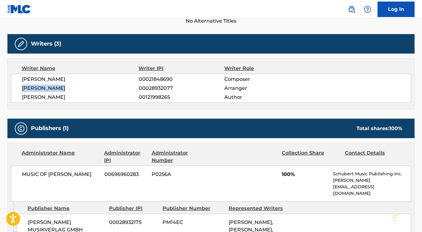
drag, startPoint x: 69, startPoint y: 90, endPoint x: 11, endPoint y: 89, distance: 57.2
click at [11, 89] on div "[PERSON_NAME] 00021848690 Composer [PERSON_NAME] 00028932077 Arranger [PERSON_N…" at bounding box center [211, 88] width 401 height 29
copy span "[PERSON_NAME]"
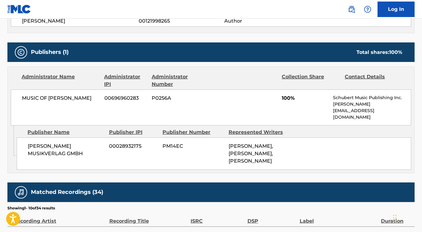
scroll to position [280, 0]
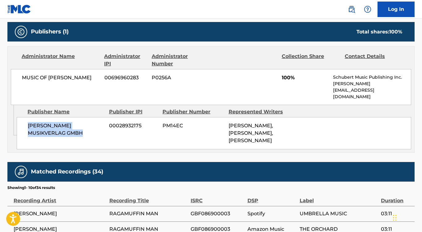
drag, startPoint x: 89, startPoint y: 117, endPoint x: 28, endPoint y: 111, distance: 61.9
click at [28, 122] on span "[PERSON_NAME] MUSIKVERLAG GMBH" at bounding box center [66, 129] width 77 height 15
copy span "[PERSON_NAME] MUSIKVERLAG GMBH"
